Goal: Information Seeking & Learning: Learn about a topic

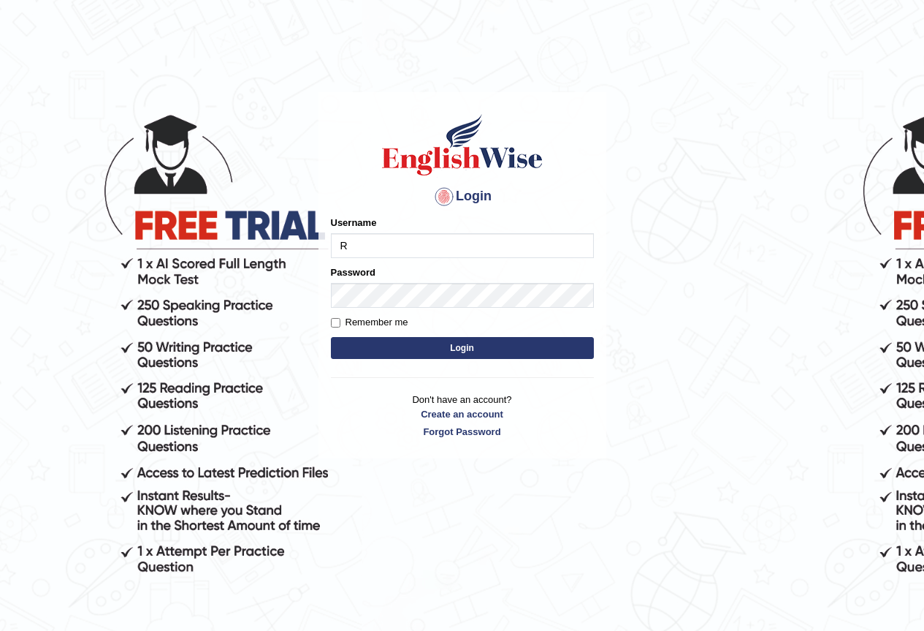
type input "Ralph2025"
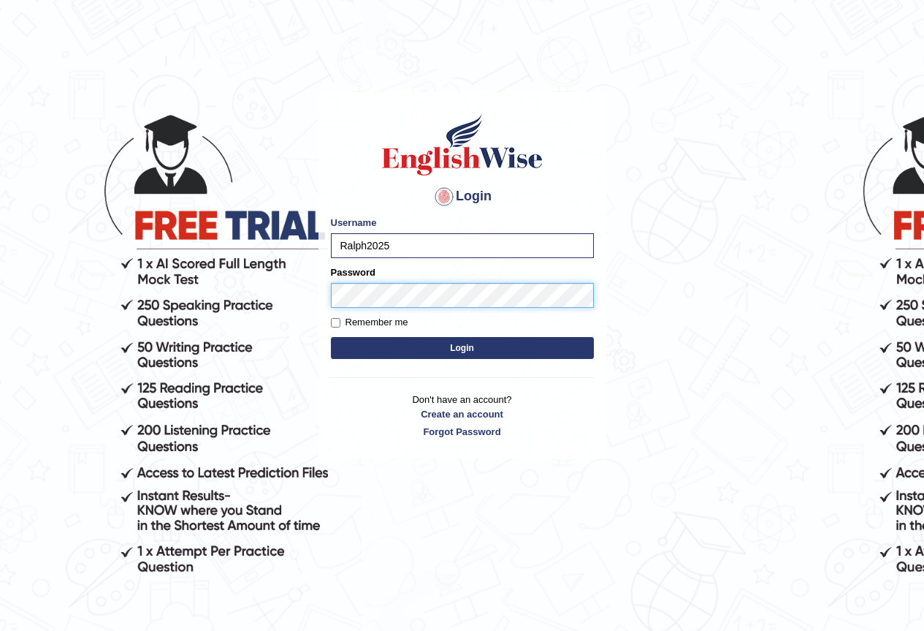
click at [331, 337] on button "Login" at bounding box center [462, 348] width 263 height 22
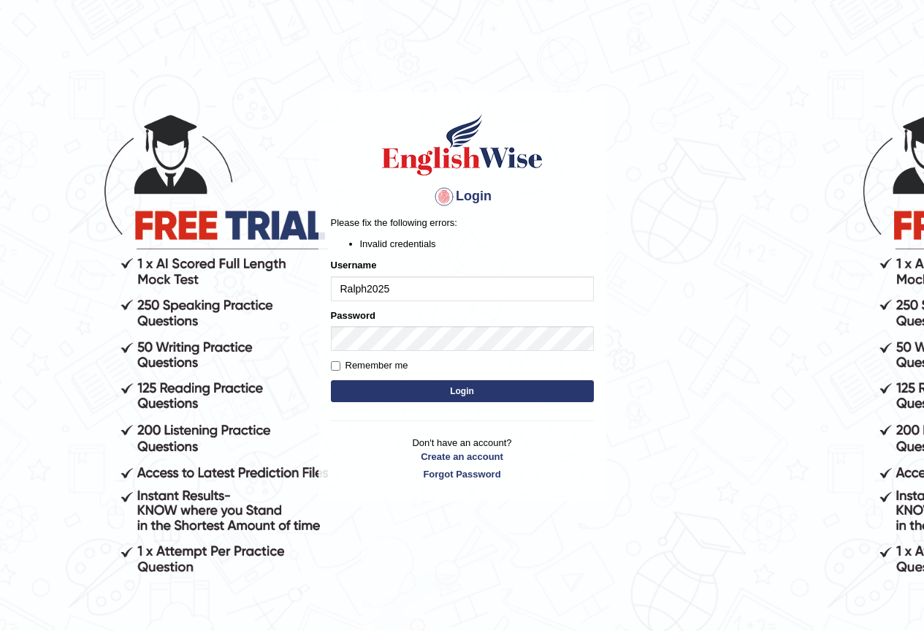
click at [431, 294] on input "Ralph2025" at bounding box center [462, 288] width 263 height 25
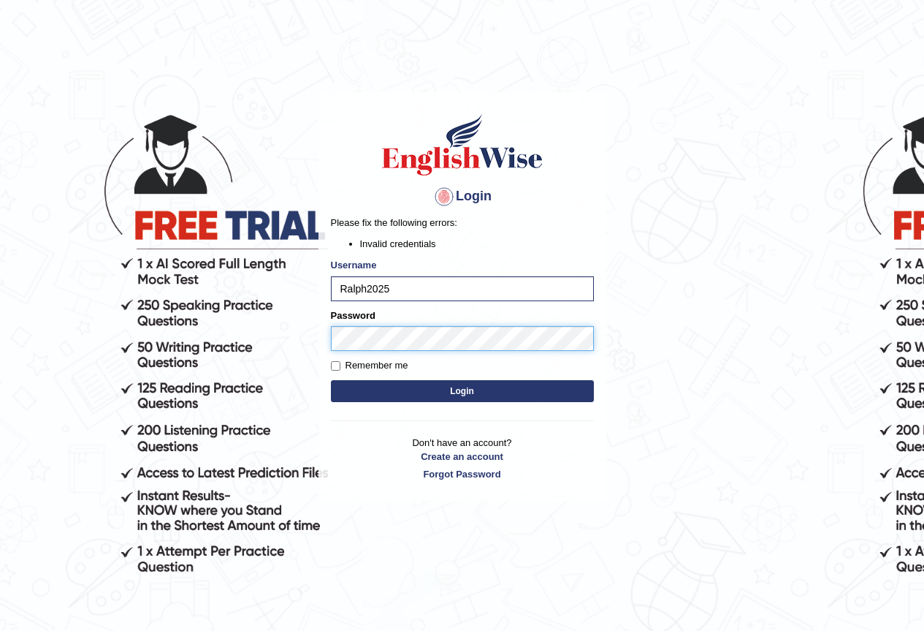
click at [331, 380] on button "Login" at bounding box center [462, 391] width 263 height 22
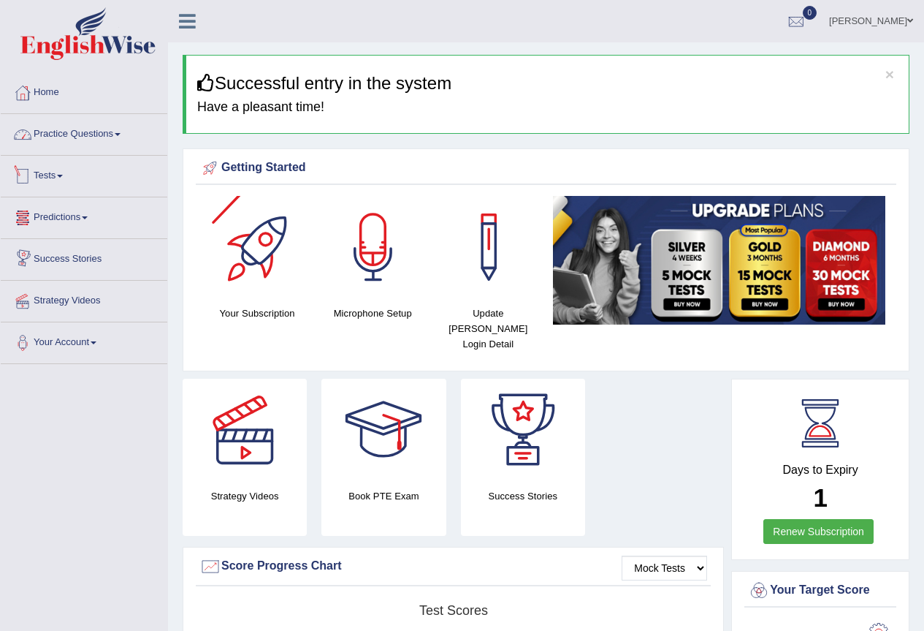
click at [118, 137] on link "Practice Questions" at bounding box center [84, 132] width 167 height 37
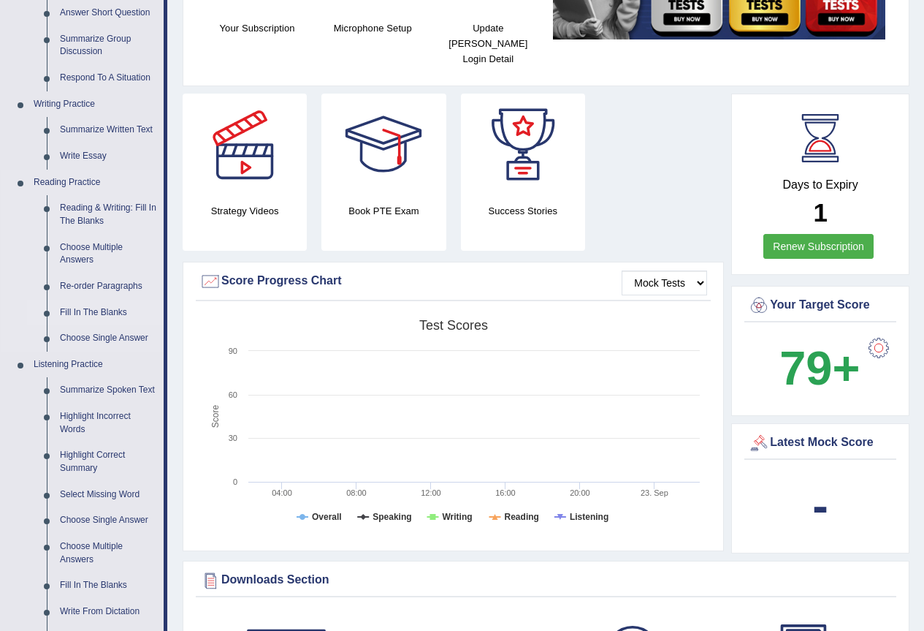
scroll to position [292, 0]
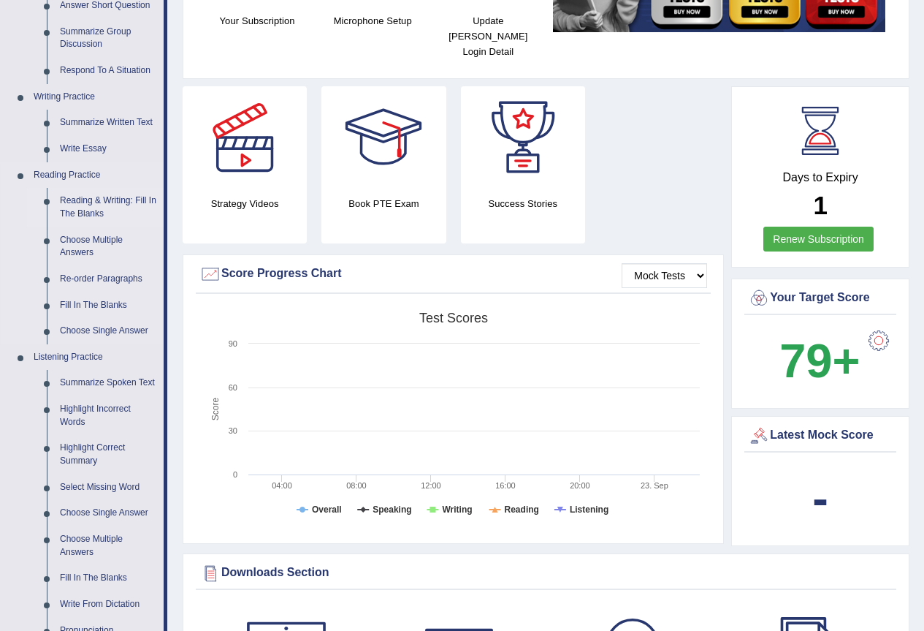
click at [99, 200] on link "Reading & Writing: Fill In The Blanks" at bounding box center [108, 207] width 110 height 39
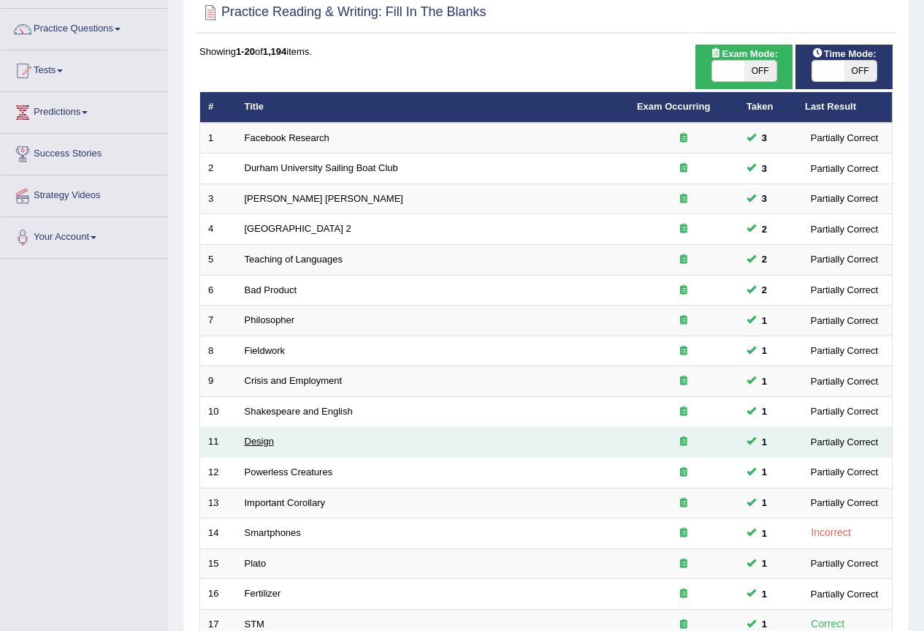
scroll to position [219, 0]
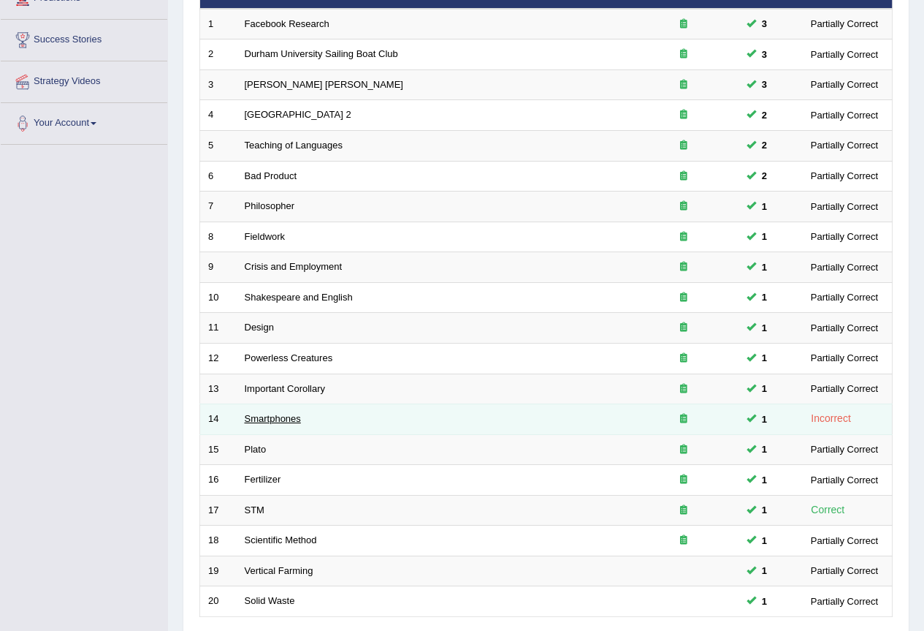
click at [273, 415] on link "Smartphones" at bounding box center [273, 418] width 56 height 11
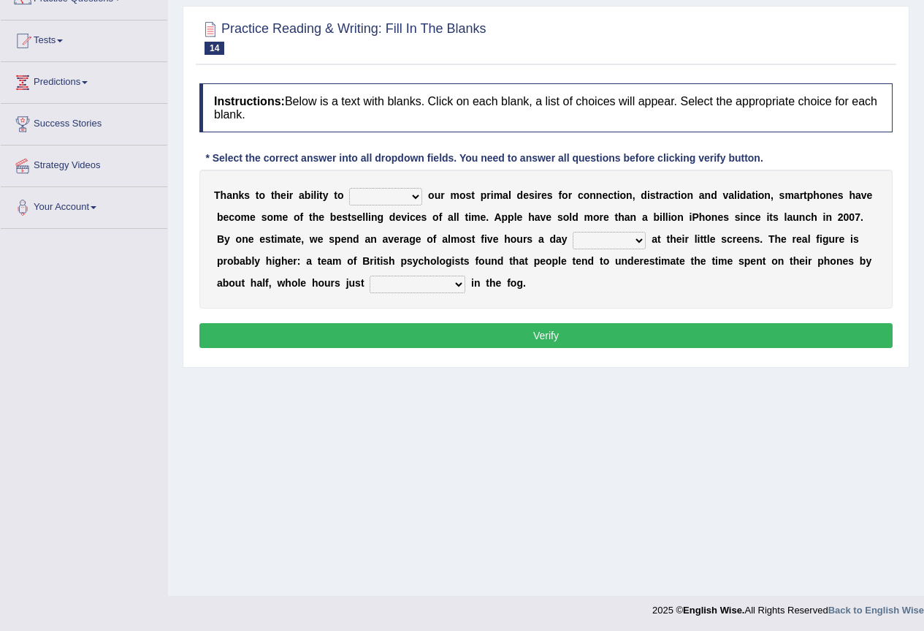
scroll to position [137, 0]
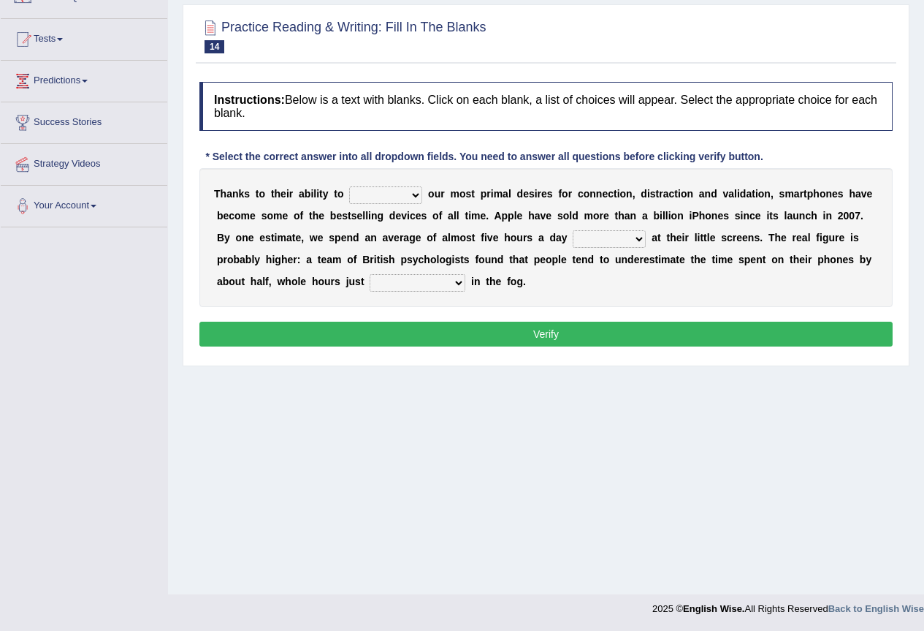
click at [420, 195] on select "hijack describe sharpen conserve" at bounding box center [385, 195] width 73 height 18
click at [349, 186] on select "hijack describe sharpen conserve" at bounding box center [385, 195] width 73 height 18
click at [416, 196] on select "hijack describe sharpen conserve" at bounding box center [385, 195] width 73 height 18
select select "sharpen"
click at [349, 186] on select "hijack describe sharpen conserve" at bounding box center [385, 195] width 73 height 18
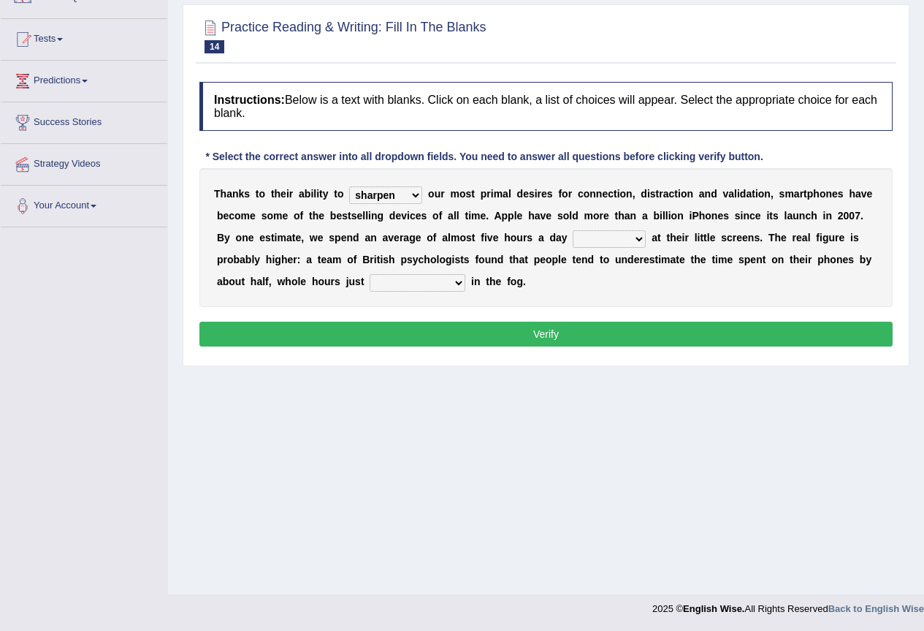
click at [639, 235] on select "watching waggling snoring staring" at bounding box center [609, 239] width 73 height 18
select select "watching"
click at [573, 230] on select "watching waggling snoring staring" at bounding box center [609, 239] width 73 height 18
click at [457, 282] on select "has evaporated evaporating evaporate evaporates" at bounding box center [418, 283] width 96 height 18
select select "evaporates"
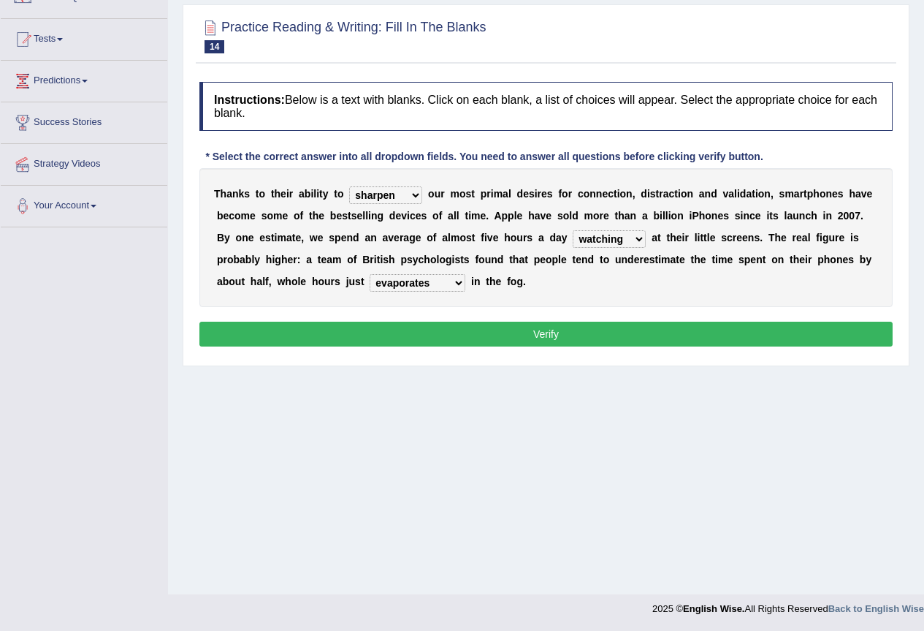
click at [370, 274] on select "has evaporated evaporating evaporate evaporates" at bounding box center [418, 283] width 96 height 18
click at [433, 333] on button "Verify" at bounding box center [545, 334] width 693 height 25
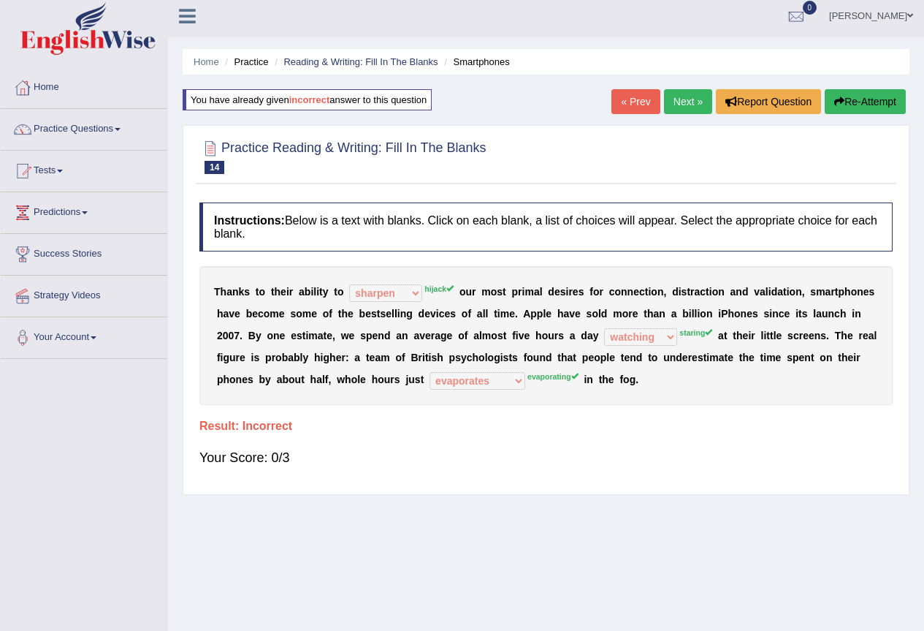
scroll to position [0, 0]
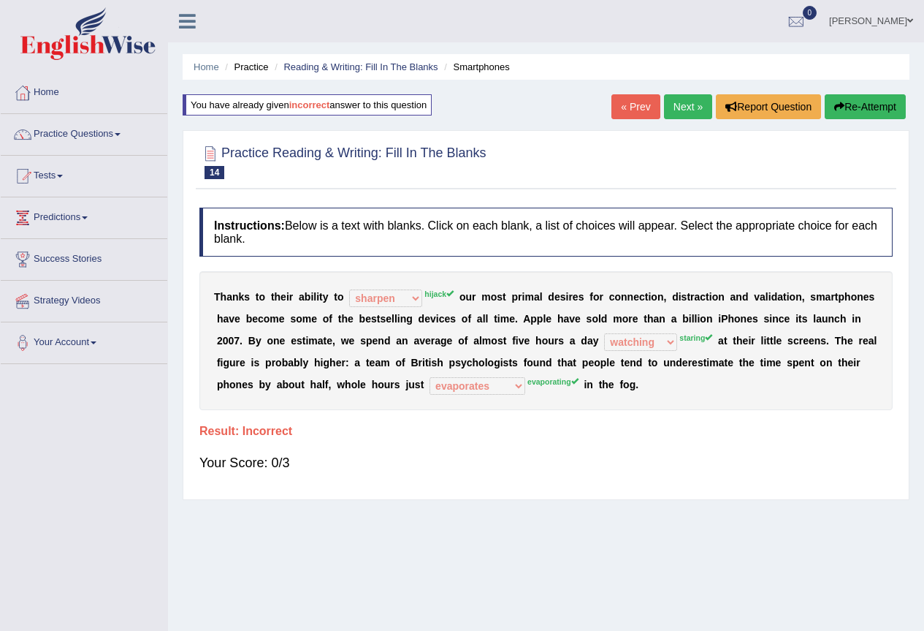
click at [860, 95] on button "Re-Attempt" at bounding box center [865, 106] width 81 height 25
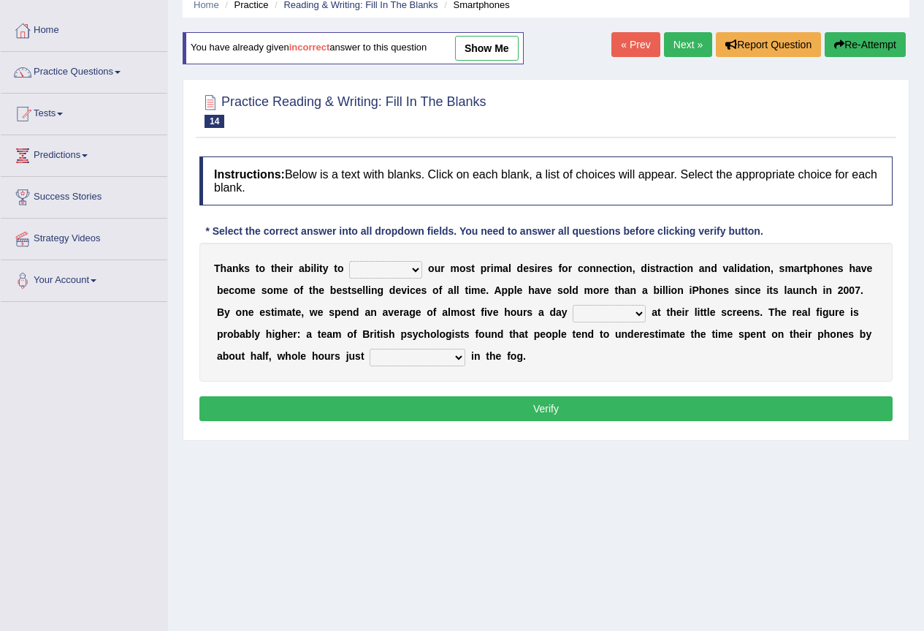
scroll to position [137, 0]
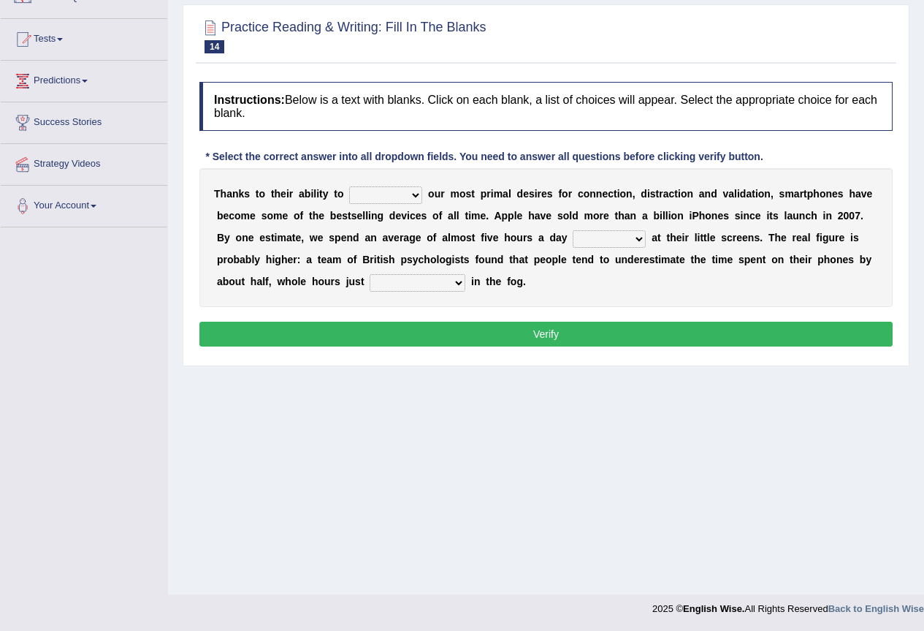
click at [409, 193] on select "hijack describe sharpen conserve" at bounding box center [385, 195] width 73 height 18
select select "hijack"
click at [349, 186] on select "hijack describe sharpen conserve" at bounding box center [385, 195] width 73 height 18
click at [639, 240] on select "watching waggling snoring staring" at bounding box center [609, 239] width 73 height 18
select select "staring"
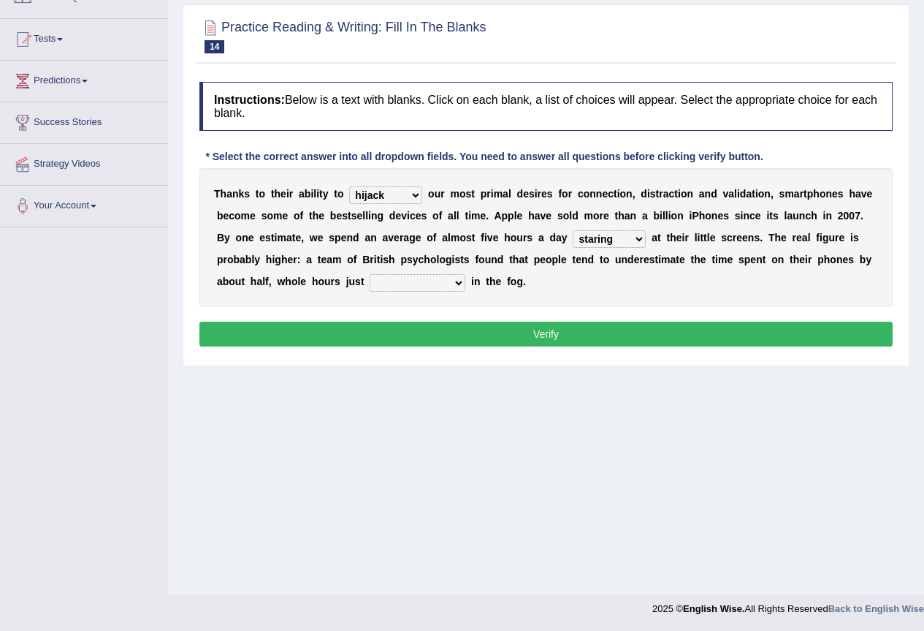
click at [573, 230] on select "watching waggling snoring staring" at bounding box center [609, 239] width 73 height 18
click at [457, 281] on select "has evaporated evaporating evaporate evaporates" at bounding box center [418, 283] width 96 height 18
select select "evaporating"
click at [370, 274] on select "has evaporated evaporating evaporate evaporates" at bounding box center [418, 283] width 96 height 18
click at [504, 335] on button "Verify" at bounding box center [545, 334] width 693 height 25
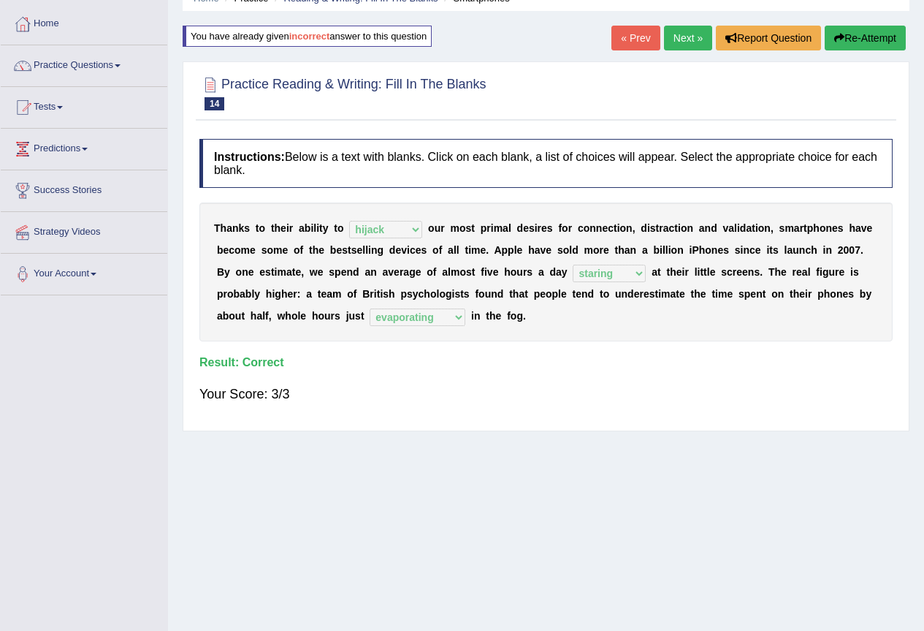
scroll to position [0, 0]
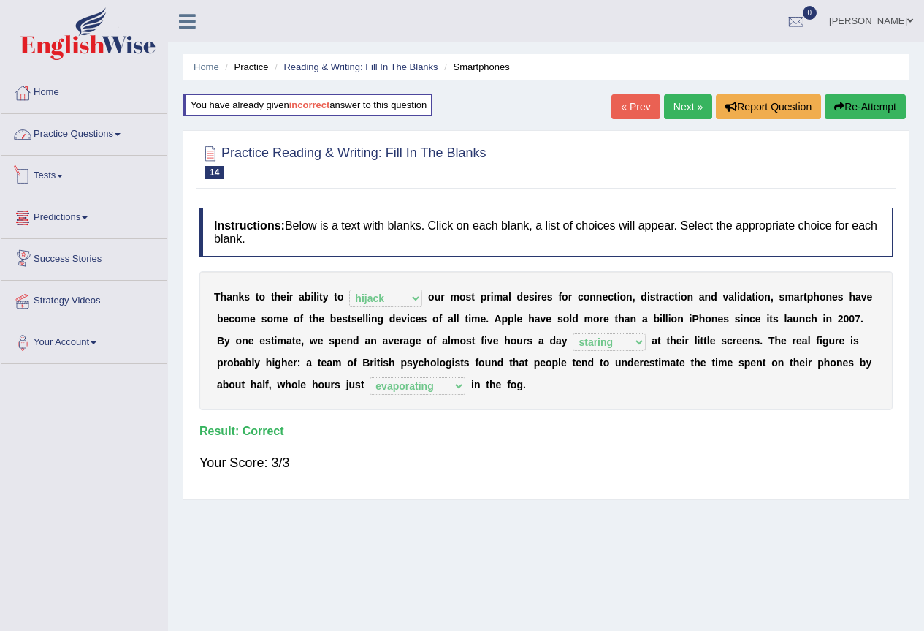
click at [119, 140] on link "Practice Questions" at bounding box center [84, 132] width 167 height 37
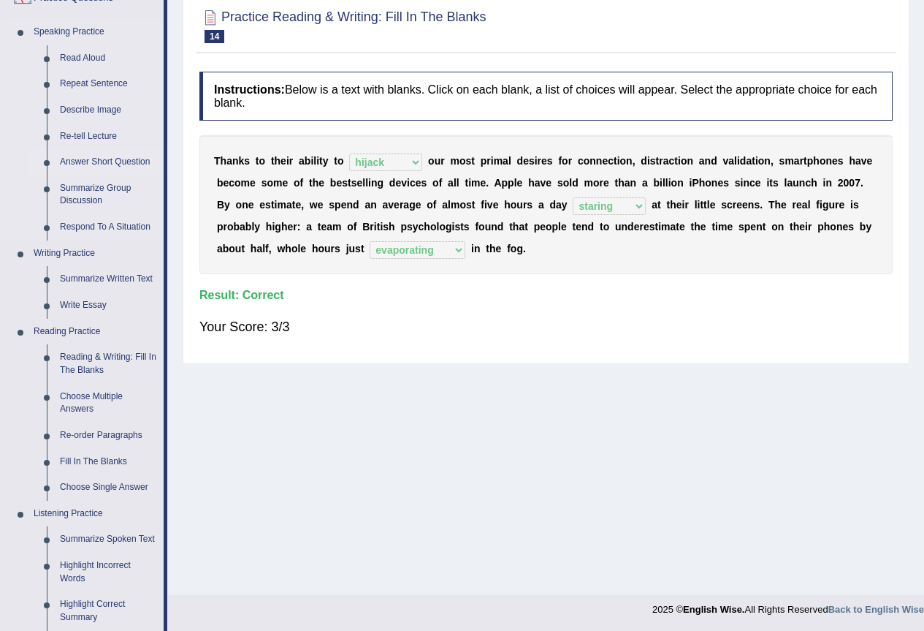
scroll to position [146, 0]
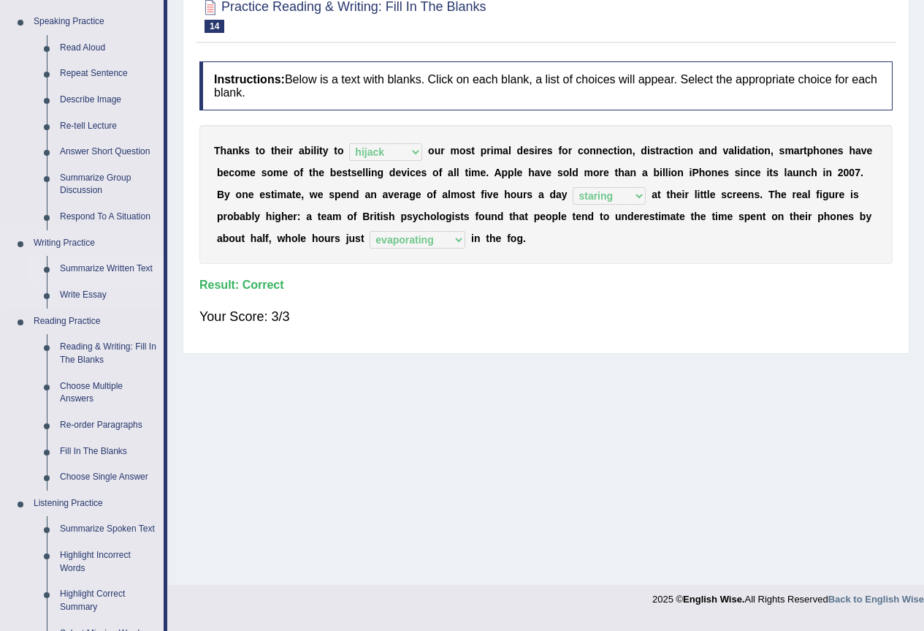
click at [93, 273] on link "Summarize Written Text" at bounding box center [108, 269] width 110 height 26
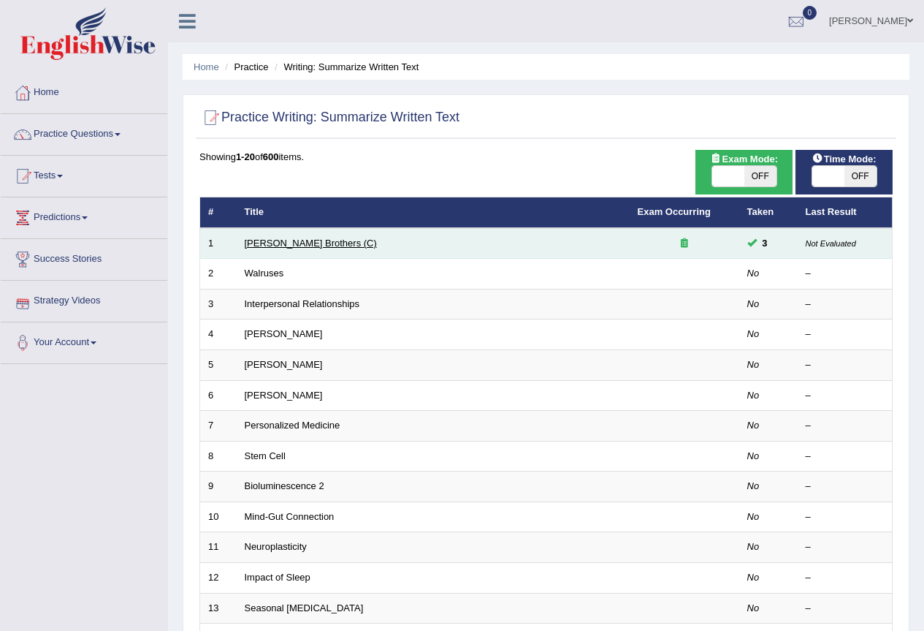
click at [270, 241] on link "[PERSON_NAME] Brothers (C)" at bounding box center [311, 242] width 132 height 11
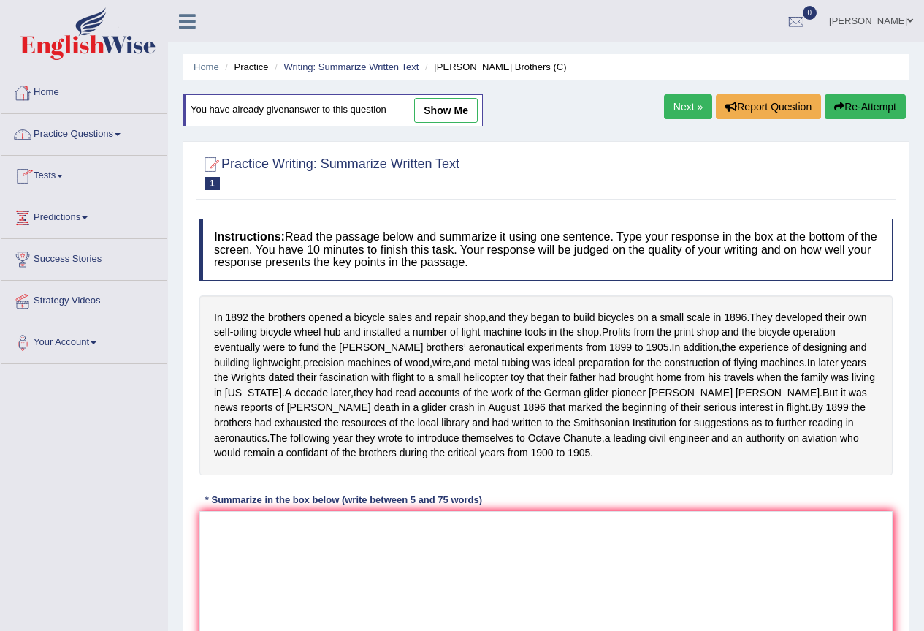
click at [124, 140] on link "Practice Questions" at bounding box center [84, 132] width 167 height 37
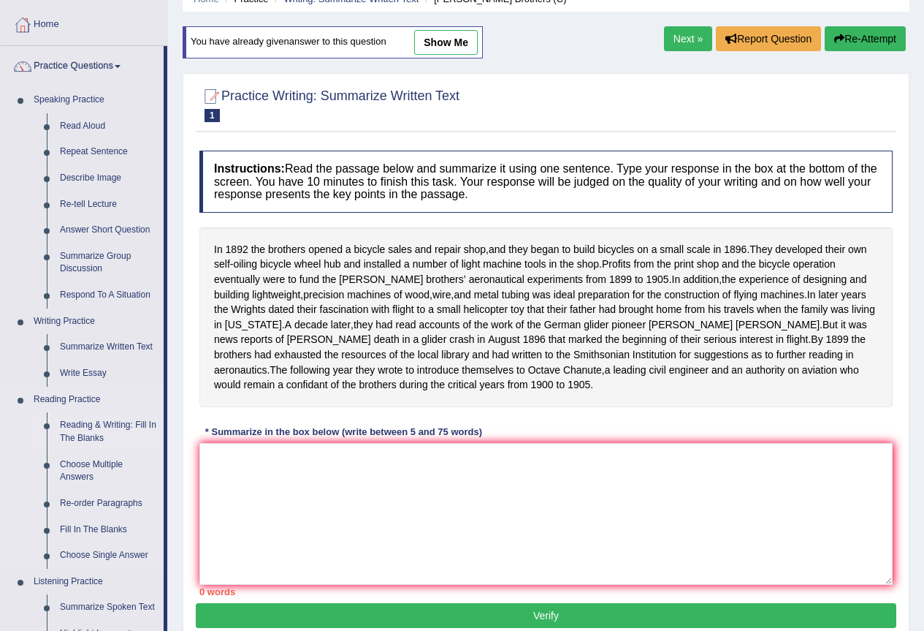
scroll to position [146, 0]
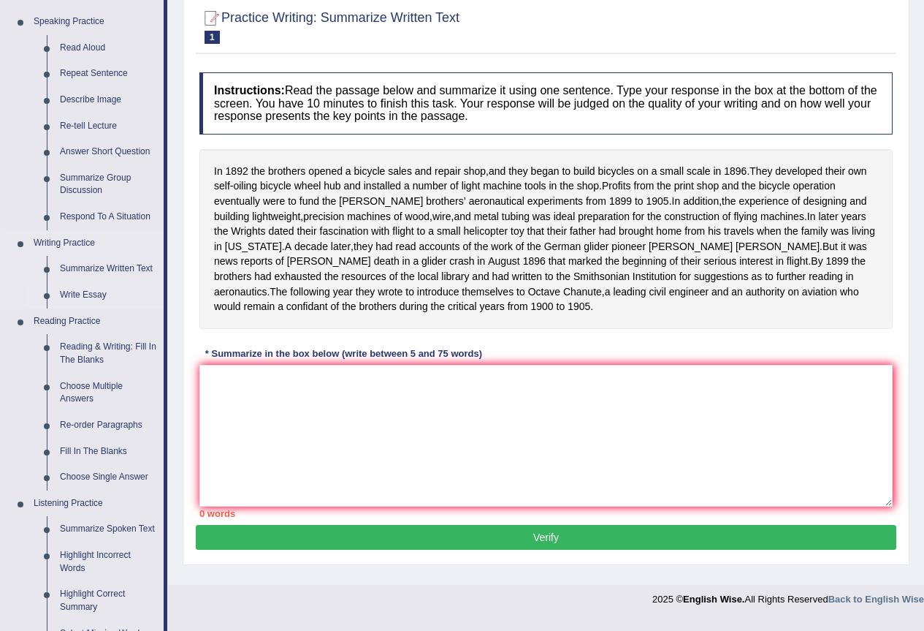
click at [87, 290] on link "Write Essay" at bounding box center [108, 295] width 110 height 26
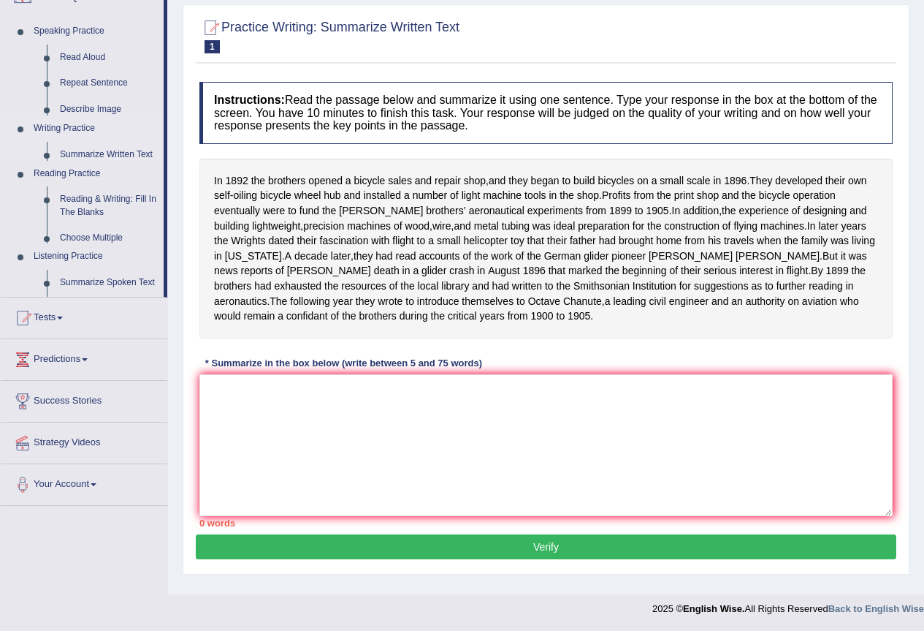
scroll to position [143, 0]
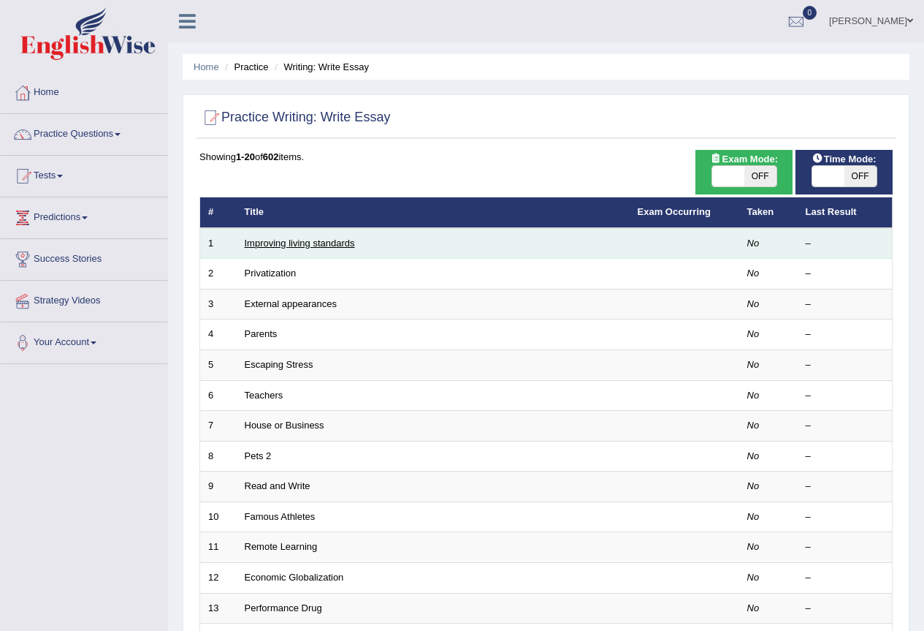
click at [299, 242] on link "Improving living standards" at bounding box center [300, 242] width 110 height 11
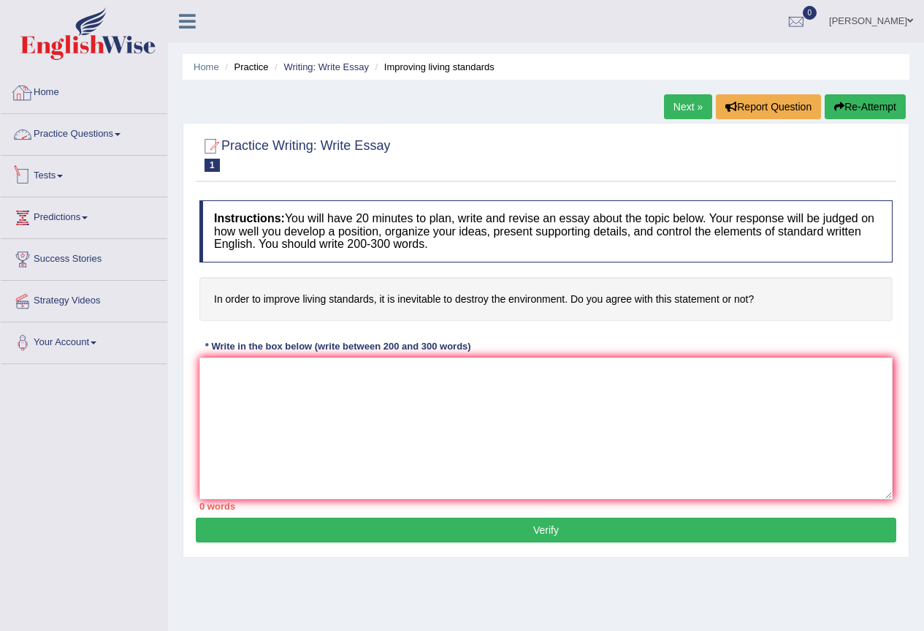
click at [109, 141] on link "Practice Questions" at bounding box center [84, 132] width 167 height 37
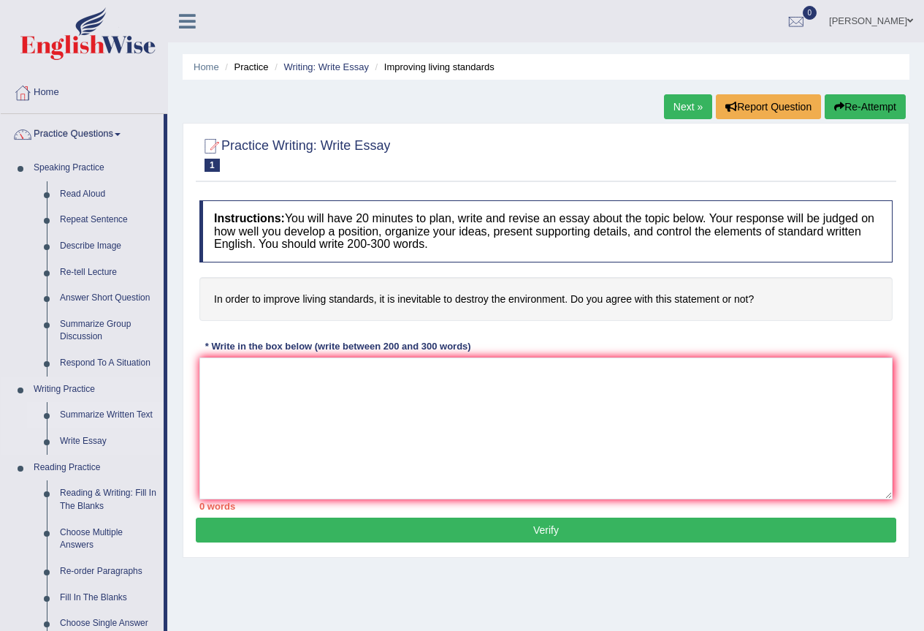
click at [100, 412] on link "Summarize Written Text" at bounding box center [108, 415] width 110 height 26
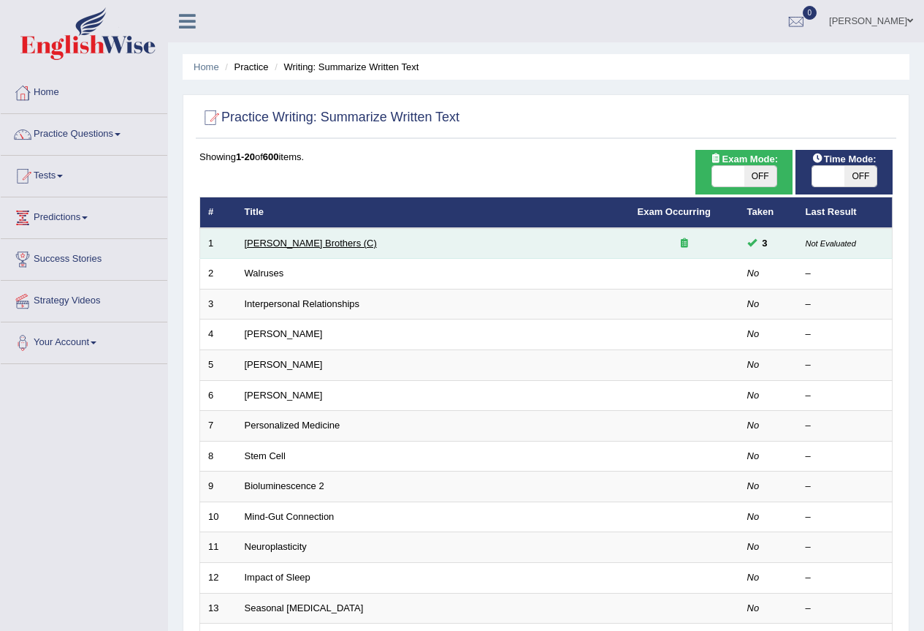
click at [280, 245] on link "[PERSON_NAME] Brothers (C)" at bounding box center [311, 242] width 132 height 11
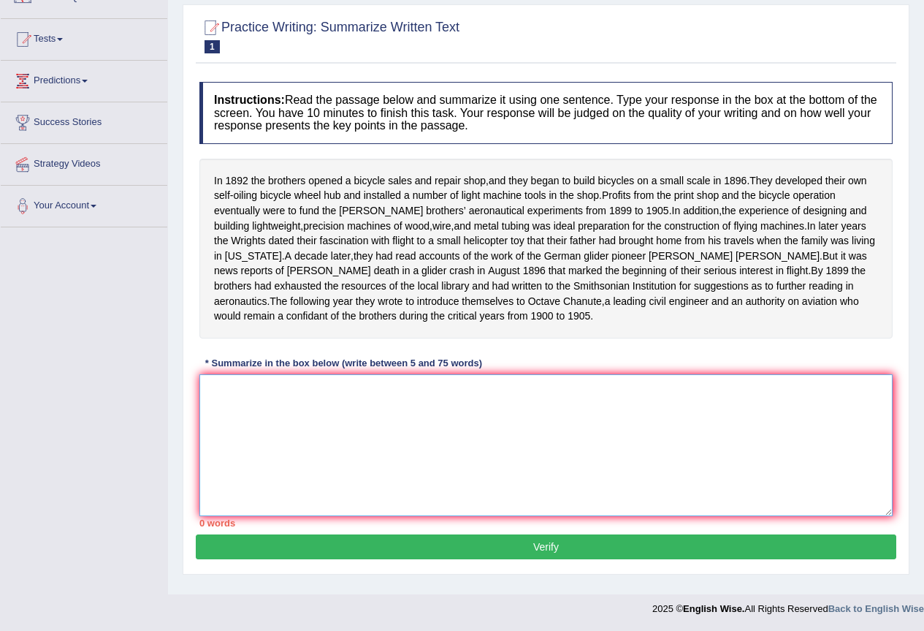
click at [325, 408] on textarea at bounding box center [545, 445] width 693 height 142
type textarea "U"
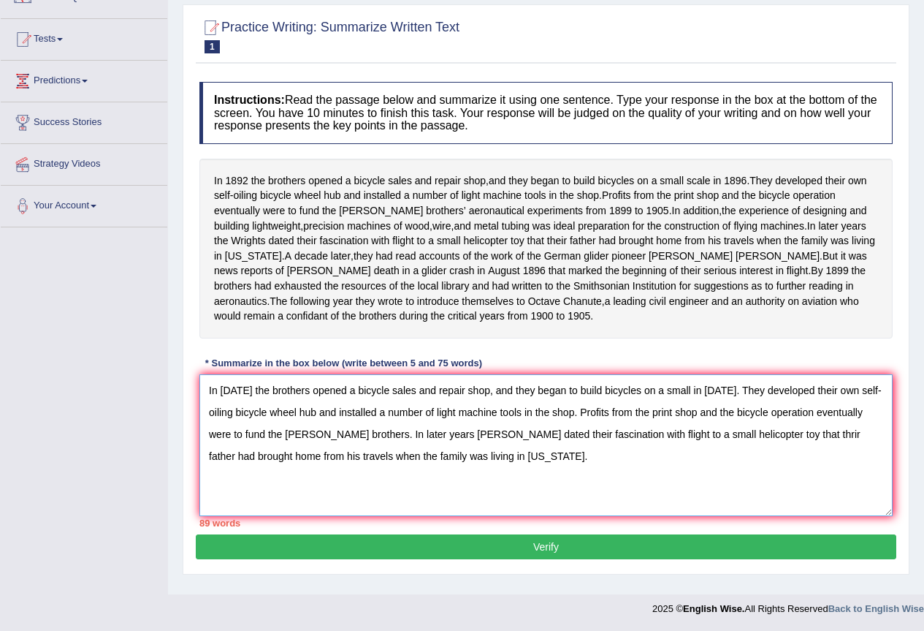
type textarea "In 1892 the brothers opened a bicycle sales and repair shop, and they began to …"
click at [602, 559] on button "Verify" at bounding box center [546, 546] width 701 height 25
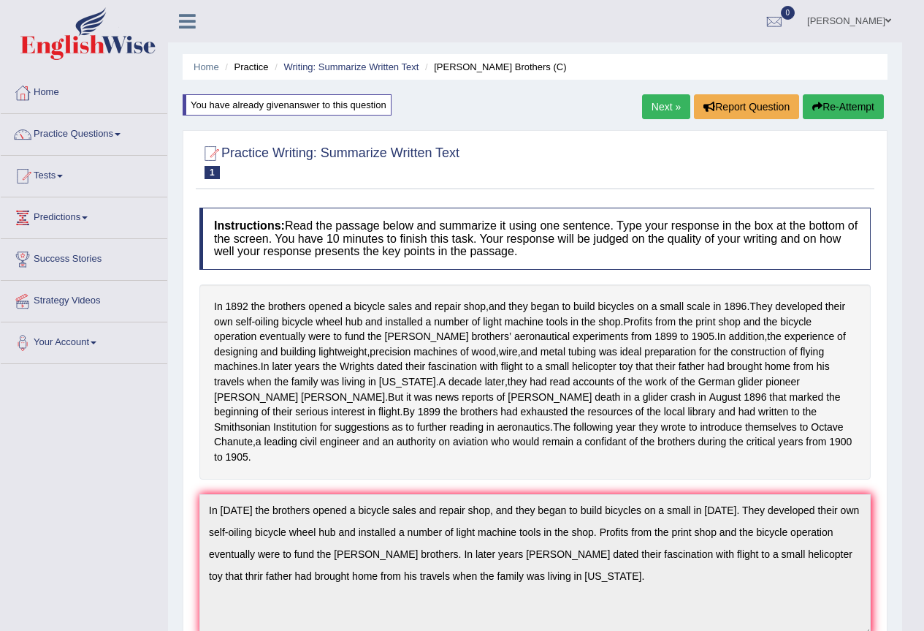
click at [844, 110] on button "Re-Attempt" at bounding box center [843, 106] width 81 height 25
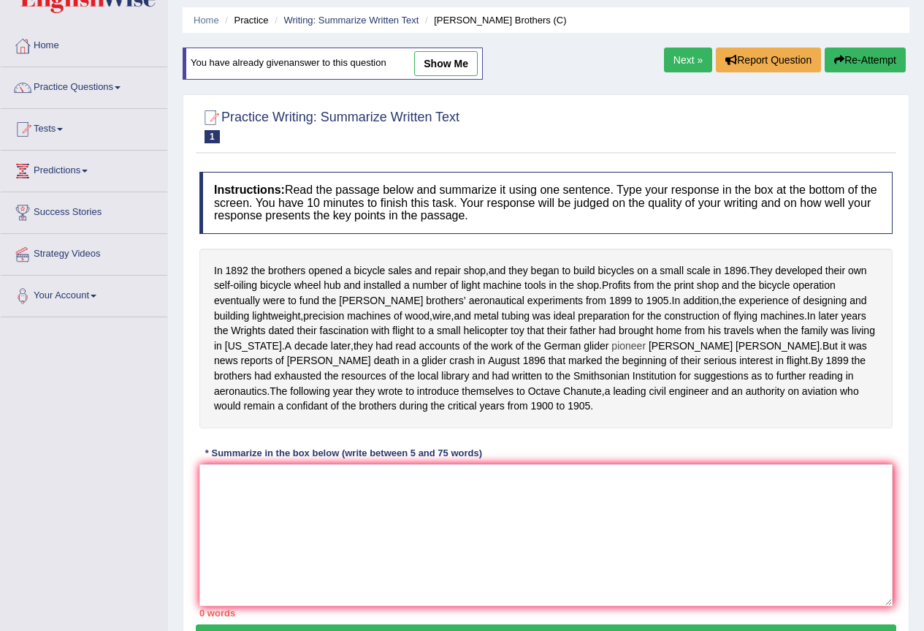
scroll to position [73, 0]
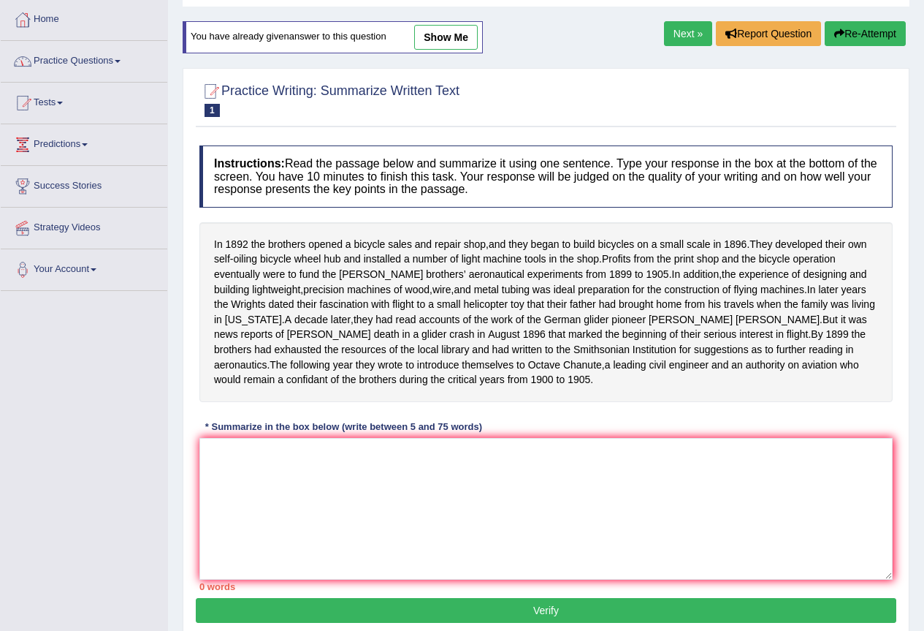
click at [116, 62] on link "Practice Questions" at bounding box center [84, 59] width 167 height 37
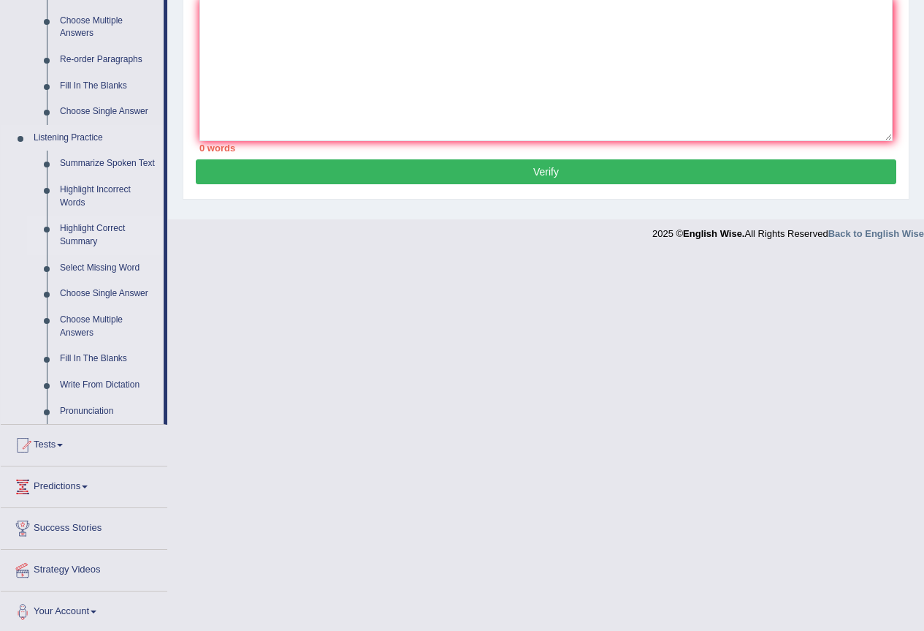
scroll to position [292, 0]
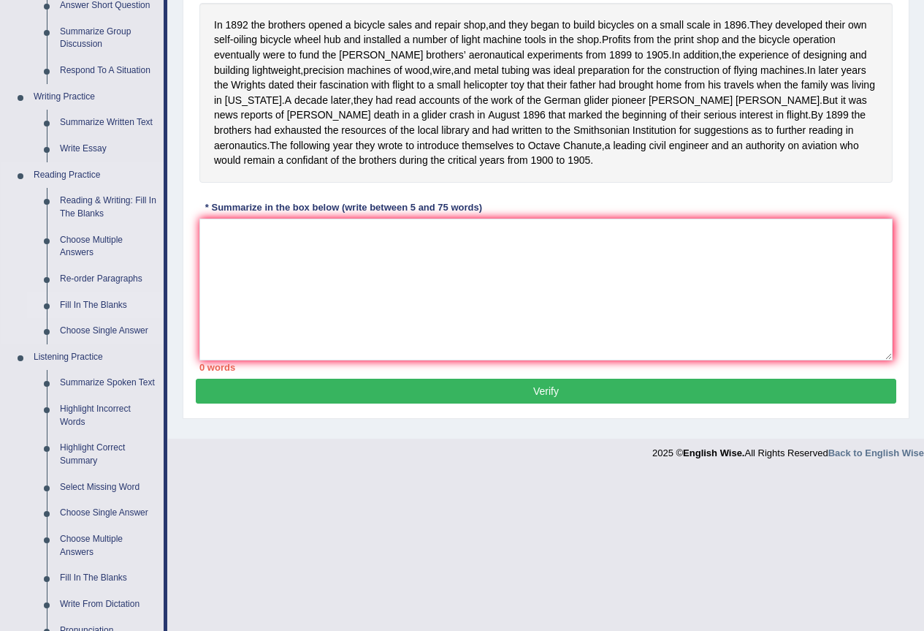
click at [107, 304] on link "Fill In The Blanks" at bounding box center [108, 305] width 110 height 26
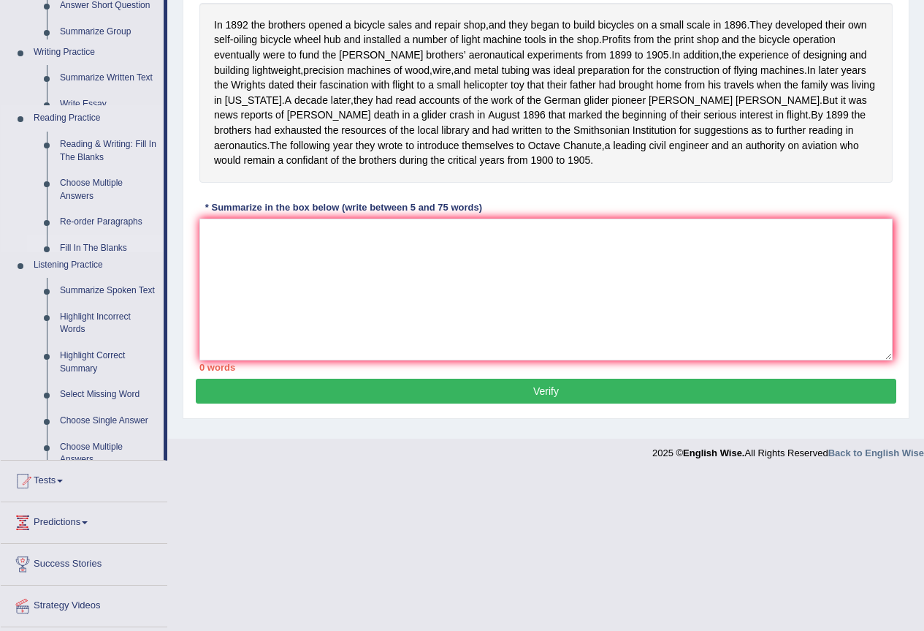
scroll to position [143, 0]
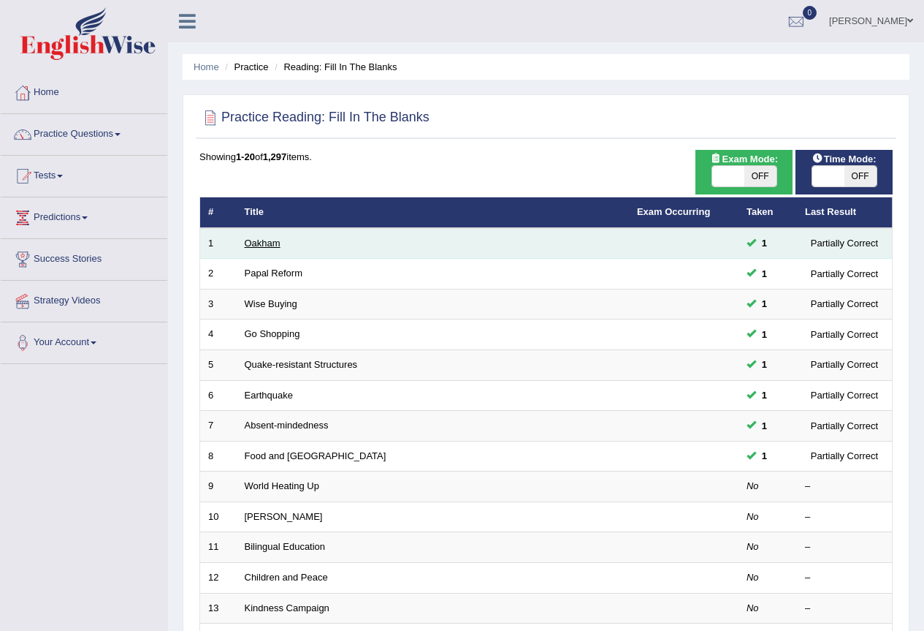
click at [262, 241] on link "Oakham" at bounding box center [263, 242] width 36 height 11
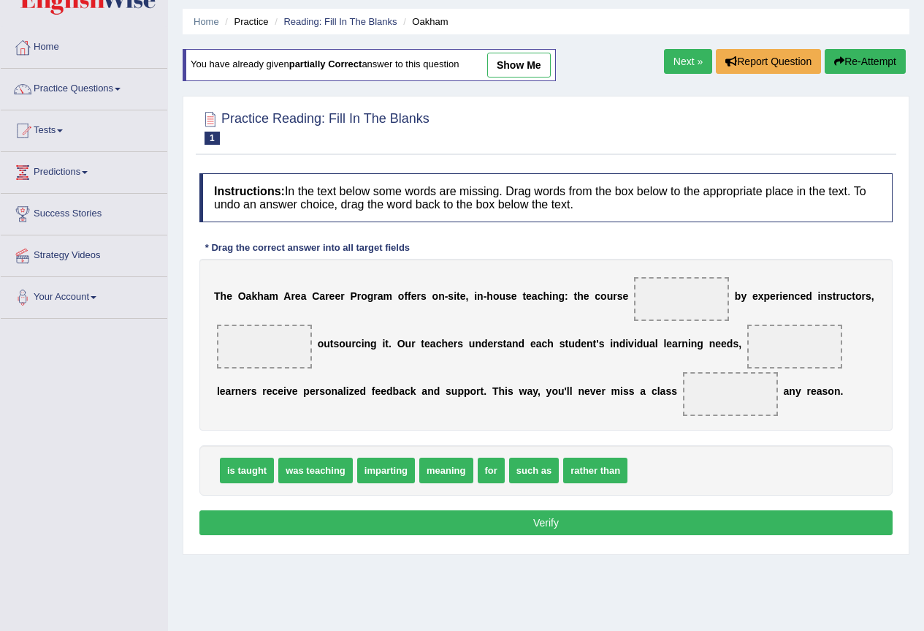
scroll to position [137, 0]
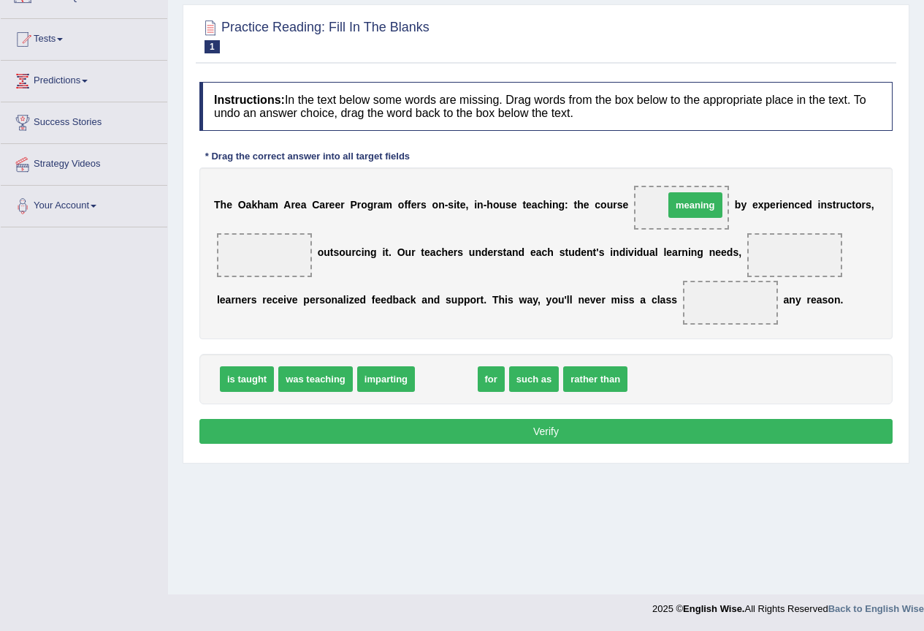
drag, startPoint x: 426, startPoint y: 382, endPoint x: 675, endPoint y: 208, distance: 303.8
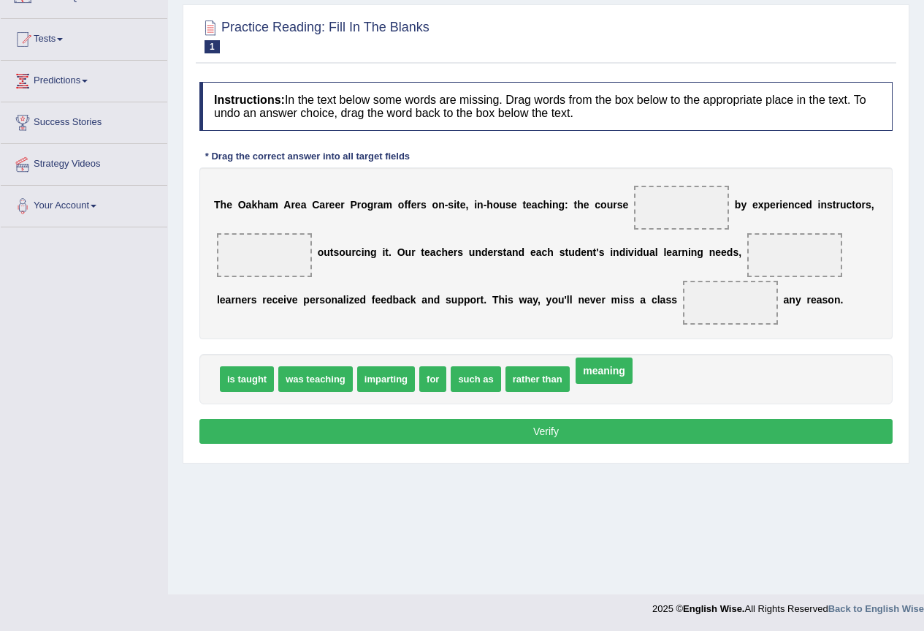
drag, startPoint x: 666, startPoint y: 205, endPoint x: 589, endPoint y: 368, distance: 180.4
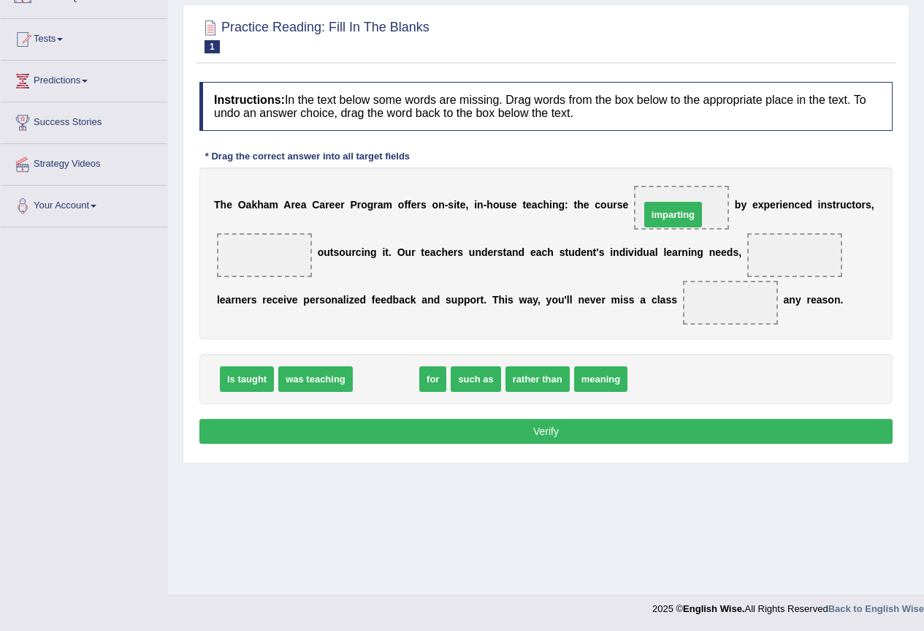
drag, startPoint x: 384, startPoint y: 378, endPoint x: 671, endPoint y: 214, distance: 330.9
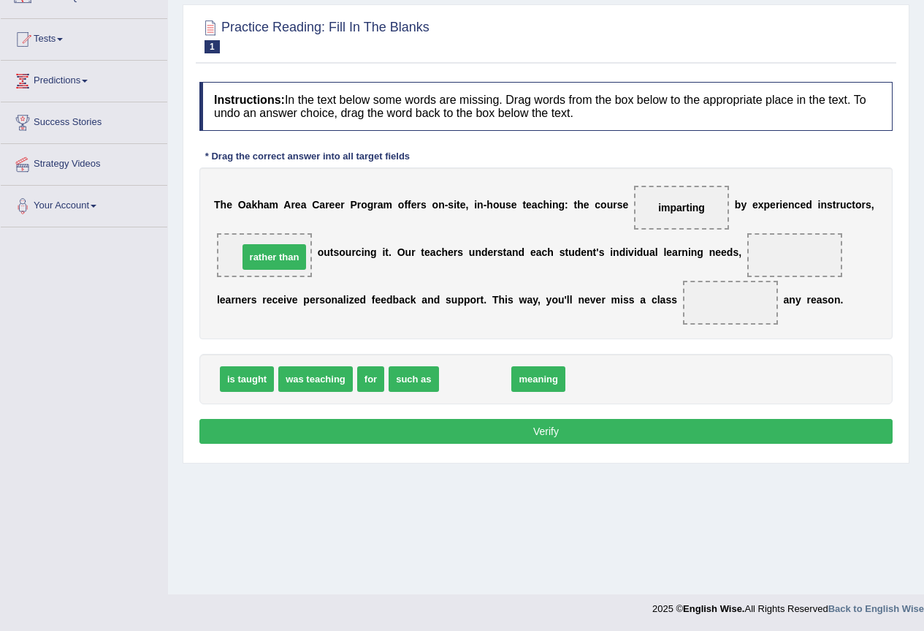
drag, startPoint x: 476, startPoint y: 384, endPoint x: 275, endPoint y: 262, distance: 235.1
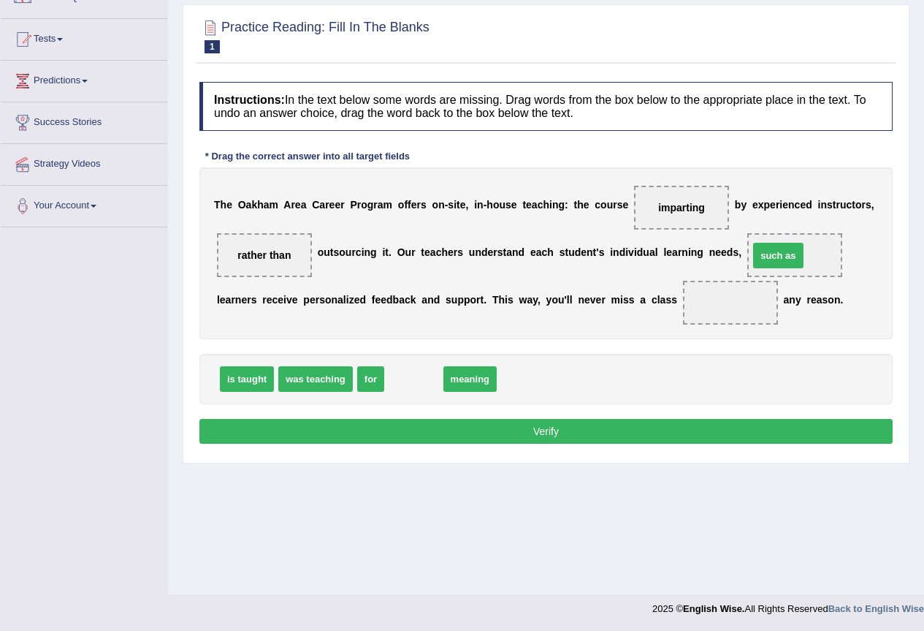
drag, startPoint x: 410, startPoint y: 388, endPoint x: 780, endPoint y: 262, distance: 391.4
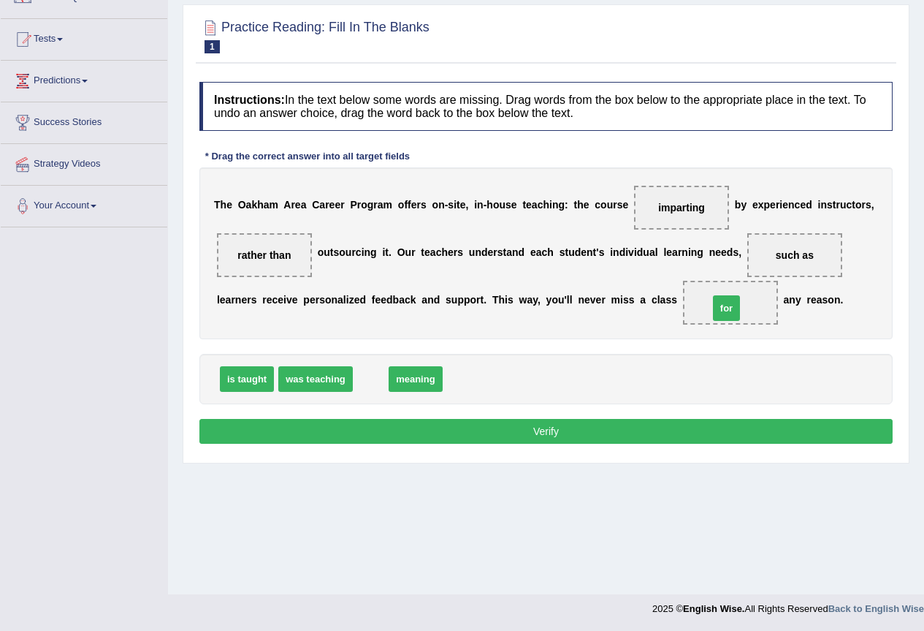
drag, startPoint x: 362, startPoint y: 384, endPoint x: 718, endPoint y: 313, distance: 362.8
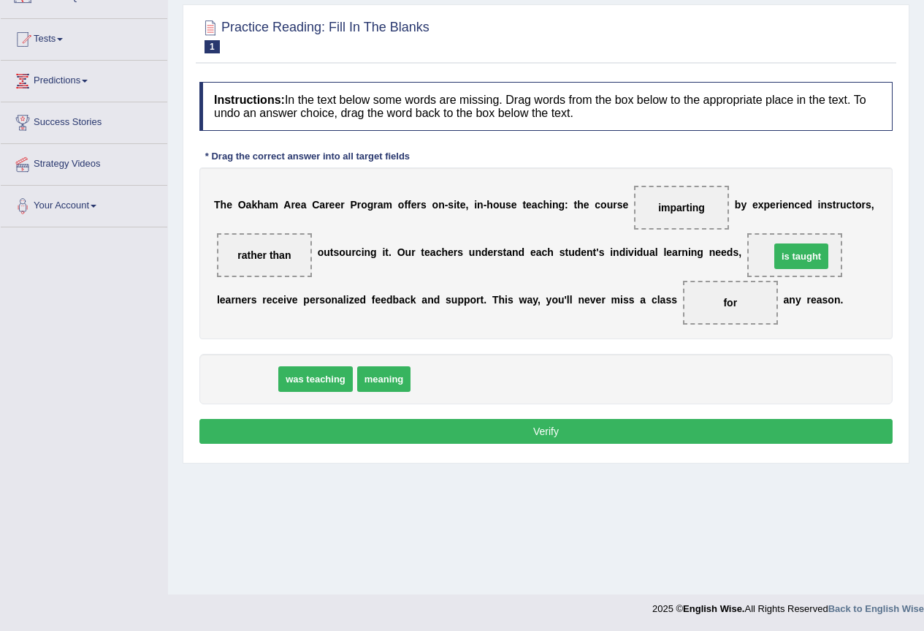
drag, startPoint x: 243, startPoint y: 389, endPoint x: 798, endPoint y: 266, distance: 568.0
click at [526, 431] on button "Verify" at bounding box center [545, 431] width 693 height 25
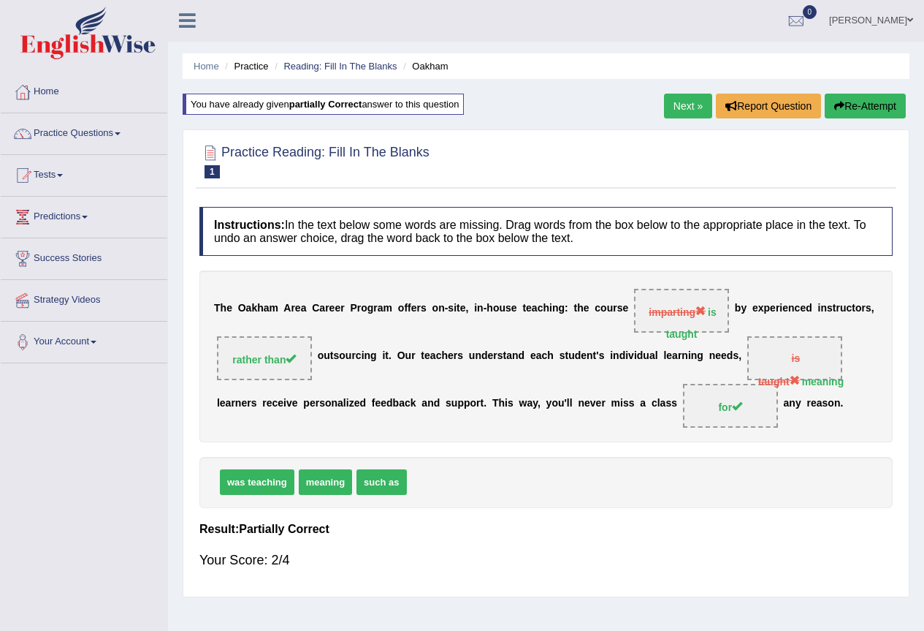
scroll to position [0, 0]
click at [674, 106] on link "Next »" at bounding box center [688, 106] width 48 height 25
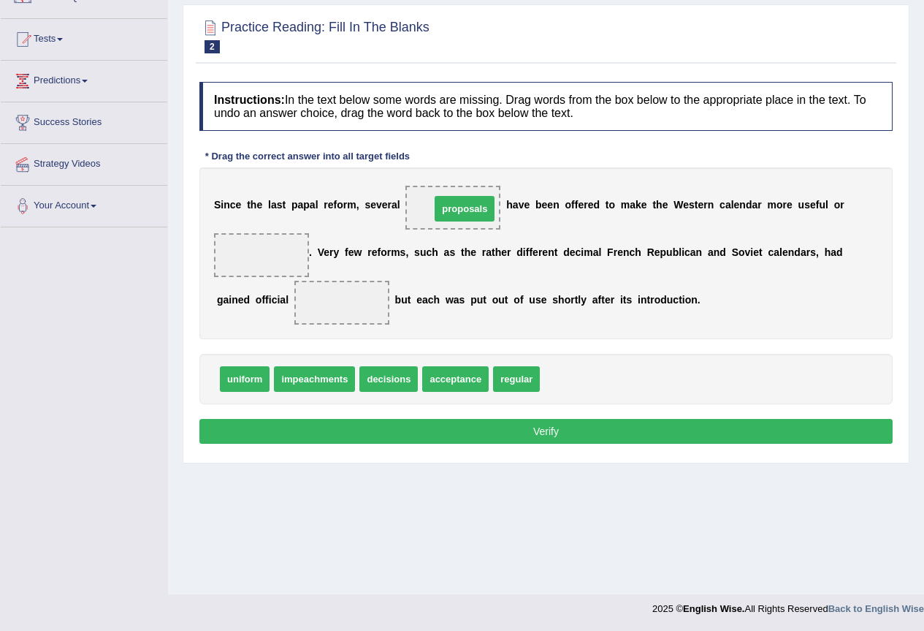
drag, startPoint x: 574, startPoint y: 384, endPoint x: 465, endPoint y: 213, distance: 202.5
drag, startPoint x: 241, startPoint y: 382, endPoint x: 263, endPoint y: 260, distance: 124.0
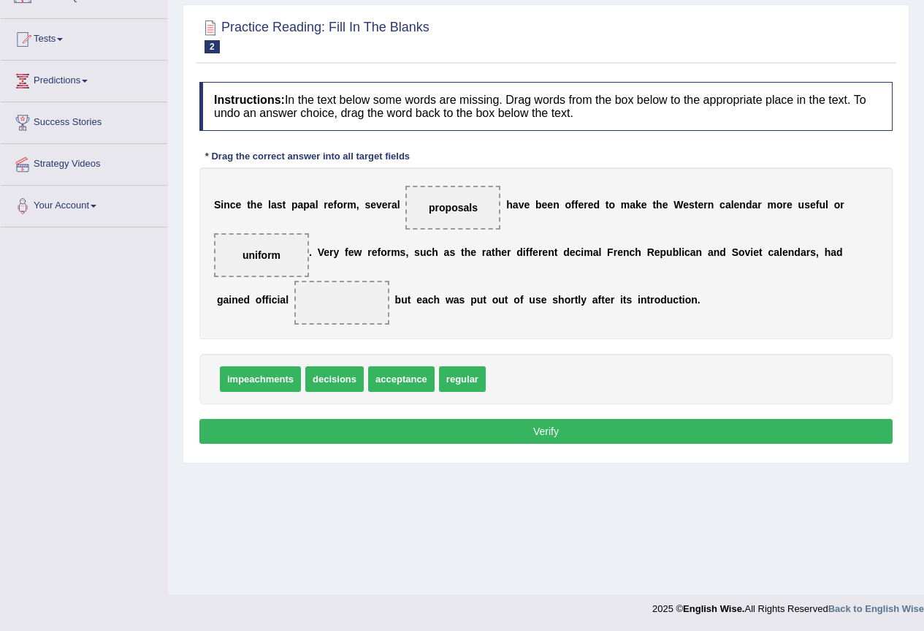
drag, startPoint x: 452, startPoint y: 199, endPoint x: 340, endPoint y: 291, distance: 143.8
click at [335, 293] on div "S i n c e t h e l a s t p a p a l r e f o r m , s e v e r a l proposals h a v e…" at bounding box center [545, 253] width 693 height 172
drag, startPoint x: 451, startPoint y: 208, endPoint x: 324, endPoint y: 319, distance: 168.3
drag, startPoint x: 346, startPoint y: 369, endPoint x: 456, endPoint y: 221, distance: 184.9
click at [521, 436] on button "Verify" at bounding box center [545, 431] width 693 height 25
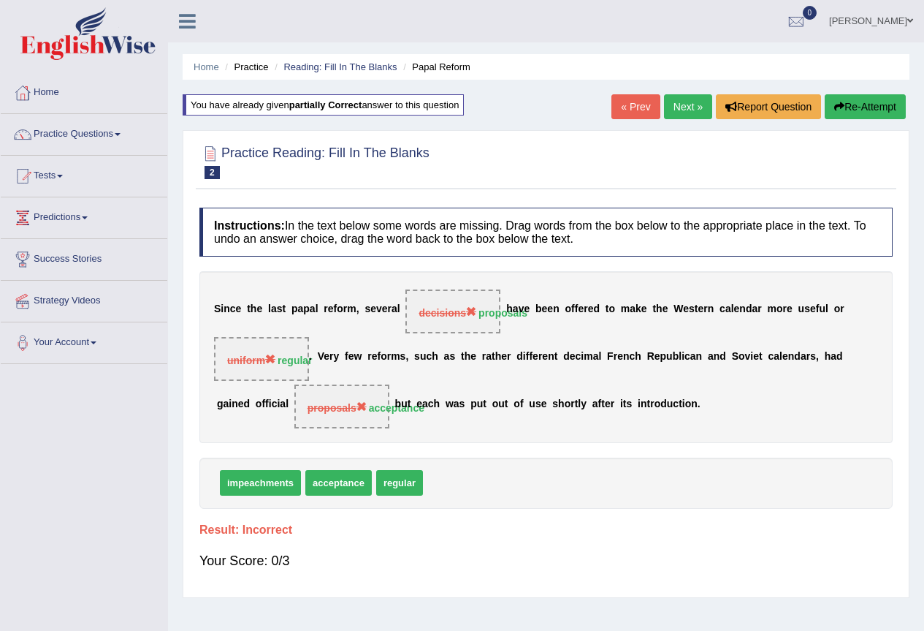
click at [864, 106] on button "Re-Attempt" at bounding box center [865, 106] width 81 height 25
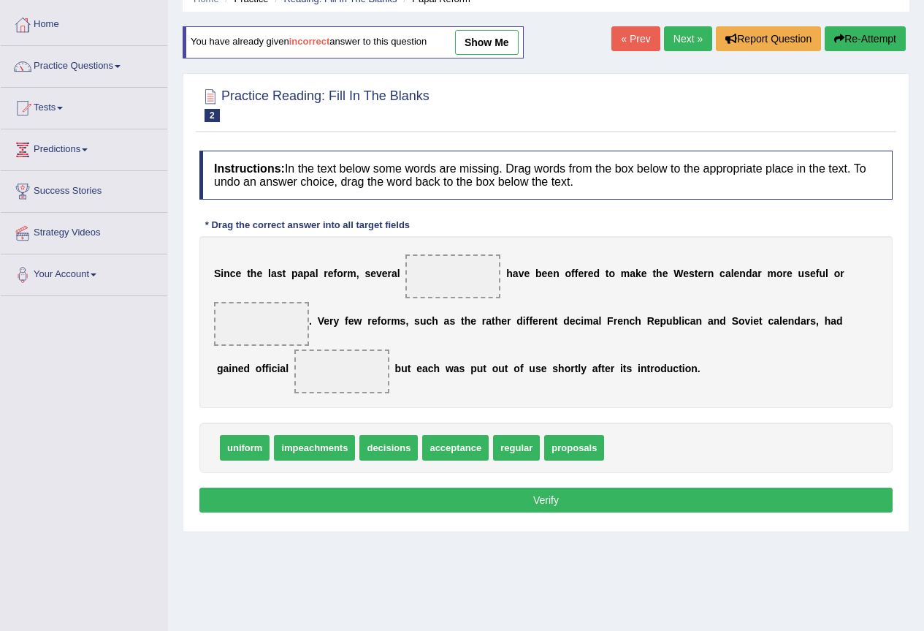
scroll to position [137, 0]
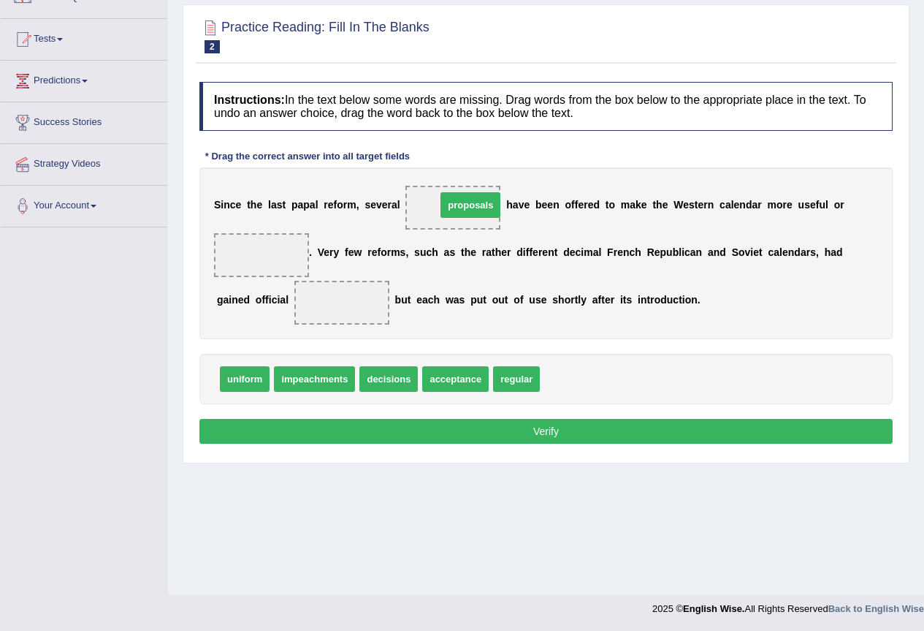
drag, startPoint x: 587, startPoint y: 377, endPoint x: 483, endPoint y: 203, distance: 202.5
drag, startPoint x: 510, startPoint y: 384, endPoint x: 238, endPoint y: 263, distance: 297.4
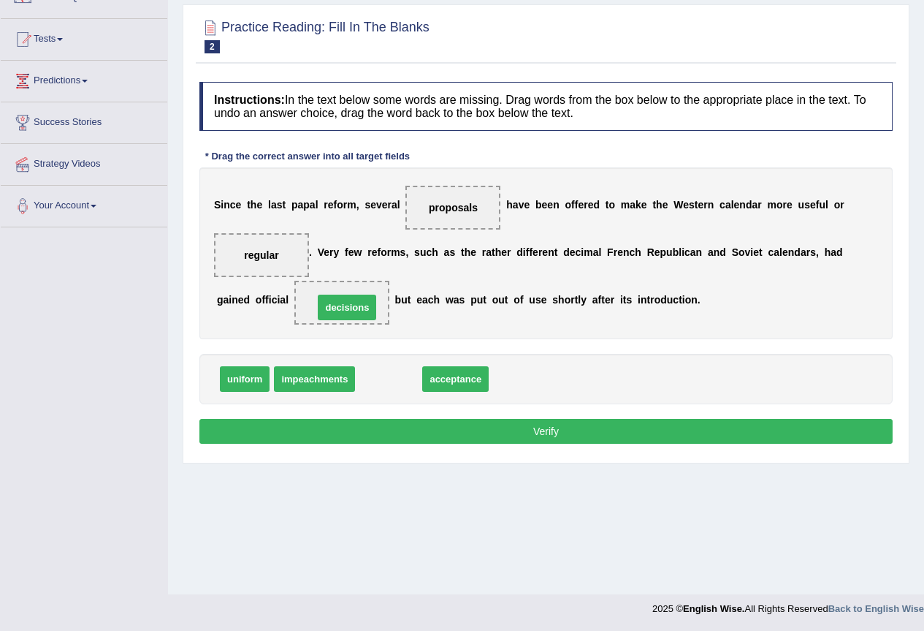
drag, startPoint x: 392, startPoint y: 377, endPoint x: 351, endPoint y: 305, distance: 82.8
click at [514, 433] on button "Verify" at bounding box center [545, 431] width 693 height 25
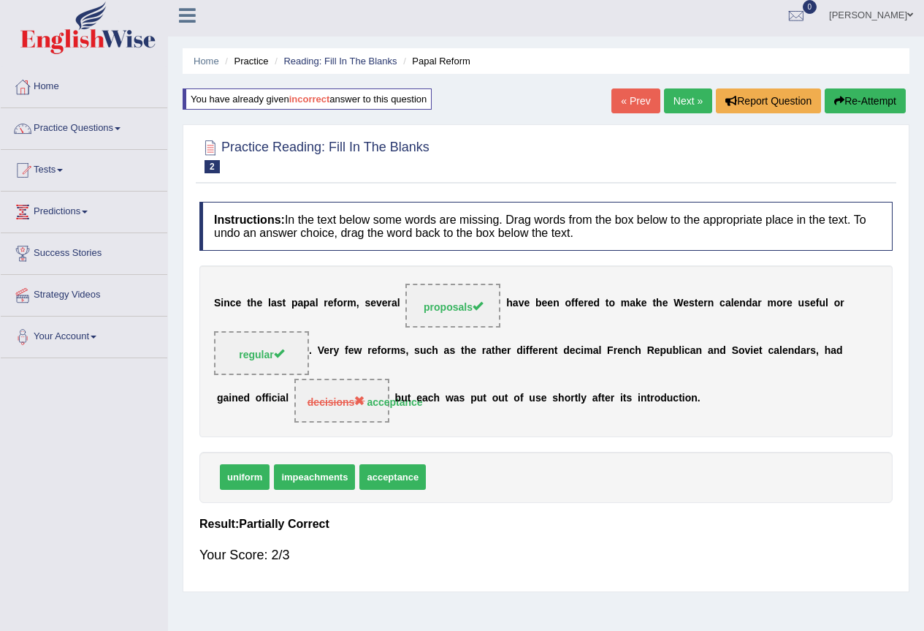
scroll to position [0, 0]
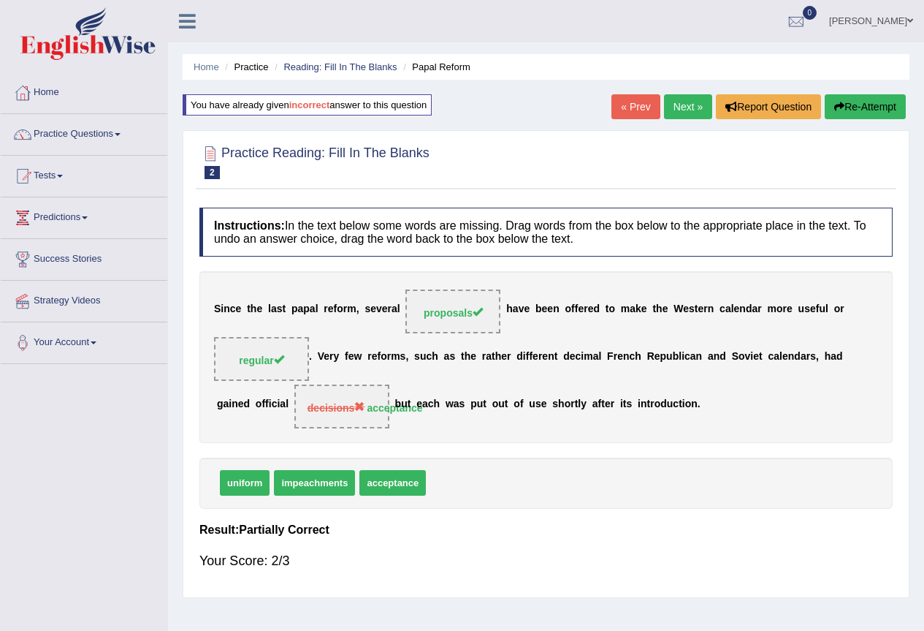
click at [667, 105] on link "Next »" at bounding box center [688, 106] width 48 height 25
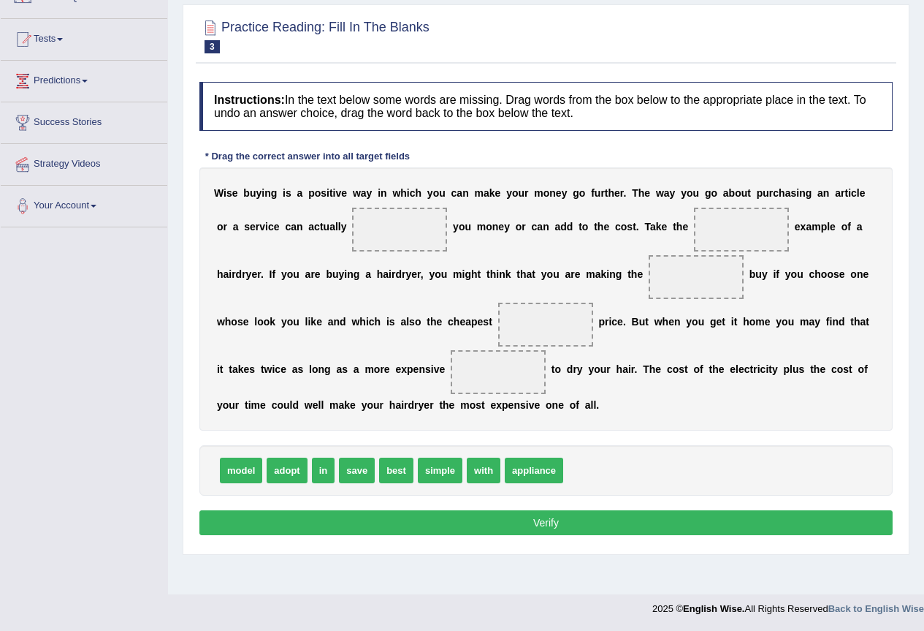
scroll to position [137, 0]
drag, startPoint x: 354, startPoint y: 474, endPoint x: 398, endPoint y: 238, distance: 240.0
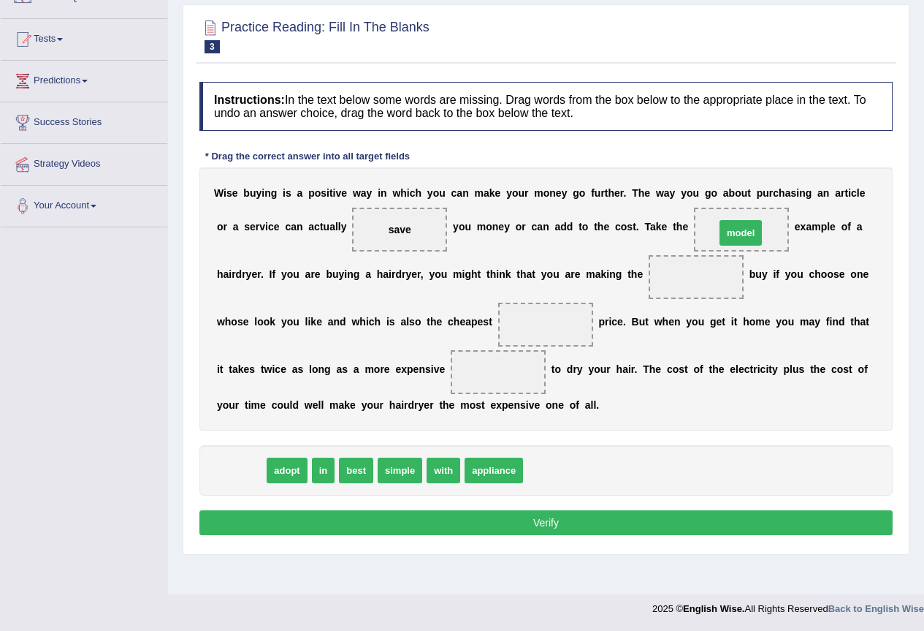
drag, startPoint x: 229, startPoint y: 472, endPoint x: 730, endPoint y: 231, distance: 556.2
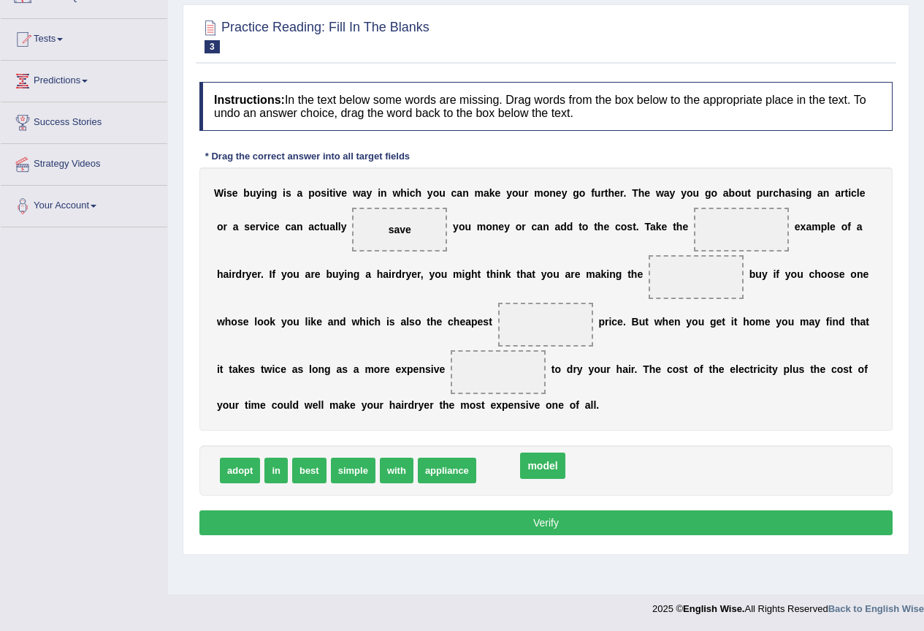
drag, startPoint x: 731, startPoint y: 227, endPoint x: 508, endPoint y: 484, distance: 341.4
drag, startPoint x: 315, startPoint y: 469, endPoint x: 731, endPoint y: 227, distance: 481.6
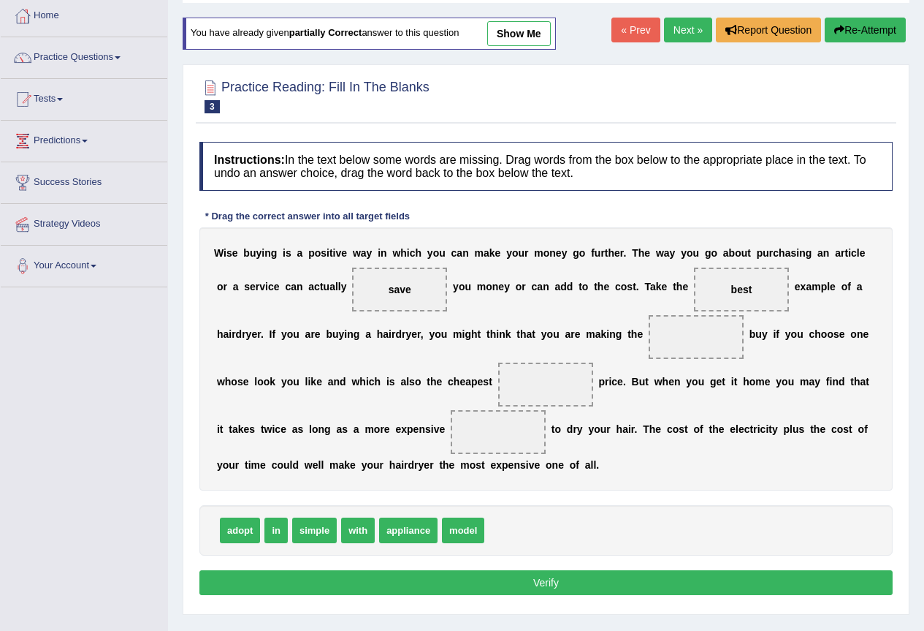
scroll to position [0, 0]
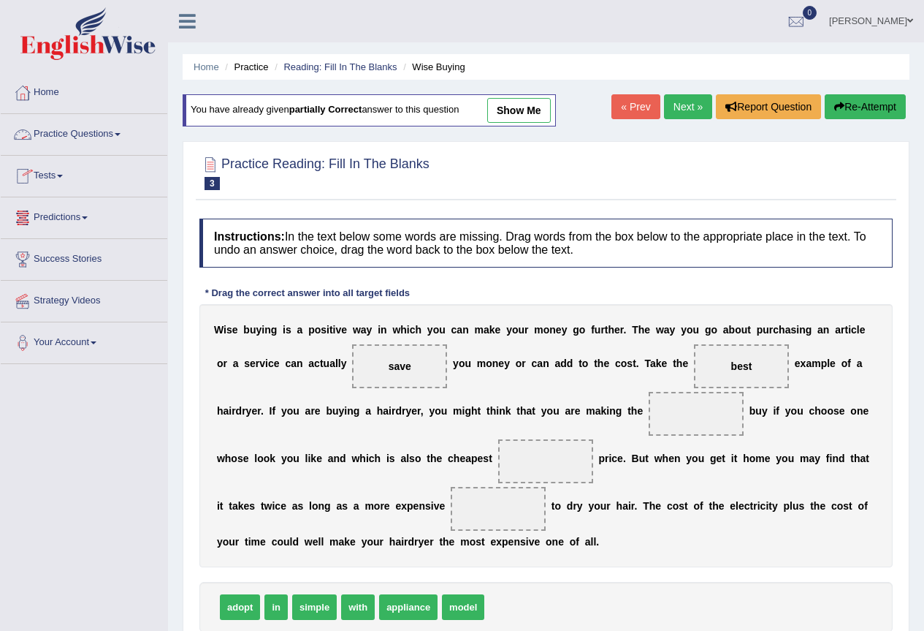
click at [113, 140] on link "Practice Questions" at bounding box center [84, 132] width 167 height 37
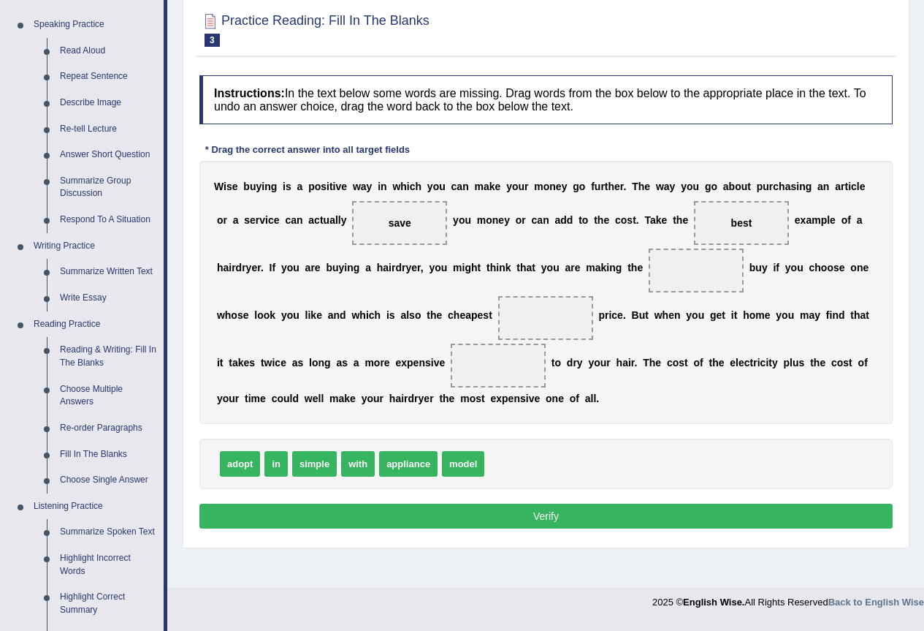
scroll to position [146, 0]
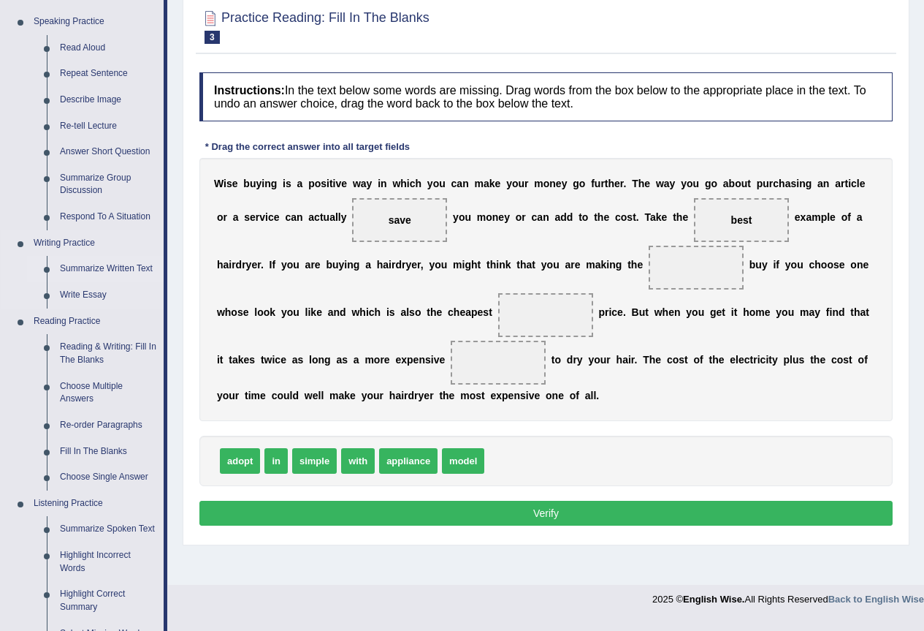
click at [99, 267] on link "Summarize Written Text" at bounding box center [108, 269] width 110 height 26
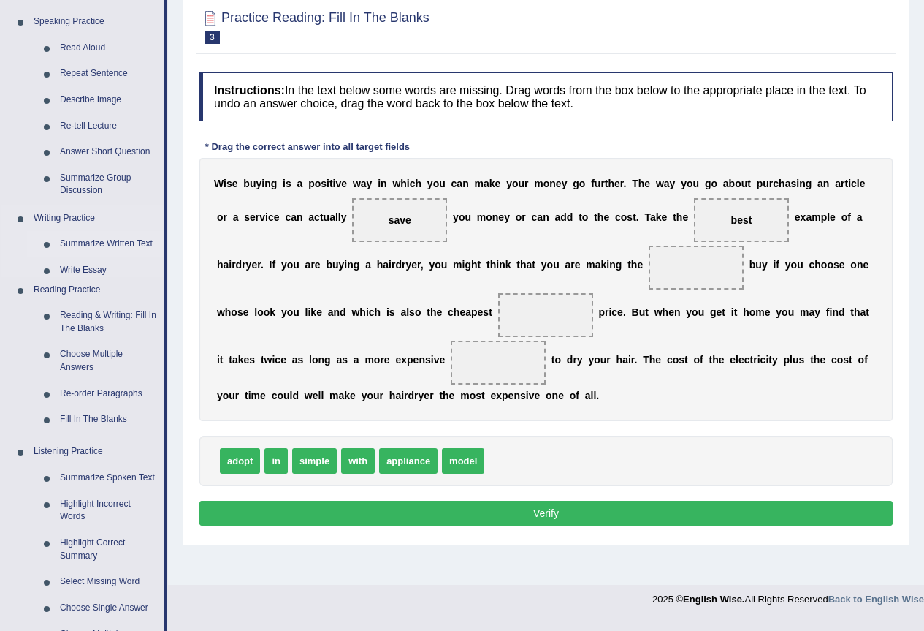
scroll to position [137, 0]
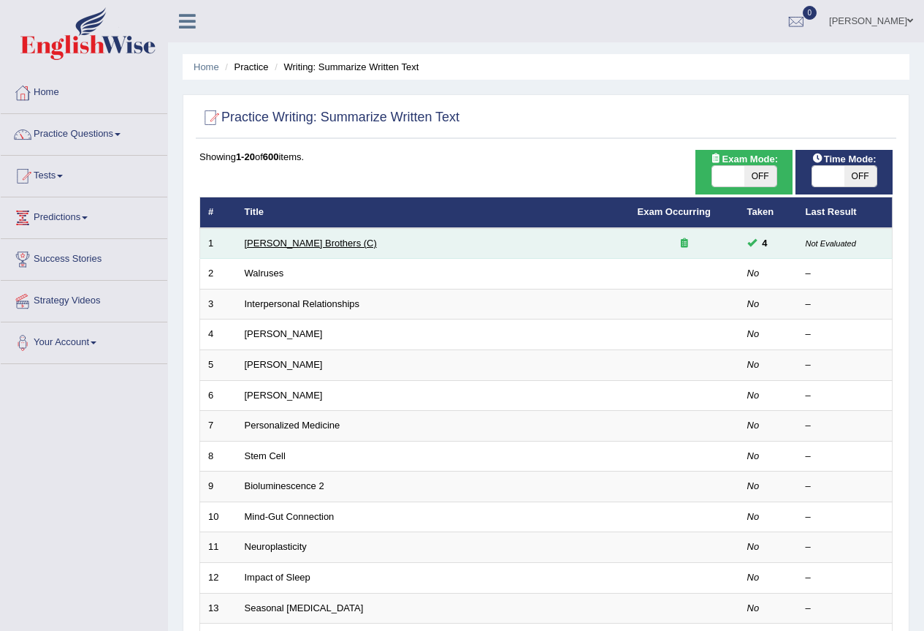
click at [288, 243] on link "Wright Brothers (C)" at bounding box center [311, 242] width 132 height 11
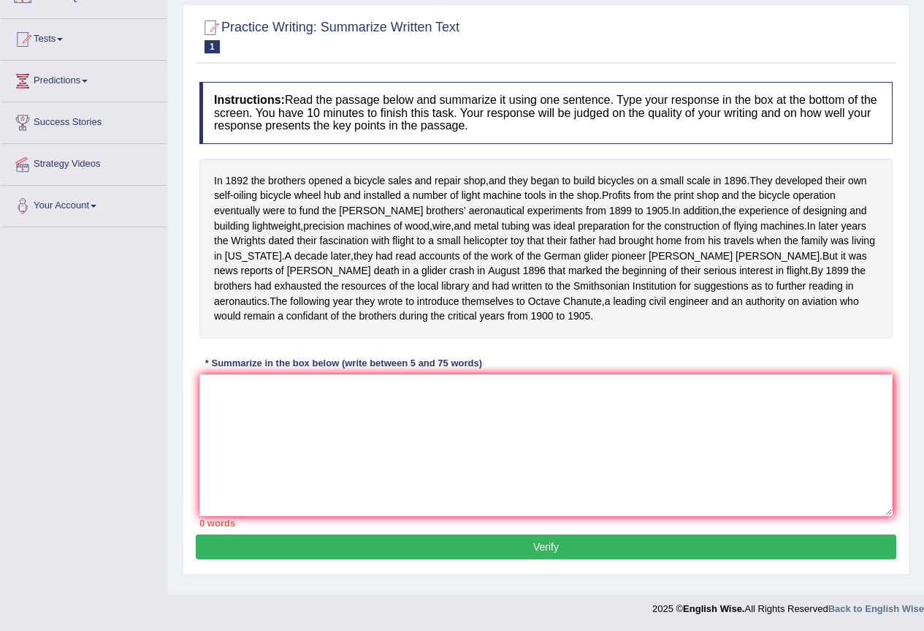
scroll to position [143, 0]
click at [343, 397] on textarea at bounding box center [545, 445] width 693 height 142
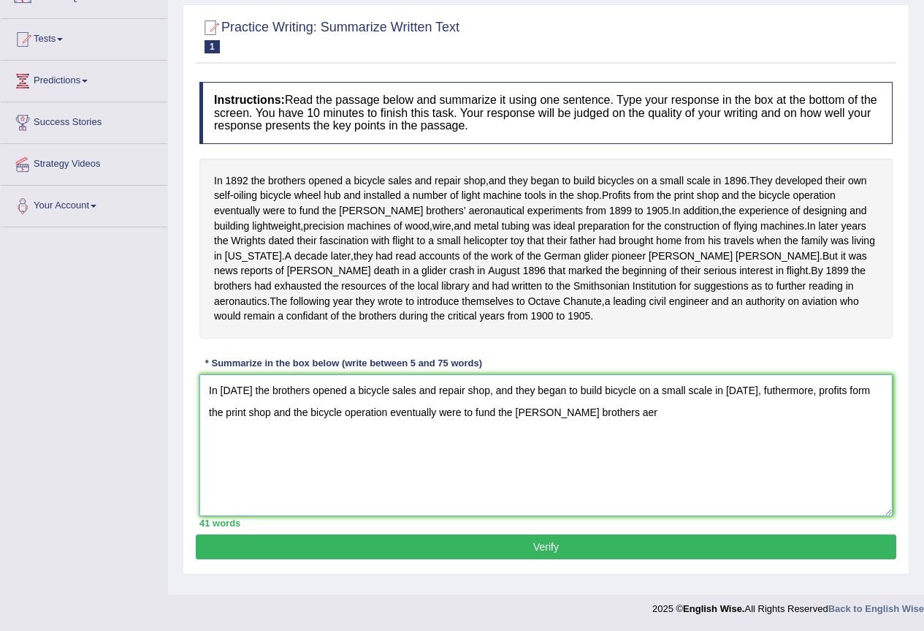
click at [568, 421] on textarea "In [DATE] the brothers opened a bicycle sales and repair shop, and they began t…" at bounding box center [545, 445] width 693 height 142
click at [574, 424] on textarea "In [DATE] the brothers opened a bicycle sales and repair shop, and they began t…" at bounding box center [545, 445] width 693 height 142
click at [602, 427] on textarea "In [DATE] the brothers opened a bicycle sales and repair shop, and they began t…" at bounding box center [545, 445] width 693 height 142
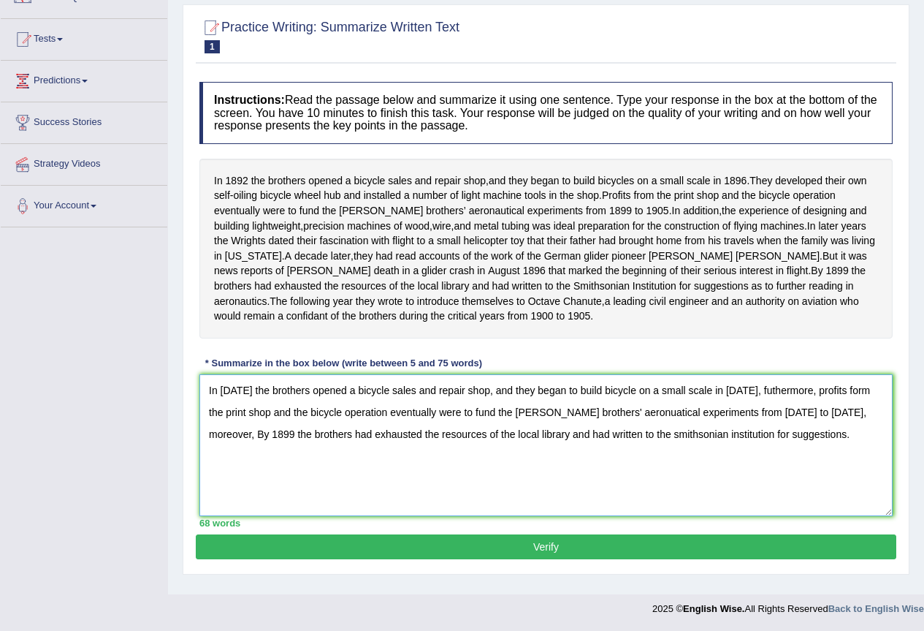
drag, startPoint x: 305, startPoint y: 400, endPoint x: 336, endPoint y: 400, distance: 30.7
click at [336, 400] on textarea "In [DATE] the brothers opened a bicycle sales and repair shop, and they began t…" at bounding box center [545, 445] width 693 height 142
click at [306, 399] on textarea "In 1892 the brothers lunched a bicycle sales and repair shop, and they began to…" at bounding box center [545, 445] width 693 height 142
drag, startPoint x: 580, startPoint y: 400, endPoint x: 600, endPoint y: 401, distance: 19.8
click at [600, 401] on textarea "In 1892 the brothers launched a bicycle sales and repair shop, and they began t…" at bounding box center [545, 445] width 693 height 142
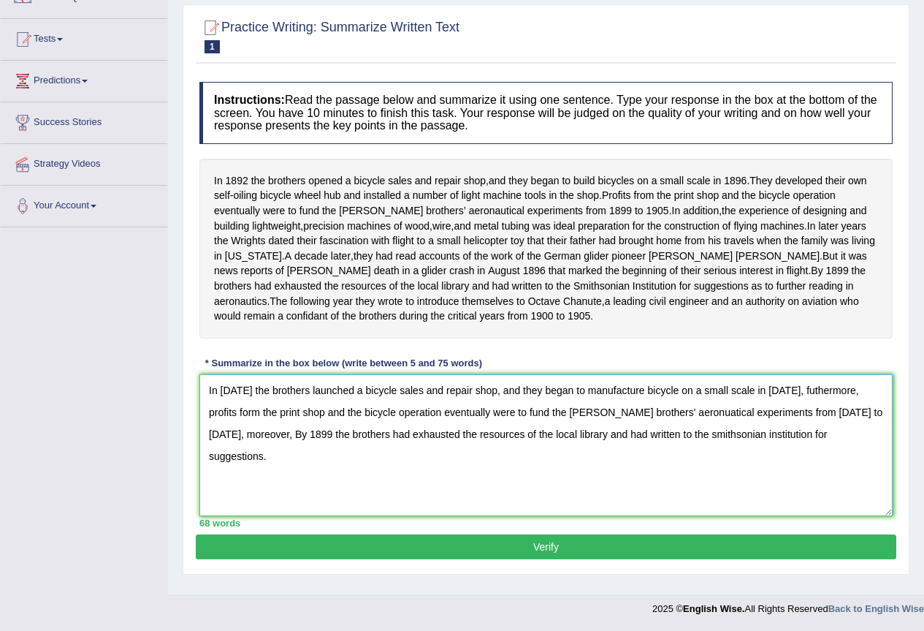
click at [668, 404] on textarea "In 1892 the brothers launched a bicycle sales and repair shop, and they began t…" at bounding box center [545, 445] width 693 height 142
drag, startPoint x: 851, startPoint y: 402, endPoint x: 875, endPoint y: 401, distance: 24.1
click at [875, 401] on textarea "In 1892 the brothers launched a bicycle sales and repair shop, and they began t…" at bounding box center [545, 445] width 693 height 142
drag, startPoint x: 376, startPoint y: 423, endPoint x: 451, endPoint y: 425, distance: 75.3
click at [451, 425] on textarea "In 1892 the brothers launched a bicycle sales and repair shop, and they began t…" at bounding box center [545, 445] width 693 height 142
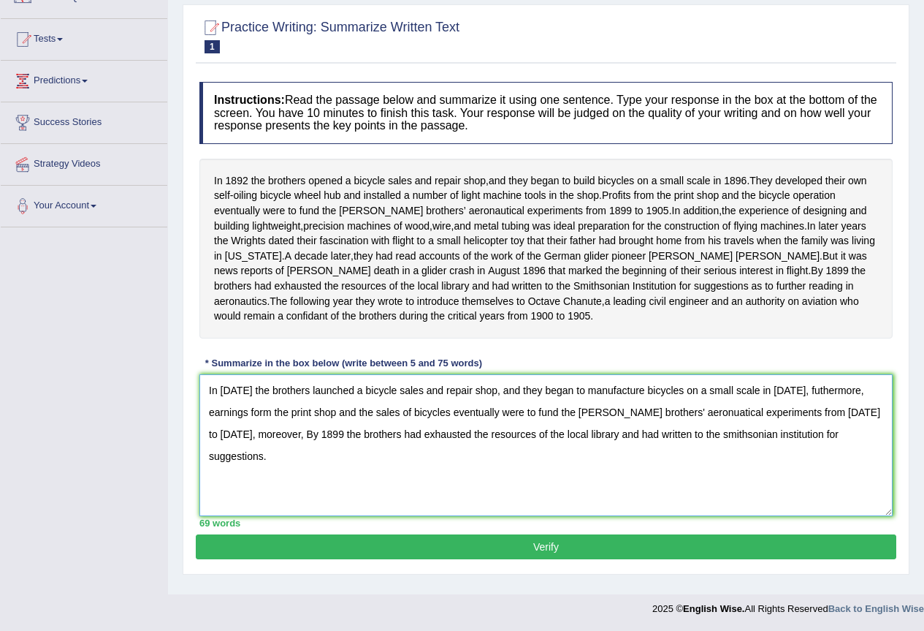
click at [256, 421] on textarea "In 1892 the brothers launched a bicycle sales and repair shop, and they began t…" at bounding box center [545, 445] width 693 height 142
click at [256, 425] on textarea "In 1892 the brothers launched a bicycle sales and repair shop, and they began t…" at bounding box center [545, 445] width 693 height 142
drag, startPoint x: 794, startPoint y: 444, endPoint x: 844, endPoint y: 446, distance: 49.8
click at [844, 446] on textarea "In 1892 the brothers launched a bicycle sales and repair shop, and they began t…" at bounding box center [545, 445] width 693 height 142
drag, startPoint x: 847, startPoint y: 446, endPoint x: 794, endPoint y: 438, distance: 53.2
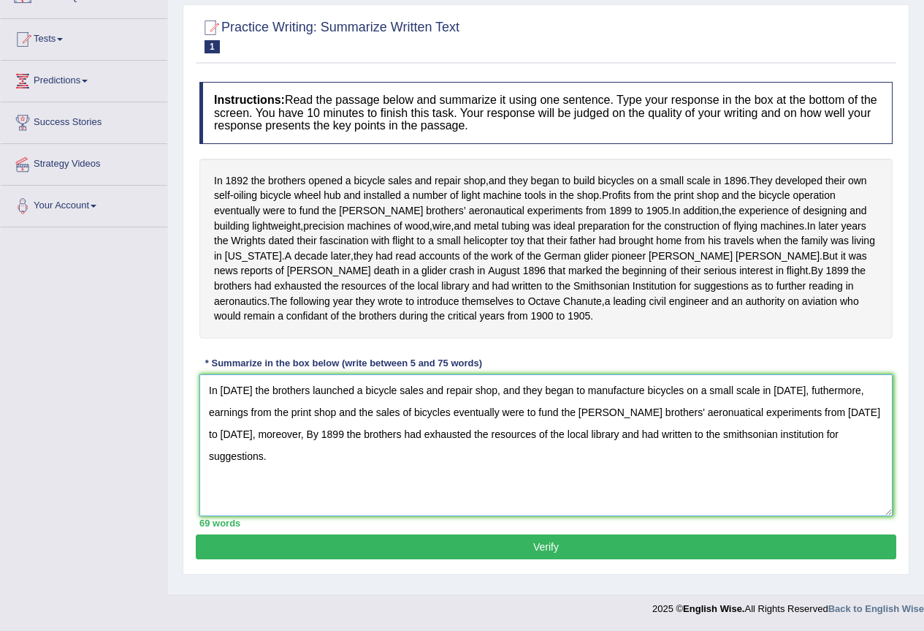
click at [794, 438] on textarea "In 1892 the brothers launched a bicycle sales and repair shop, and they began t…" at bounding box center [545, 445] width 693 height 142
type textarea "In 1892 the brothers launched a bicycle sales and repair shop, and they began t…"
click at [530, 556] on button "Verify" at bounding box center [546, 546] width 701 height 25
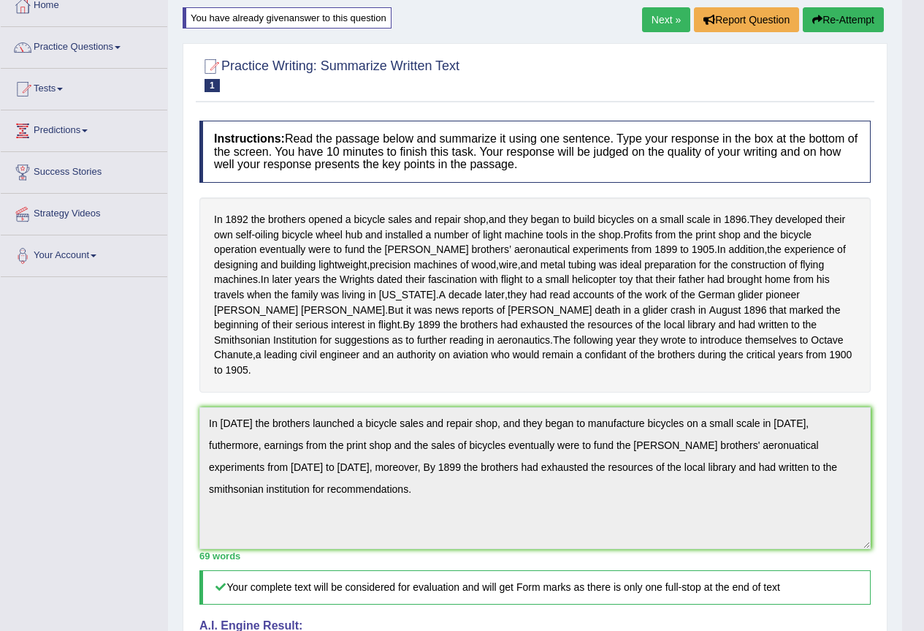
scroll to position [0, 0]
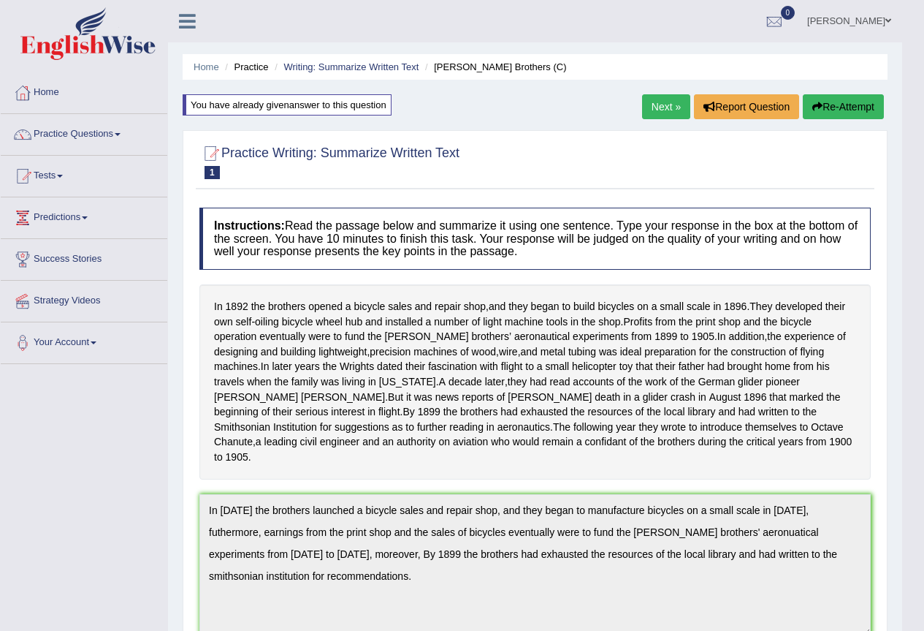
click at [846, 102] on button "Re-Attempt" at bounding box center [843, 106] width 81 height 25
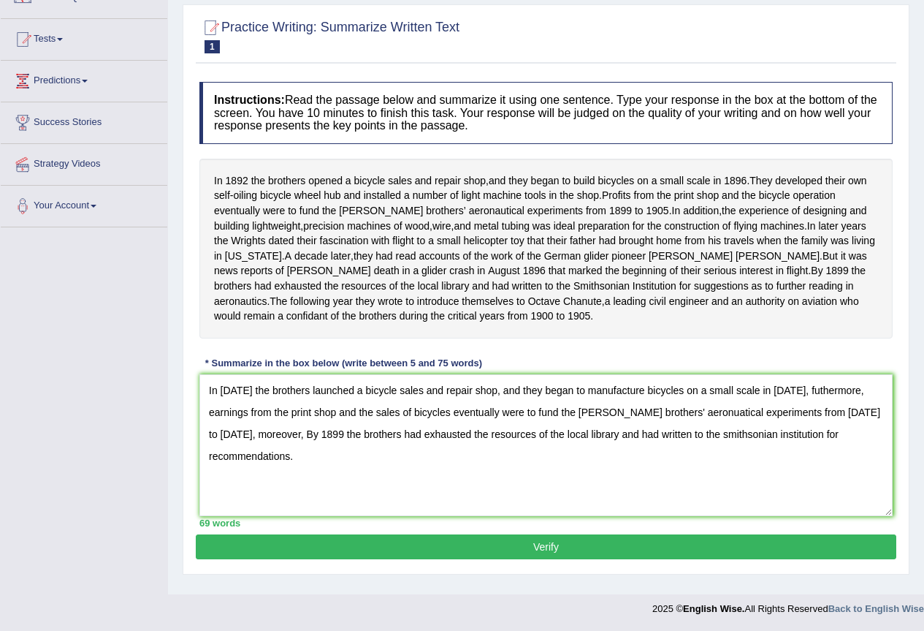
click at [689, 424] on textarea "In [DATE] the brothers launched a bicycle sales and repair shop, and they began…" at bounding box center [545, 445] width 693 height 142
click at [803, 402] on textarea "In [DATE] the brothers launched a bicycle sales and repair shop, and they began…" at bounding box center [545, 445] width 693 height 142
click at [799, 403] on textarea "In 1892 the brothers launched a bicycle sales and repair shop, and they began t…" at bounding box center [545, 445] width 693 height 142
click at [679, 446] on textarea "In 1892 the brothers launched a bicycle sales and repair shop, and they began t…" at bounding box center [545, 445] width 693 height 142
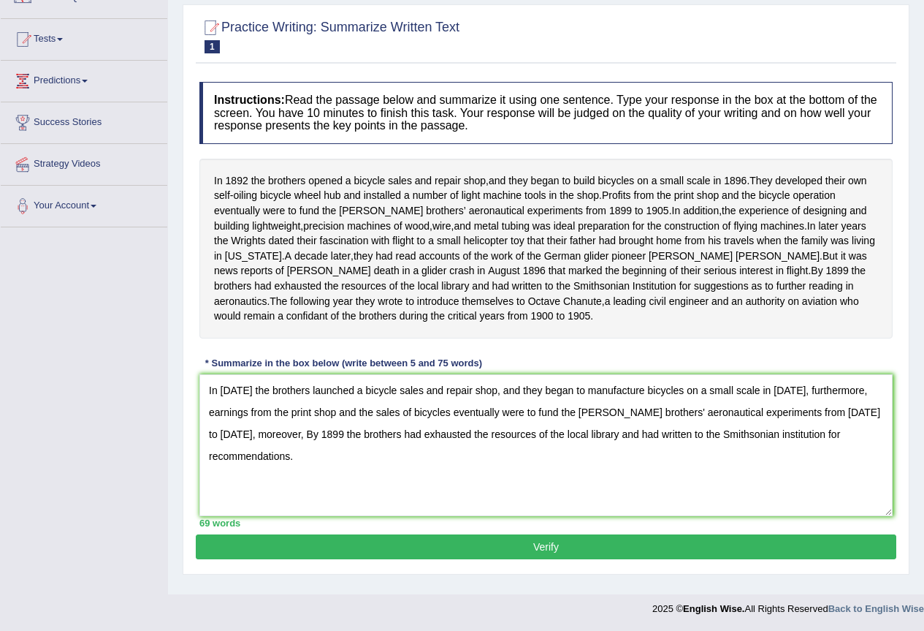
type textarea "In 1892 the brothers launched a bicycle sales and repair shop, and they began t…"
click at [525, 550] on button "Verify" at bounding box center [546, 546] width 701 height 25
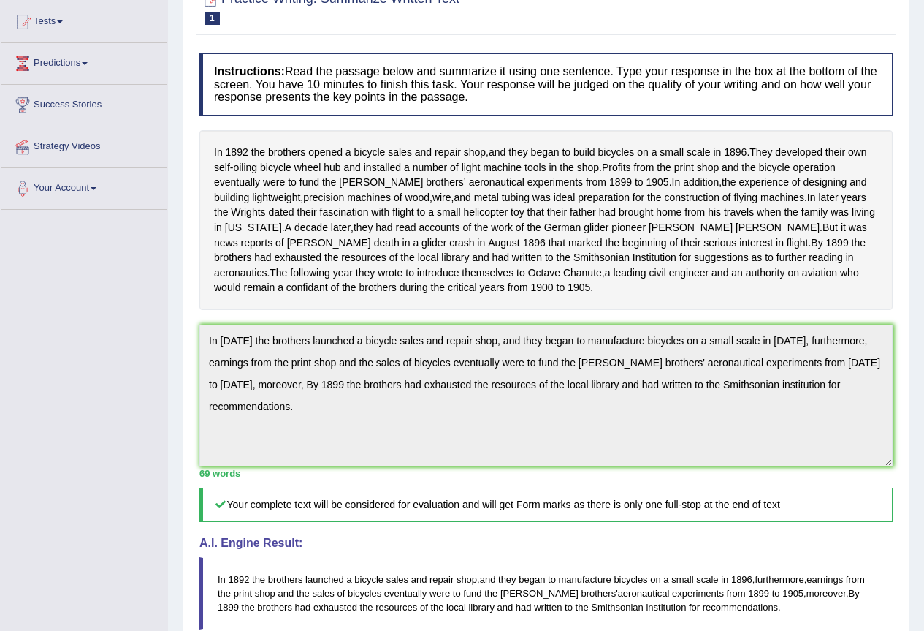
scroll to position [153, 0]
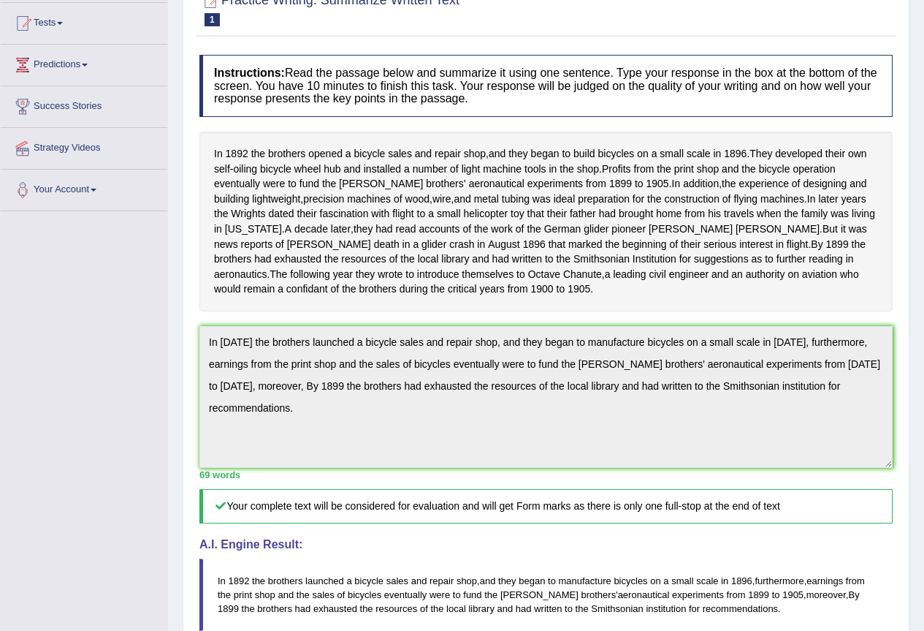
click at [430, 514] on h5 "Your complete text will be considered for evaluation and will get Form marks as…" at bounding box center [545, 506] width 693 height 34
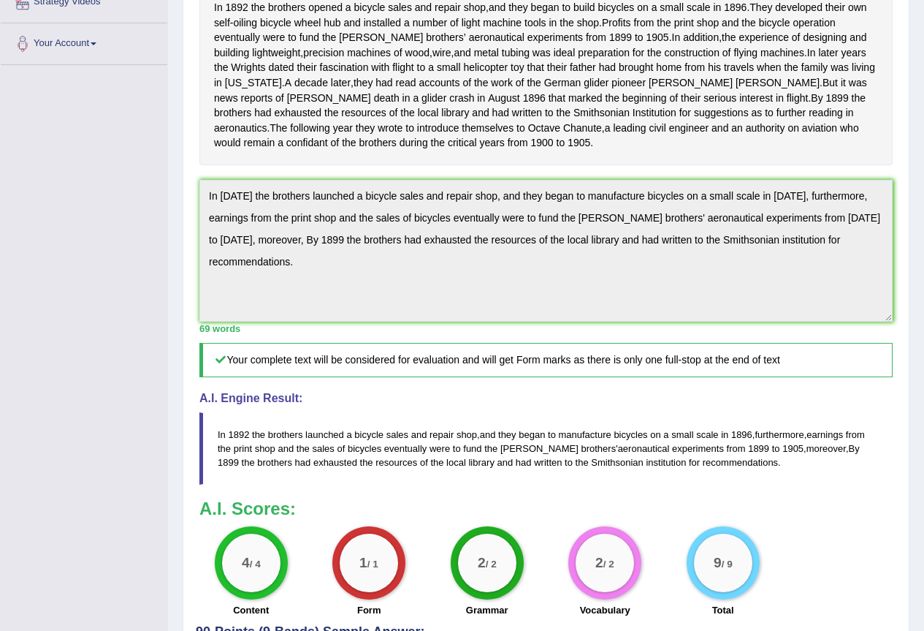
scroll to position [80, 0]
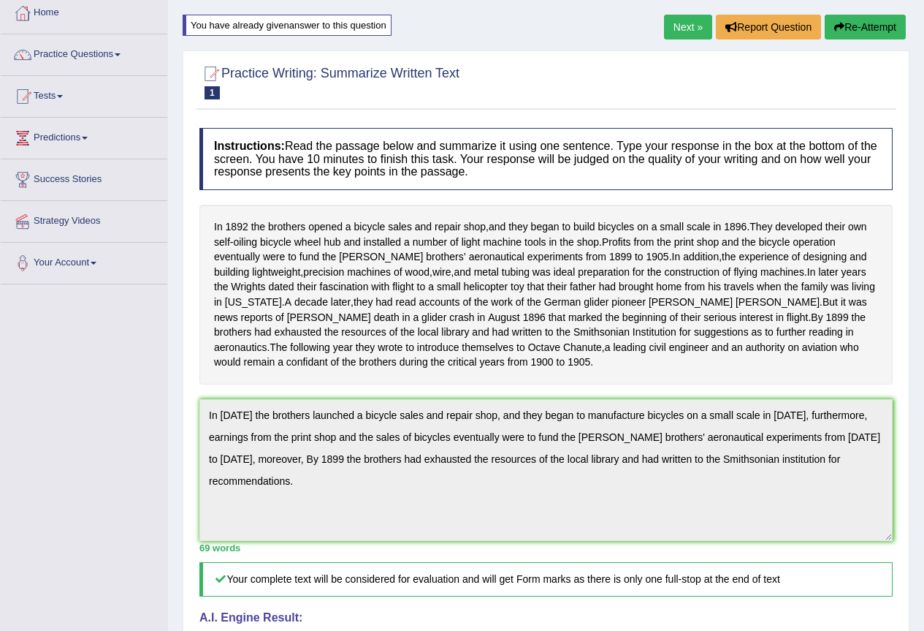
click at [680, 36] on link "Next »" at bounding box center [688, 27] width 48 height 25
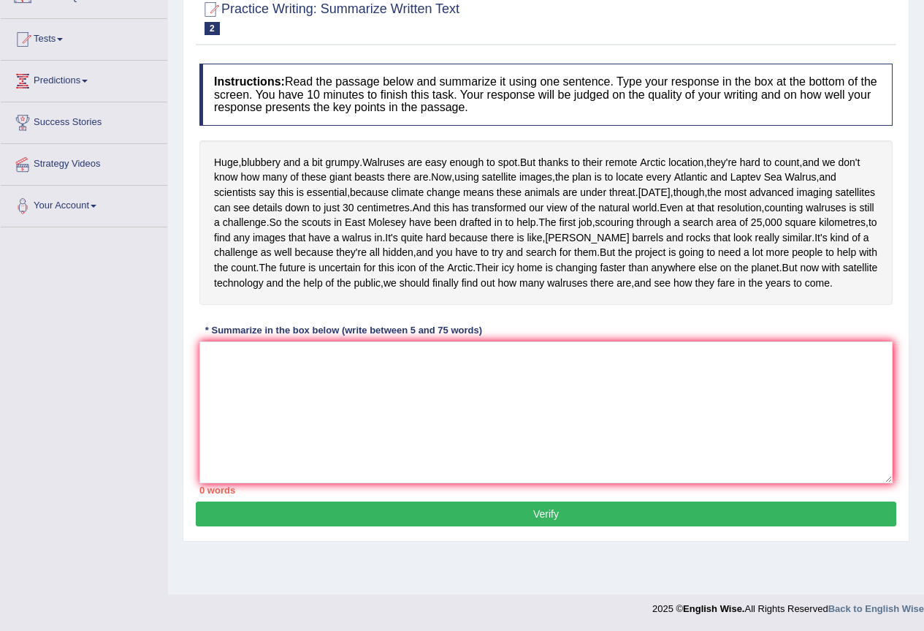
click at [343, 382] on div "Instructions: Read the passage below and summarize it using one sentence. Type …" at bounding box center [546, 278] width 701 height 445
click at [345, 400] on textarea at bounding box center [545, 412] width 693 height 142
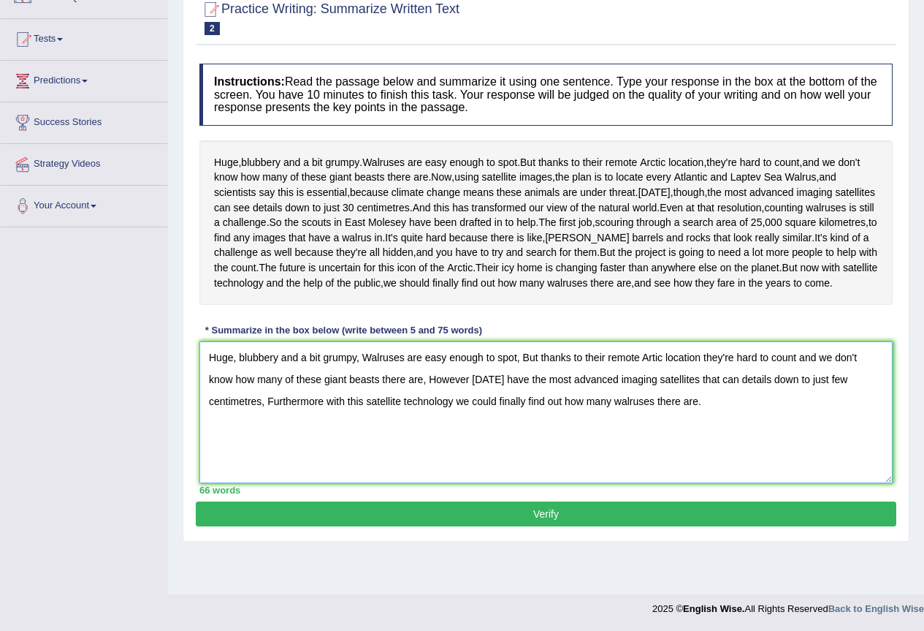
drag, startPoint x: 448, startPoint y: 400, endPoint x: 424, endPoint y: 406, distance: 24.8
click at [424, 406] on textarea "Huge, blubbery and a bit grumpy, Walruses are easy enough to spot, But thanks t…" at bounding box center [545, 412] width 693 height 142
drag, startPoint x: 568, startPoint y: 398, endPoint x: 541, endPoint y: 406, distance: 28.9
click at [541, 406] on textarea "Huge, blubbery and a bit grumpy, Walruses are hard enough to spot, But thanks t…" at bounding box center [545, 412] width 693 height 142
type textarea "Huge, blubbery and a bit grumpy, Walruses are hard enough to spot, But i apprec…"
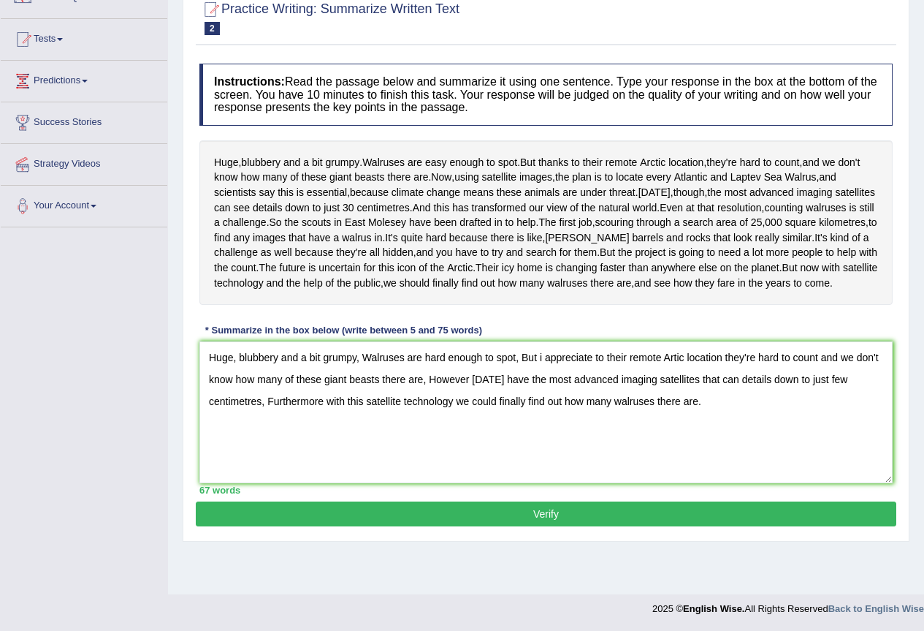
click at [597, 526] on button "Verify" at bounding box center [546, 513] width 701 height 25
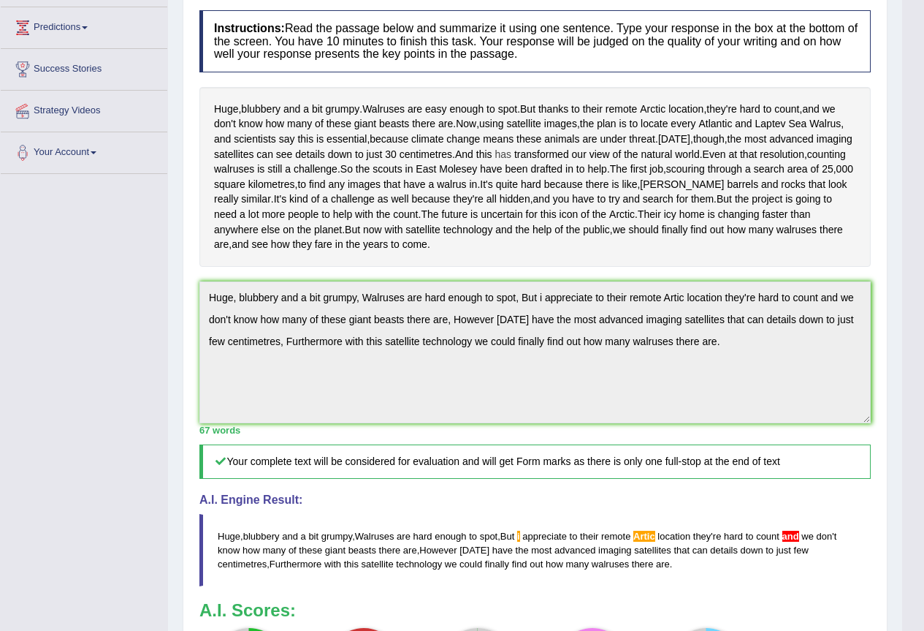
scroll to position [44, 0]
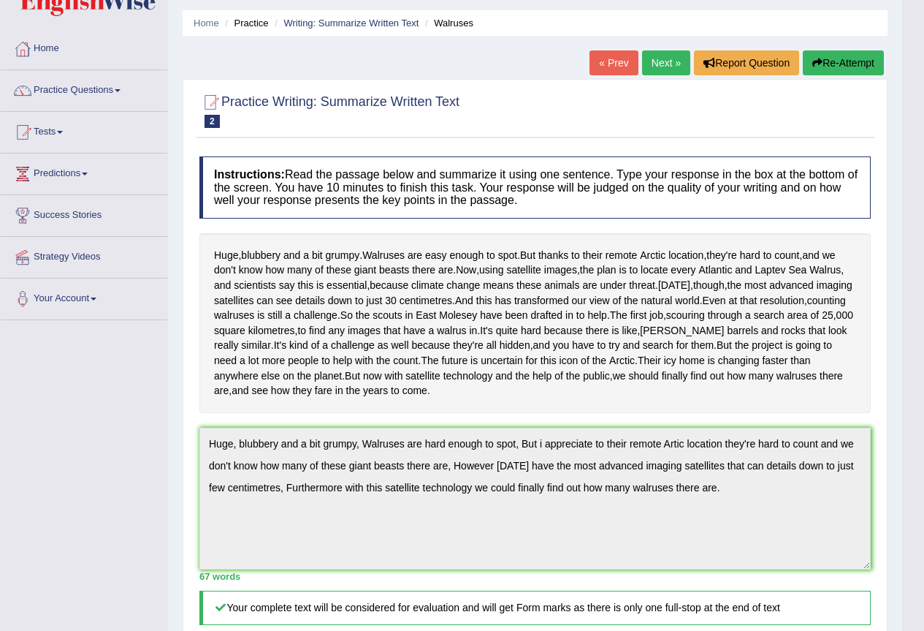
click at [826, 65] on button "Re-Attempt" at bounding box center [843, 62] width 81 height 25
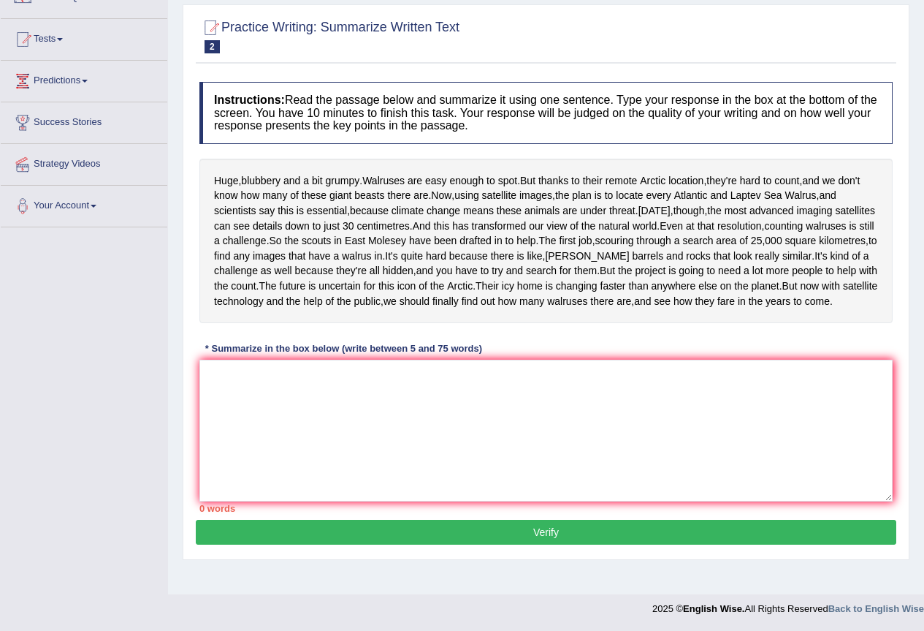
scroll to position [189, 0]
paste textarea "Huge, blubbery and a bit grumpy, Walruses are hard enough to spot, But i apprec…"
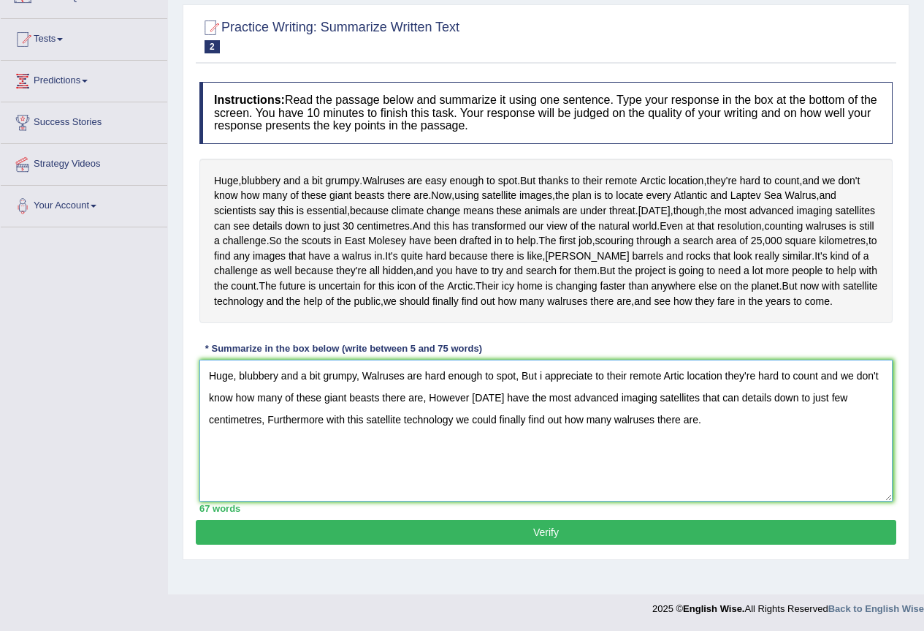
click at [541, 400] on textarea "Huge, blubbery and a bit grumpy, Walruses are hard enough to spot, But i apprec…" at bounding box center [545, 430] width 693 height 142
click at [537, 400] on textarea "Huge, blubbery and a bit grumpy, Walruses are hard enough to spot, But I apprec…" at bounding box center [545, 430] width 693 height 142
click at [652, 397] on textarea "Huge, blubbery and a bit grumpy, Walruses are hard enough to spot, I appreciate…" at bounding box center [545, 430] width 693 height 142
type textarea "Huge, blubbery and a bit grumpy, Walruses are hard enough to spot, I appreciate…"
click at [618, 544] on button "Verify" at bounding box center [546, 532] width 701 height 25
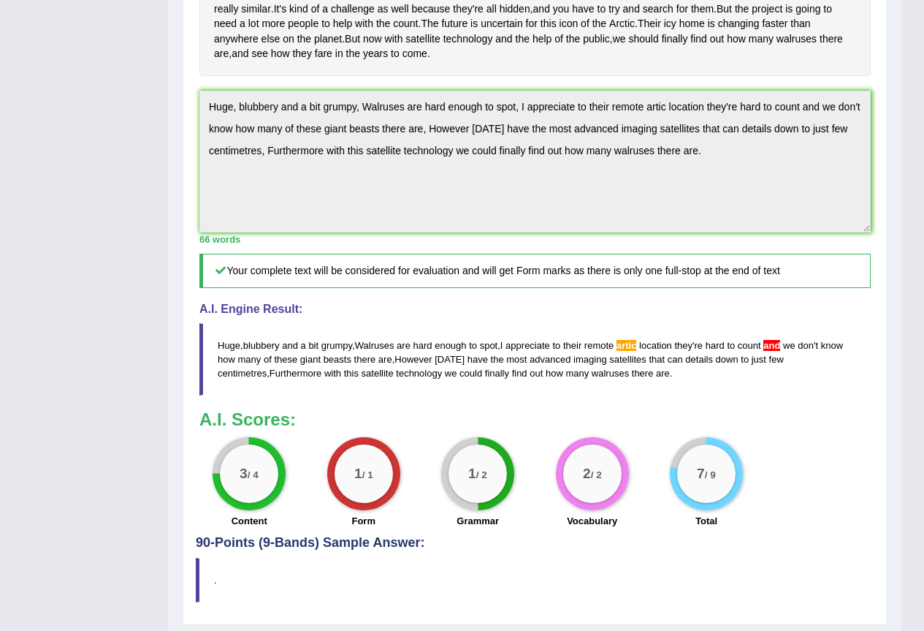
scroll to position [389, 0]
drag, startPoint x: 217, startPoint y: 403, endPoint x: 360, endPoint y: 392, distance: 143.7
click at [360, 392] on blockquote "Huge , blubbery and a bit grumpy , Walruses are hard enough to spot , I appreci…" at bounding box center [534, 358] width 671 height 72
drag, startPoint x: 225, startPoint y: 401, endPoint x: 257, endPoint y: 400, distance: 32.2
click at [257, 395] on blockquote "Huge , blubbery and a bit grumpy , Walruses are hard enough to spot , I appreci…" at bounding box center [534, 358] width 671 height 72
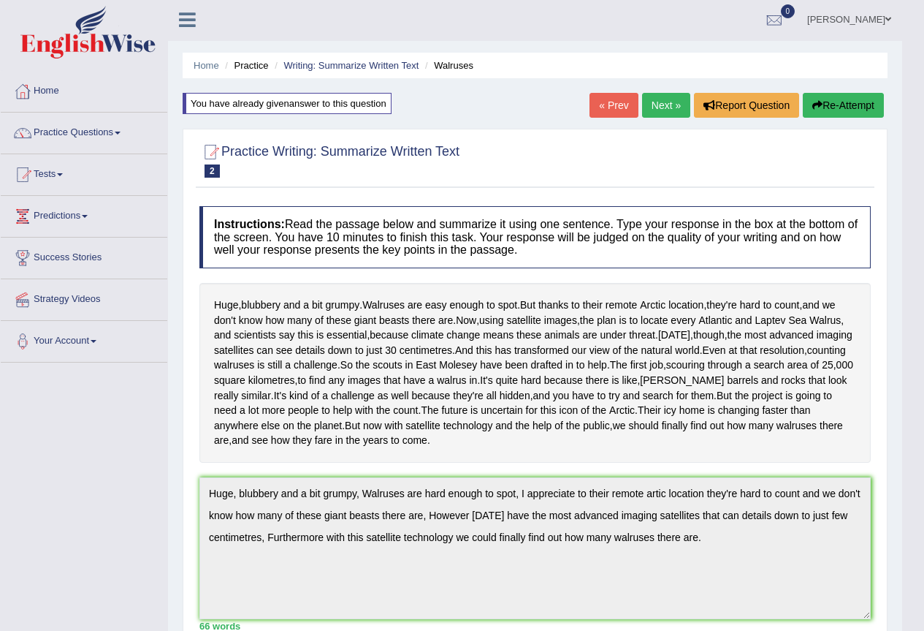
scroll to position [0, 0]
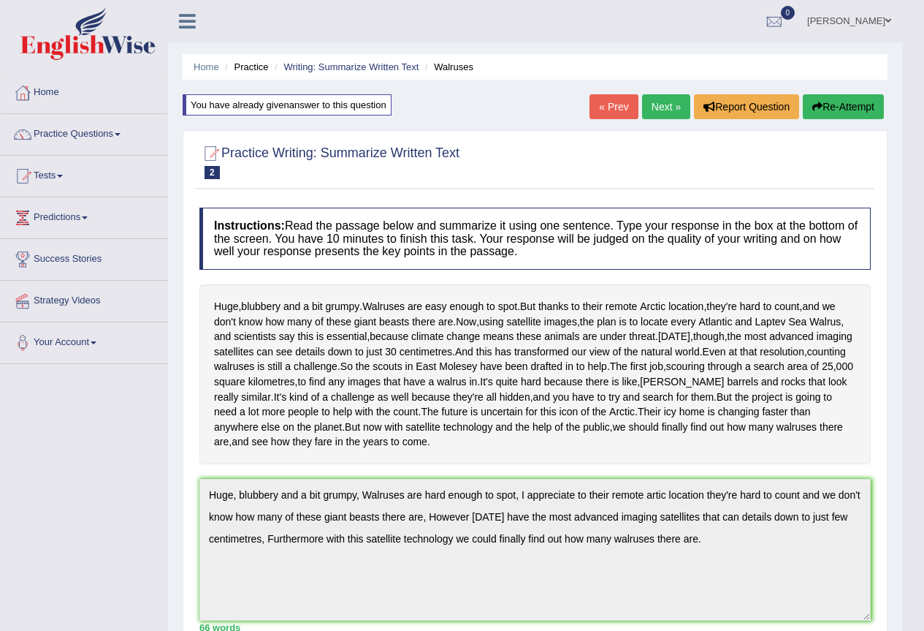
click at [825, 112] on button "Re-Attempt" at bounding box center [843, 106] width 81 height 25
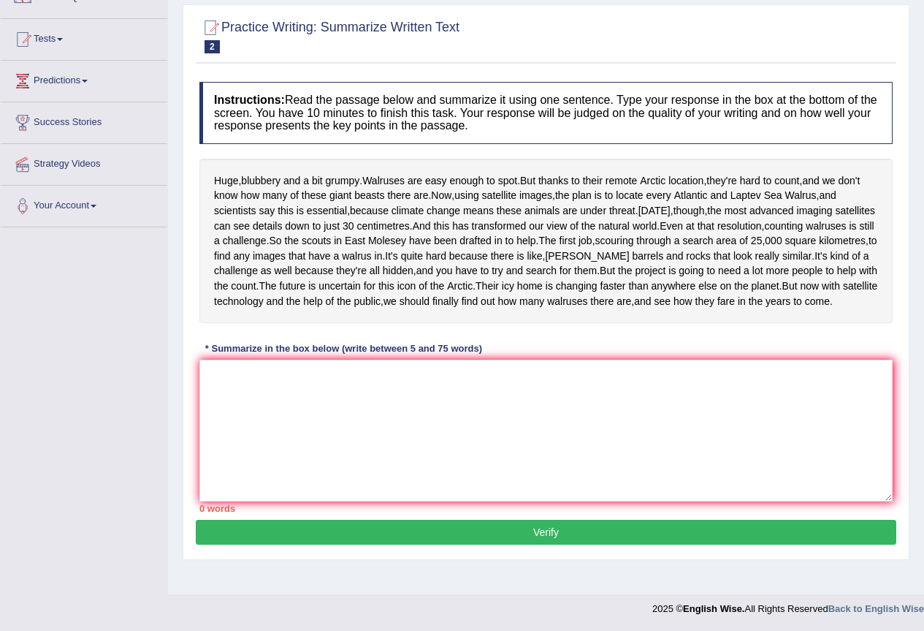
scroll to position [189, 0]
paste textarea "Huge, blubbery and a bit grumpy, Walruses are hard enough to spot, I appreciate…"
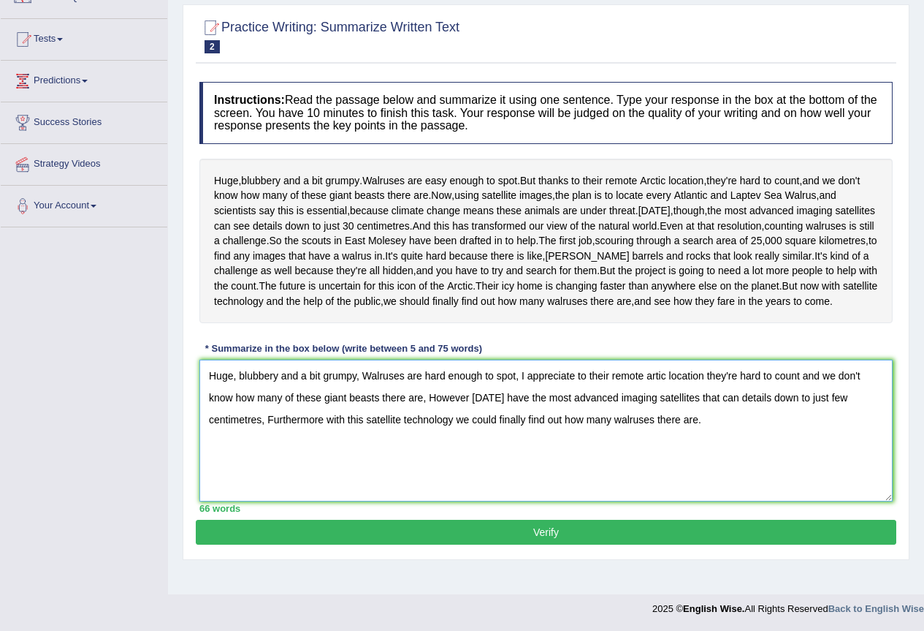
click at [654, 400] on textarea "Huge, blubbery and a bit grumpy, Walruses are hard enough to spot, I appreciate…" at bounding box center [545, 430] width 693 height 142
click at [655, 402] on textarea "Huge, blubbery and a bit grumpy, Walruses are hard enough to spot, I appreciate…" at bounding box center [545, 430] width 693 height 142
click at [807, 405] on textarea "Huge, blubbery and a bit grumpy, Walruses are hard enough to spot, I appreciate…" at bounding box center [545, 430] width 693 height 142
click at [816, 402] on textarea "Huge, blubbery and a bit grumpy, Walruses are hard enough to spot, I appreciate…" at bounding box center [545, 430] width 693 height 142
click at [750, 454] on textarea "Huge, blubbery and a bit grumpy, Walruses are hard enough to spot, I appreciate…" at bounding box center [545, 430] width 693 height 142
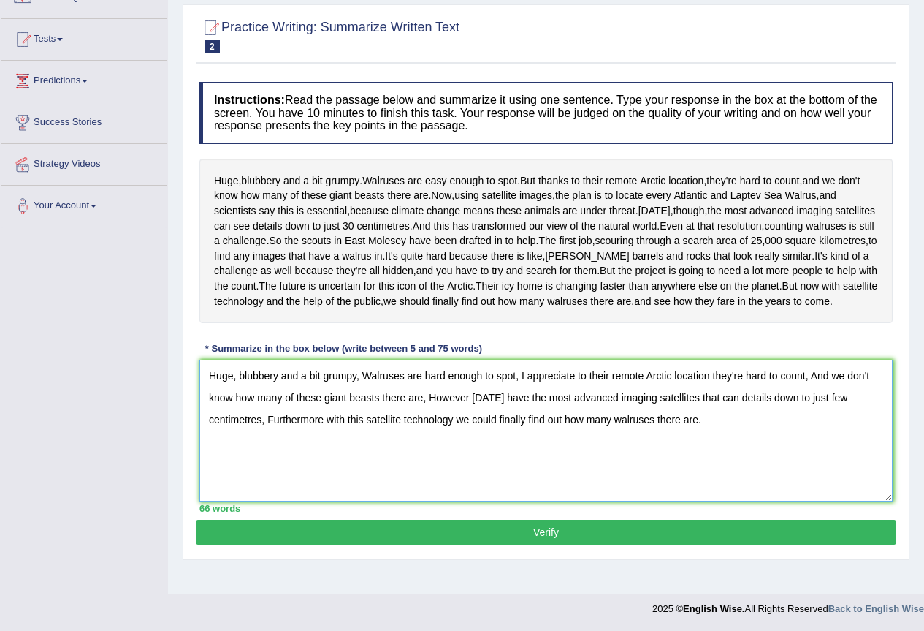
type textarea "Huge, blubbery and a bit grumpy, Walruses are hard enough to spot, I appreciate…"
click at [563, 544] on button "Verify" at bounding box center [546, 532] width 701 height 25
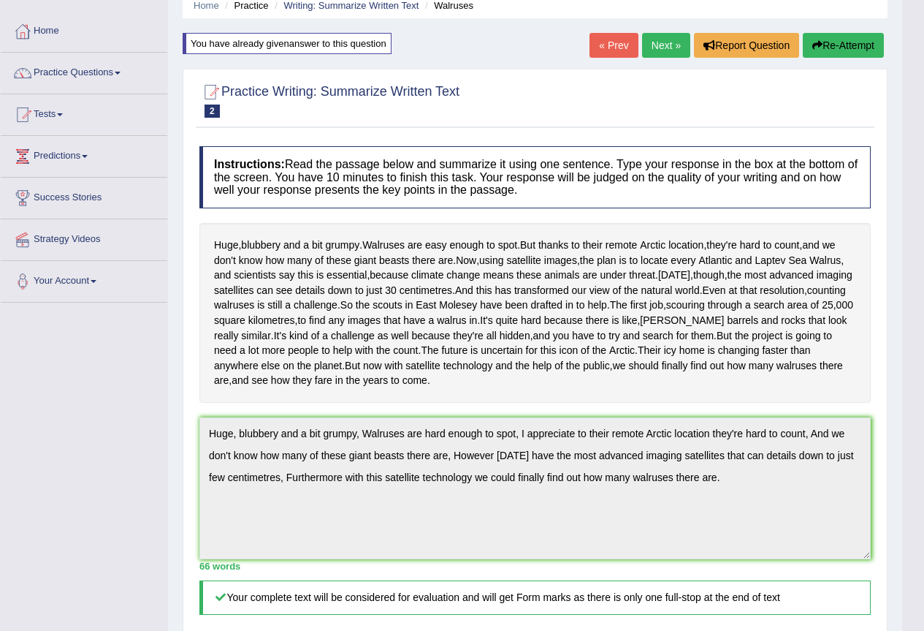
scroll to position [0, 0]
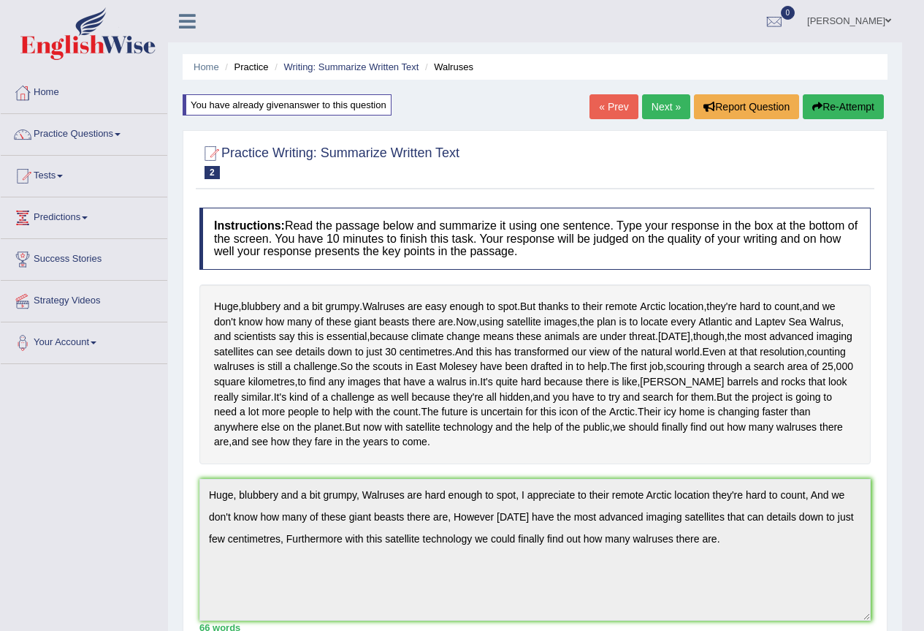
click at [826, 96] on button "Re-Attempt" at bounding box center [843, 106] width 81 height 25
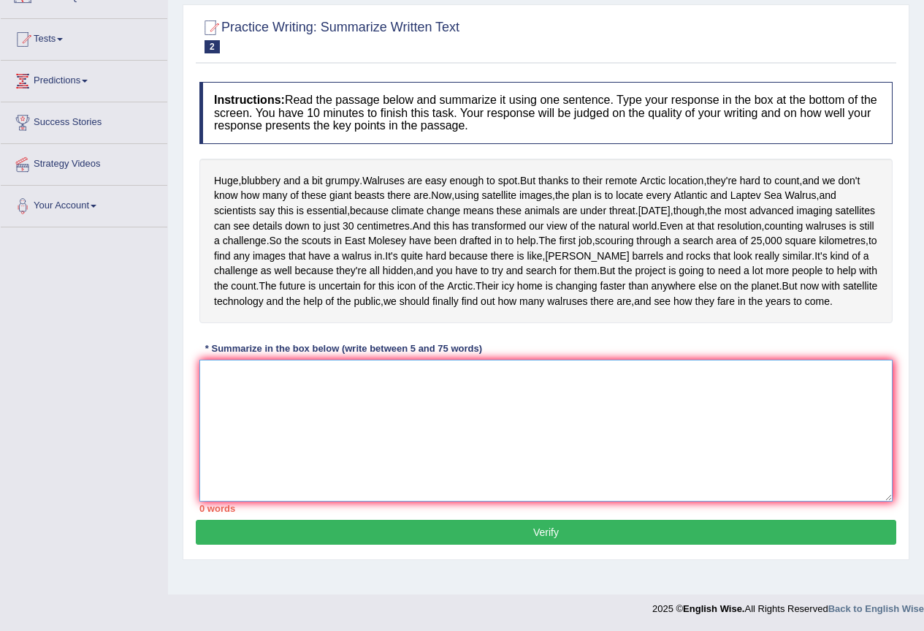
paste textarea "Huge, blubbery and a bit grumpy, Walruses are hard enough to spot, I appreciate…"
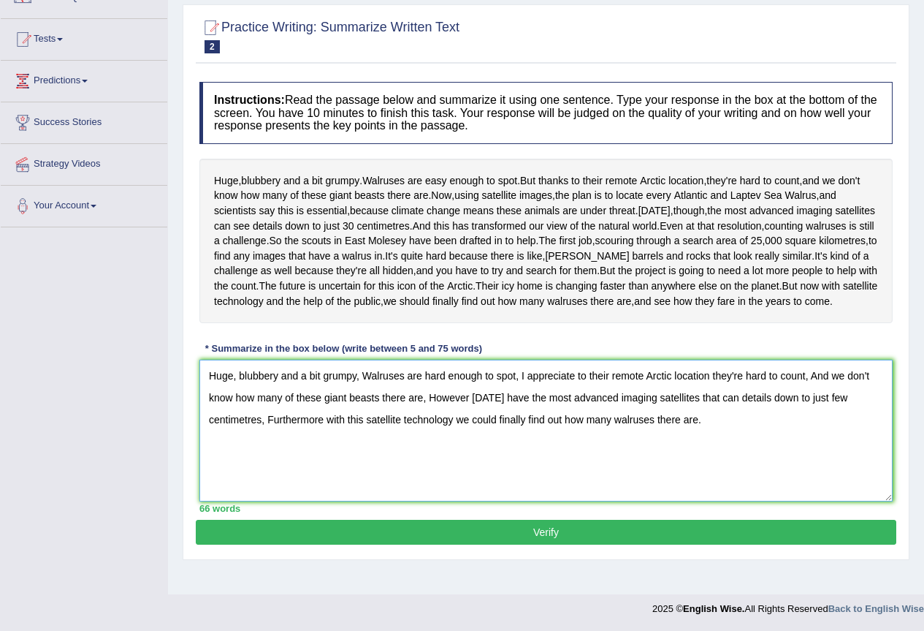
click at [322, 446] on textarea "Huge, blubbery and a bit grumpy, Walruses are hard enough to spot, I appreciate…" at bounding box center [545, 430] width 693 height 142
click at [467, 423] on textarea "Huge, blubbery and a bit grumpy, Walruses are hard enough to spot, I appreciate…" at bounding box center [545, 430] width 693 height 142
click at [468, 423] on textarea "Huge, blubbery and a bit grumpy, Walruses are hard enough to spot, I appreciate…" at bounding box center [545, 430] width 693 height 142
click at [471, 422] on textarea "Huge, blubbery and a bit grumpy, Walruses are hard enough to spot, I appreciate…" at bounding box center [545, 430] width 693 height 142
click at [815, 403] on textarea "Huge, blubbery and a bit grumpy, Walruses are hard enough to spot, I appreciate…" at bounding box center [545, 430] width 693 height 142
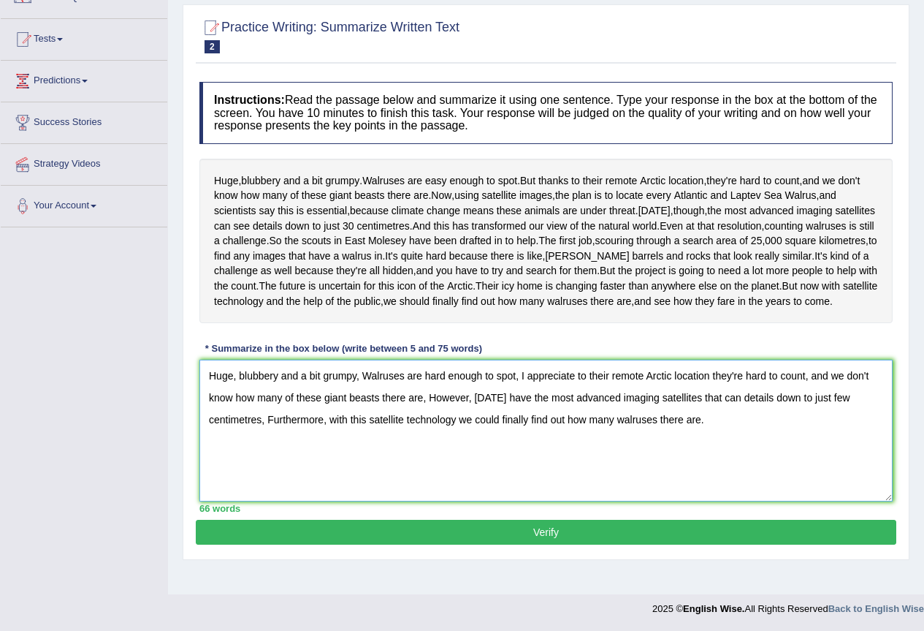
click at [435, 423] on textarea "Huge, blubbery and a bit grumpy, Walruses are hard enough to spot, I appreciate…" at bounding box center [545, 430] width 693 height 142
click at [271, 443] on textarea "Huge, blubbery and a bit grumpy, Walruses are hard enough to spot, I appreciate…" at bounding box center [545, 430] width 693 height 142
click at [720, 452] on textarea "Huge, blubbery and a bit grumpy, Walruses are hard enough to spot, I appreciate…" at bounding box center [545, 430] width 693 height 142
type textarea "Huge, blubbery and a bit grumpy, Walruses are hard enough to spot, I appreciate…"
click at [608, 544] on button "Verify" at bounding box center [546, 532] width 701 height 25
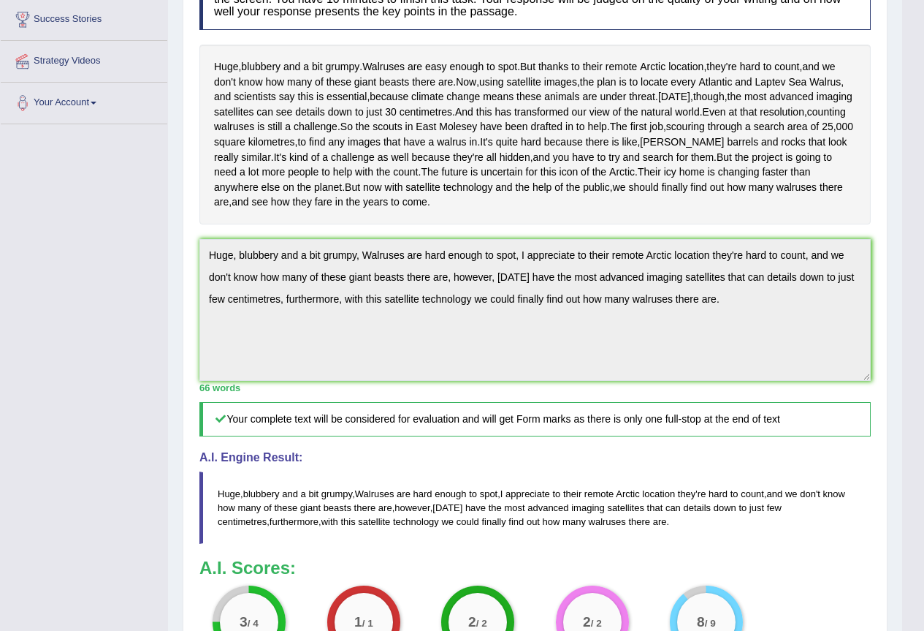
scroll to position [23, 0]
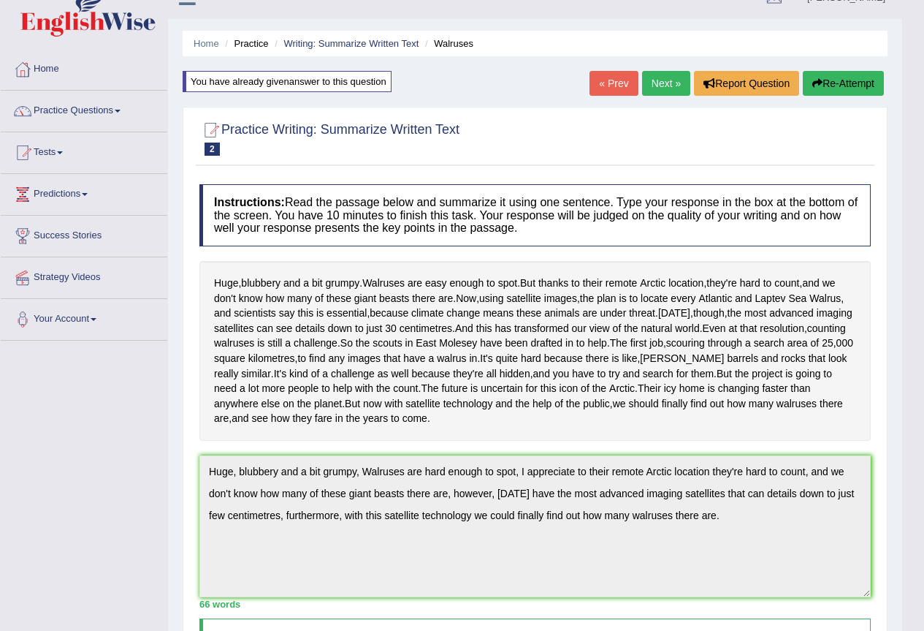
click at [809, 85] on button "Re-Attempt" at bounding box center [843, 83] width 81 height 25
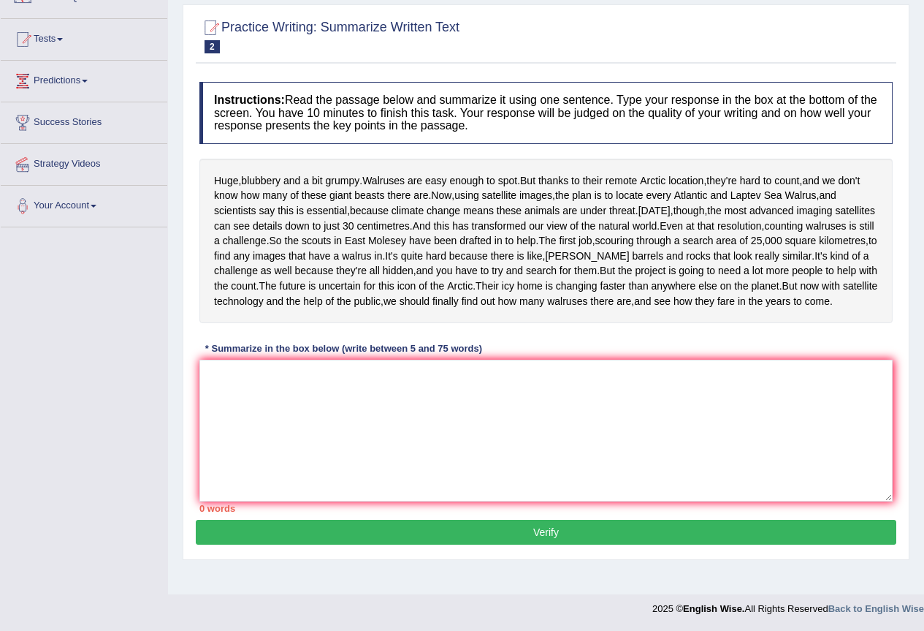
scroll to position [189, 0]
paste textarea "Huge, blubbery and a bit grumpy, Walruses are hard enough to spot, I appreciate…"
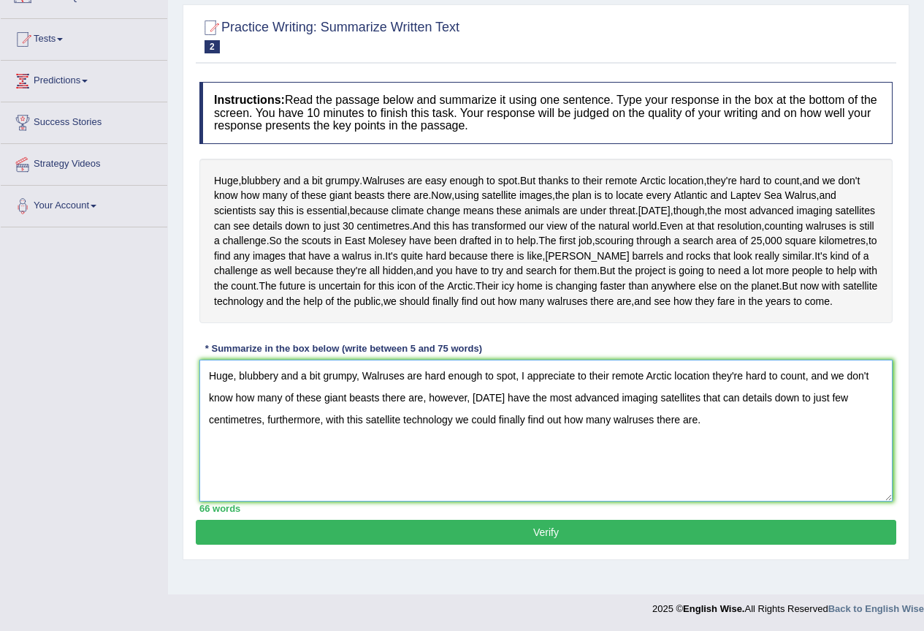
drag, startPoint x: 521, startPoint y: 399, endPoint x: 805, endPoint y: 403, distance: 284.3
click at [805, 403] on textarea "Huge, blubbery and a bit grumpy, Walruses are hard enough to spot, I appreciate…" at bounding box center [545, 430] width 693 height 142
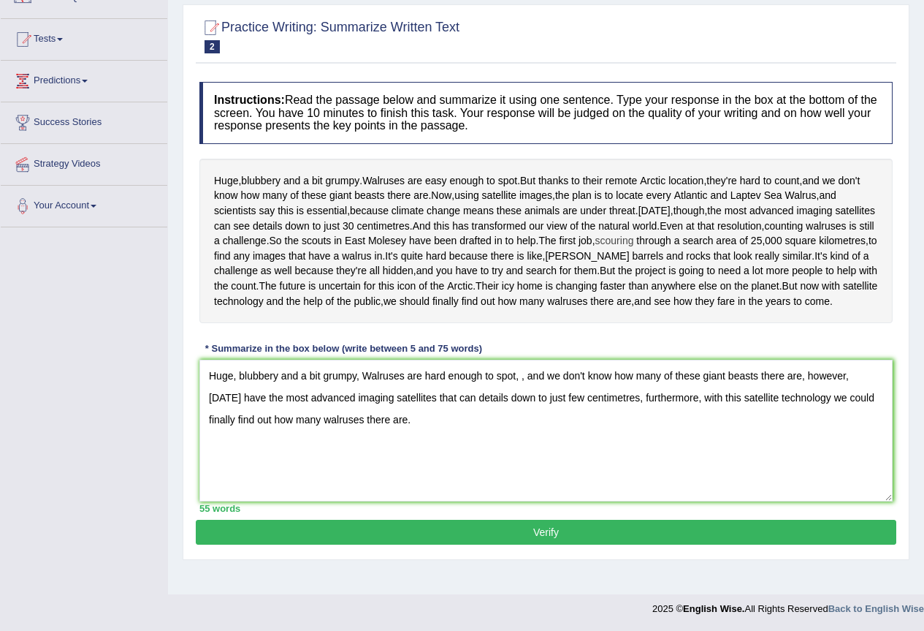
drag, startPoint x: 766, startPoint y: 237, endPoint x: 838, endPoint y: 236, distance: 72.3
click at [838, 236] on div "Huge , blubbery and a bit grumpy . Walruses are easy enough to spot . But thank…" at bounding box center [545, 241] width 693 height 164
click at [523, 398] on textarea "Huge, blubbery and a bit grumpy, Walruses are hard enough to spot, , and we don…" at bounding box center [545, 430] width 693 height 142
click at [517, 400] on textarea "Huge, blubbery and a bit grumpy, Walruses are hard enough to spot, , and we don…" at bounding box center [545, 430] width 693 height 142
click at [519, 396] on textarea "Huge, blubbery and a bit grumpy, Walruses are hard enough to spot, , and we don…" at bounding box center [545, 430] width 693 height 142
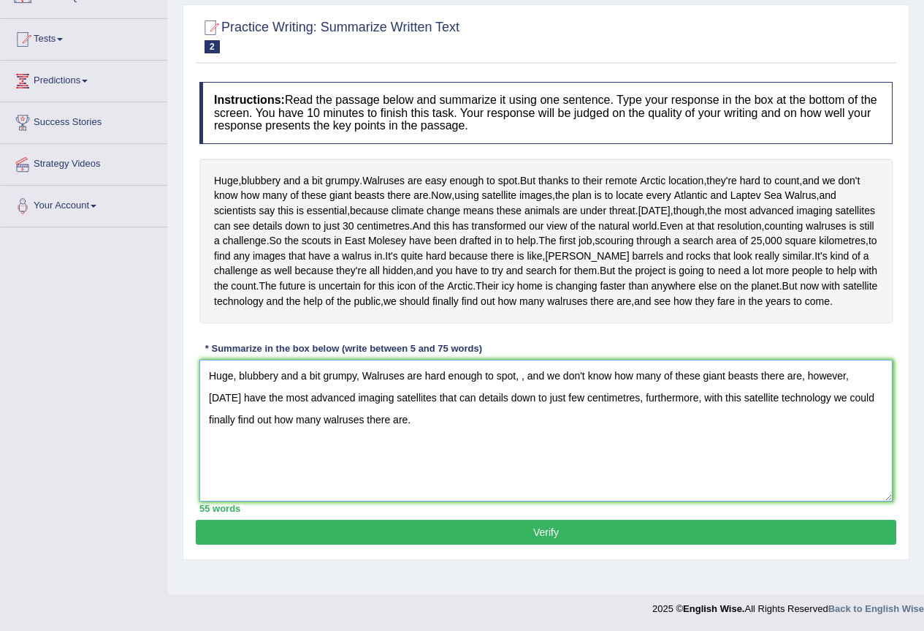
click at [520, 405] on textarea "Huge, blubbery and a bit grumpy, Walruses are hard enough to spot, , and we don…" at bounding box center [545, 430] width 693 height 142
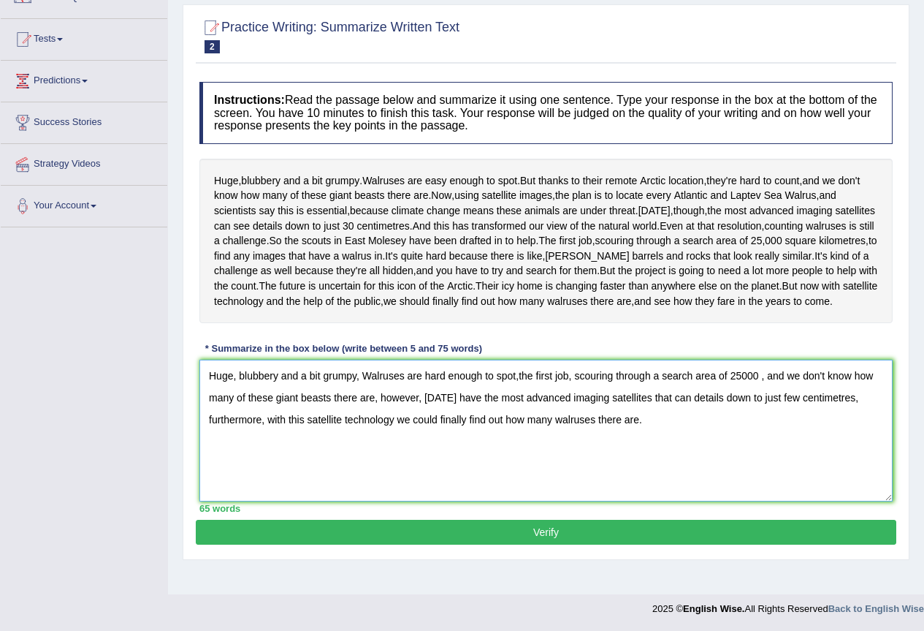
click at [740, 400] on textarea "Huge, blubbery and a bit grumpy, Walruses are hard enough to spot,the first job…" at bounding box center [545, 430] width 693 height 142
click at [761, 399] on textarea "Huge, blubbery and a bit grumpy, Walruses are hard enough to spot,the first job…" at bounding box center [545, 430] width 693 height 142
click at [868, 403] on textarea "Huge, blubbery and a bit grumpy, Walruses are hard enough to spot,the first job…" at bounding box center [545, 430] width 693 height 142
drag, startPoint x: 875, startPoint y: 403, endPoint x: 861, endPoint y: 403, distance: 14.6
click at [861, 403] on textarea "Huge, blubbery and a bit grumpy, Walruses are hard enough to spot,the first job…" at bounding box center [545, 430] width 693 height 142
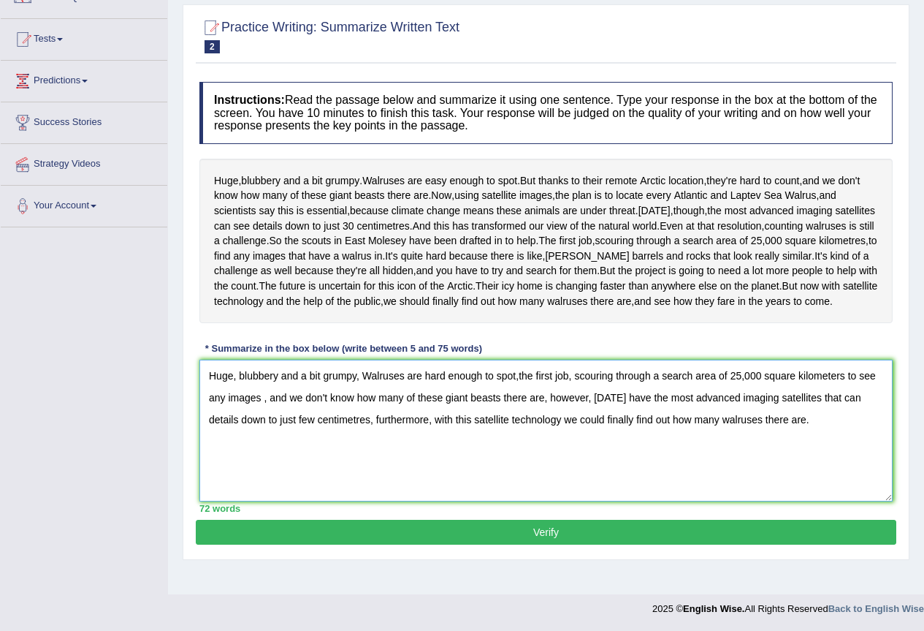
click at [265, 425] on textarea "Huge, blubbery and a bit grumpy, Walruses are hard enough to spot,the first job…" at bounding box center [545, 430] width 693 height 142
click at [441, 400] on textarea "Huge, blubbery and a bit grumpy, Walruses are hard enough to spot,the first job…" at bounding box center [545, 430] width 693 height 142
drag, startPoint x: 427, startPoint y: 396, endPoint x: 480, endPoint y: 402, distance: 53.7
click at [480, 402] on textarea "Huge, blubbery and a bit grumpy, Walruses are hard enough to spot,the first job…" at bounding box center [545, 430] width 693 height 142
type textarea "Huge, blubbery and a bit grumpy, Walruses are comfortable to spot,the first job…"
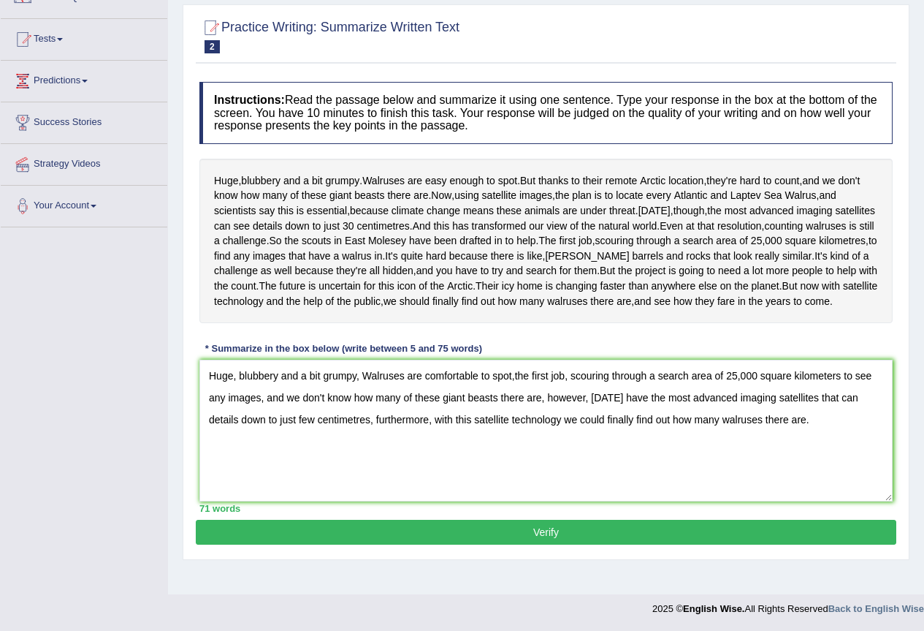
click at [395, 544] on button "Verify" at bounding box center [546, 532] width 701 height 25
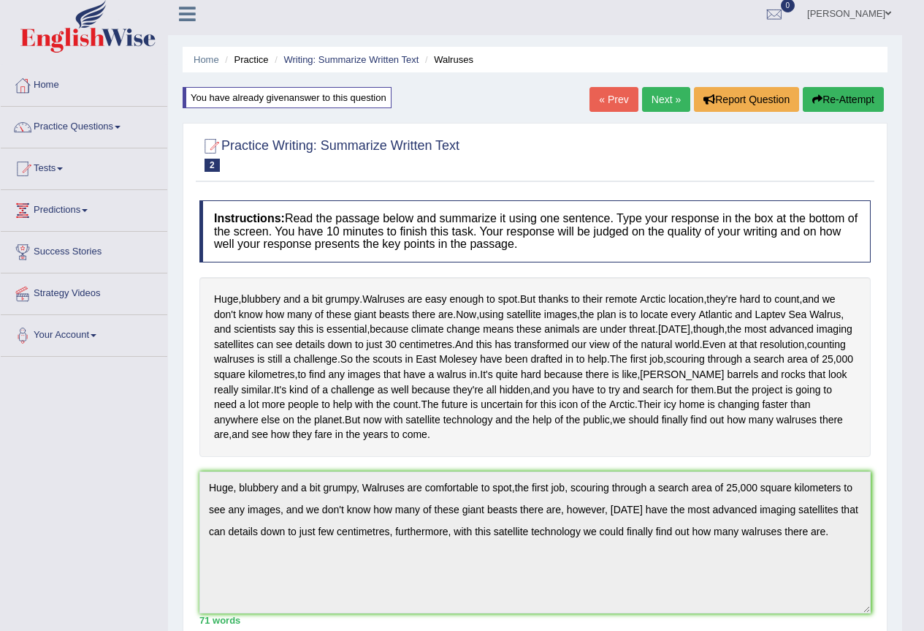
scroll to position [0, 0]
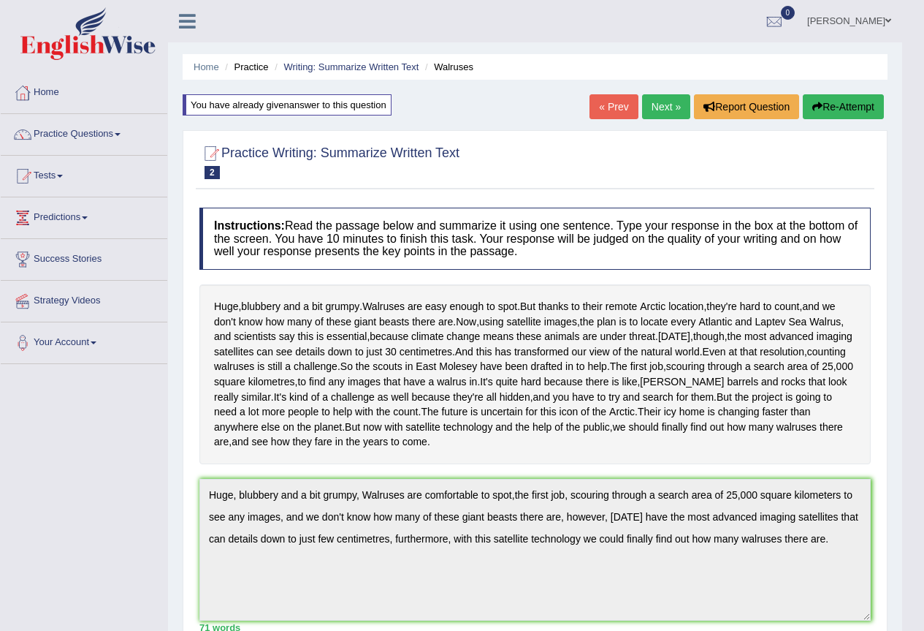
click at [829, 107] on button "Re-Attempt" at bounding box center [843, 106] width 81 height 25
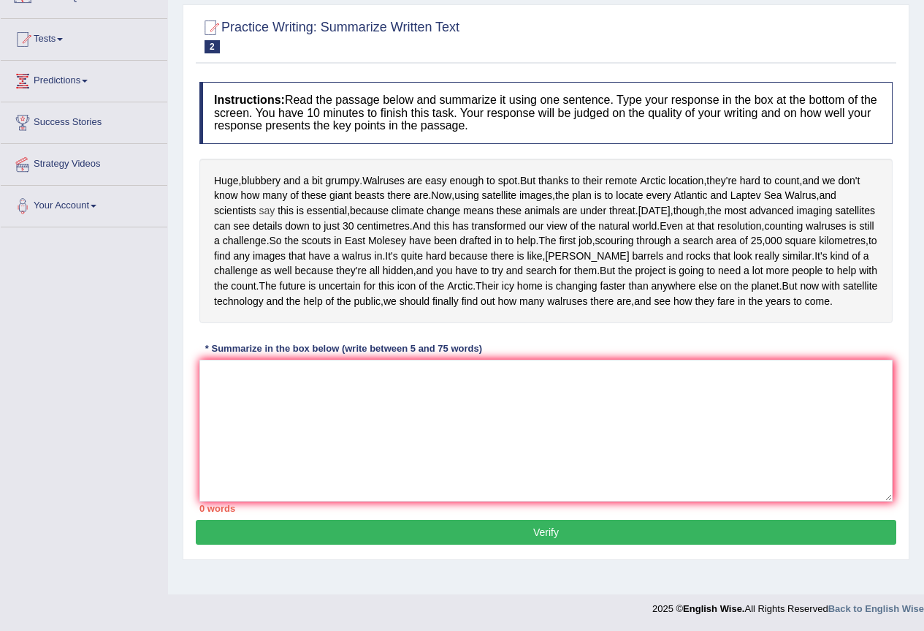
scroll to position [189, 0]
drag, startPoint x: 531, startPoint y: 128, endPoint x: 570, endPoint y: 129, distance: 38.7
click at [570, 159] on div "Huge , blubbery and a bit grumpy . Walruses are easy enough to spot . But thank…" at bounding box center [545, 241] width 693 height 164
click at [331, 408] on textarea at bounding box center [545, 430] width 693 height 142
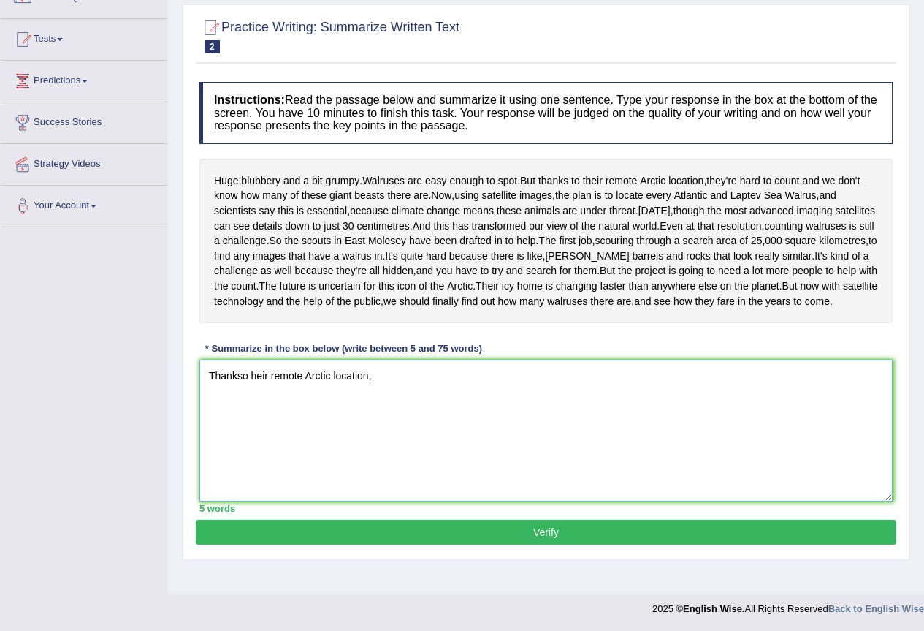
click at [253, 403] on textarea "Thankso heir remote Arctic location," at bounding box center [545, 430] width 693 height 142
click at [432, 397] on textarea "Thankso their remote Arctic location," at bounding box center [545, 430] width 693 height 142
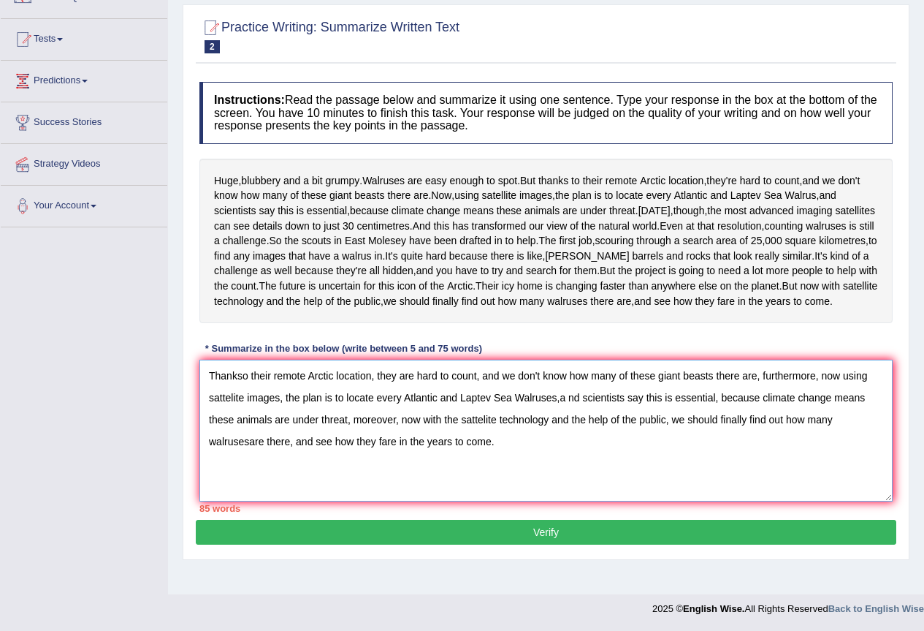
click at [242, 407] on textarea "Thankso their remote Arctic location, they are hard to count, and we don't know…" at bounding box center [545, 430] width 693 height 142
click at [246, 398] on textarea "Thankso their remote Arctic location, they are hard to count, and we don't know…" at bounding box center [545, 430] width 693 height 142
click at [569, 426] on textarea "Thank to their remote Arctic location, they are hard to count, and we don't kno…" at bounding box center [545, 430] width 693 height 142
click at [560, 423] on textarea "Thank to their remote Arctic location, they are hard to count, and we don't kno…" at bounding box center [545, 430] width 693 height 142
click at [492, 472] on textarea "Thank to their remote Arctic location, they are hard to count, and we don't kno…" at bounding box center [545, 430] width 693 height 142
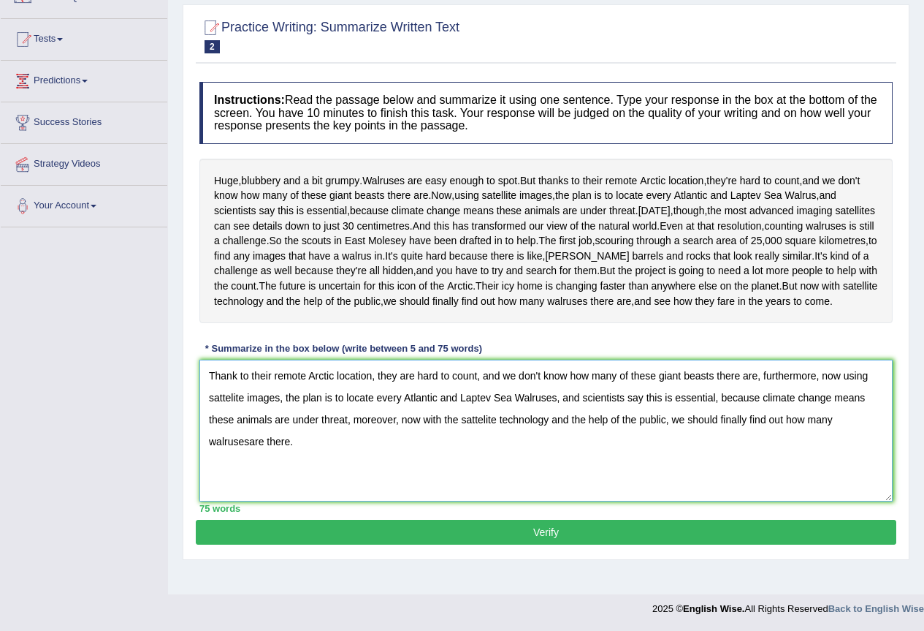
drag, startPoint x: 378, startPoint y: 400, endPoint x: 397, endPoint y: 398, distance: 19.1
click at [397, 398] on textarea "Thank to their remote Arctic location, they are hard to count, and we don't kno…" at bounding box center [545, 430] width 693 height 142
drag, startPoint x: 702, startPoint y: 425, endPoint x: 742, endPoint y: 424, distance: 40.2
click at [742, 424] on textarea "Thank to their remote Arctic location, walruses are hard to count, and we don't…" at bounding box center [545, 430] width 693 height 142
drag, startPoint x: 209, startPoint y: 445, endPoint x: 270, endPoint y: 446, distance: 61.4
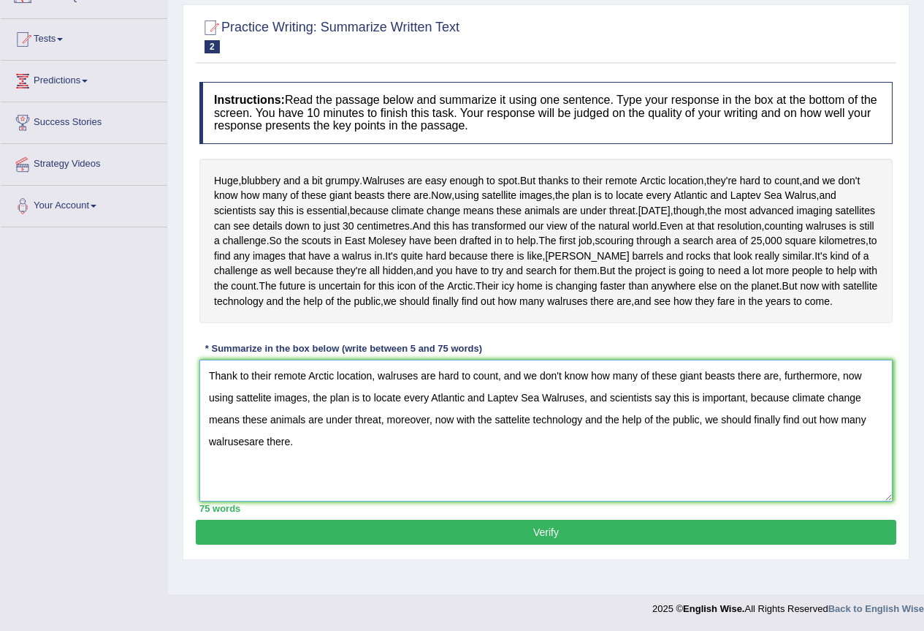
click at [270, 446] on textarea "Thank to their remote Arctic location, walruses are hard to count, and we don't…" at bounding box center [545, 430] width 693 height 142
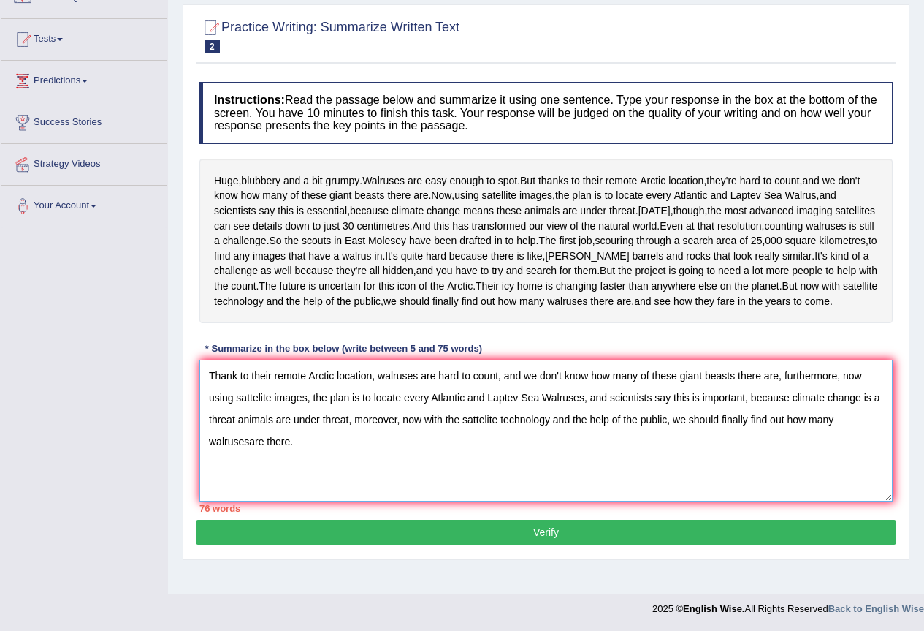
click at [349, 448] on textarea "Thank to their remote Arctic location, walruses are hard to count, and we don't…" at bounding box center [545, 430] width 693 height 142
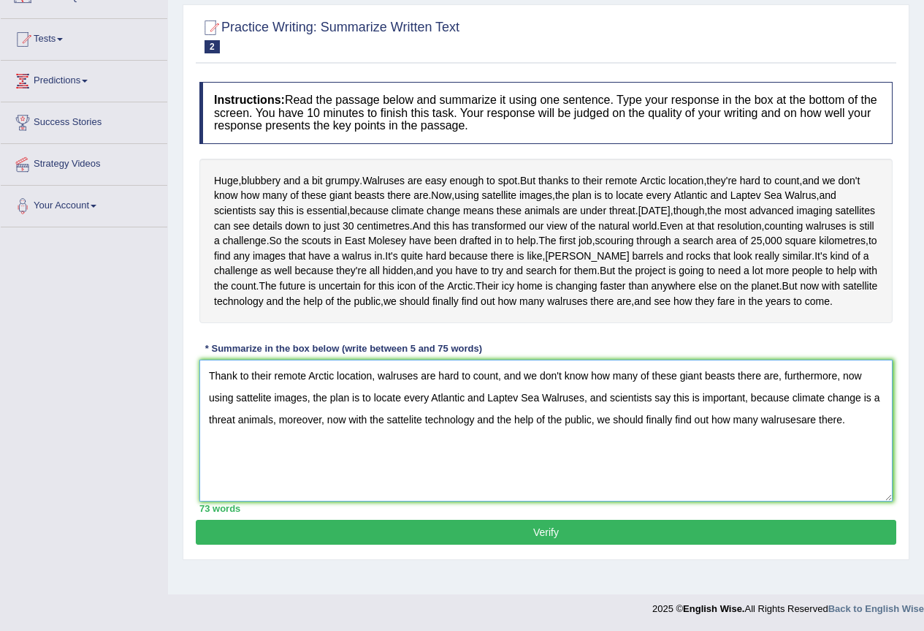
click at [240, 449] on textarea "Thank to their remote Arctic location, walruses are hard to count, and we don't…" at bounding box center [545, 430] width 693 height 142
click at [604, 446] on textarea "Thank to their remote Arctic location, walruses are hard to count, and we don't…" at bounding box center [545, 430] width 693 height 142
click at [582, 446] on textarea "Thank to their remote Arctic location, walruses are hard to count, and we don't…" at bounding box center [545, 430] width 693 height 142
drag, startPoint x: 700, startPoint y: 443, endPoint x: 715, endPoint y: 443, distance: 15.3
click at [715, 443] on textarea "Thank to their remote Arctic location, walruses are hard to count, and we don't…" at bounding box center [545, 430] width 693 height 142
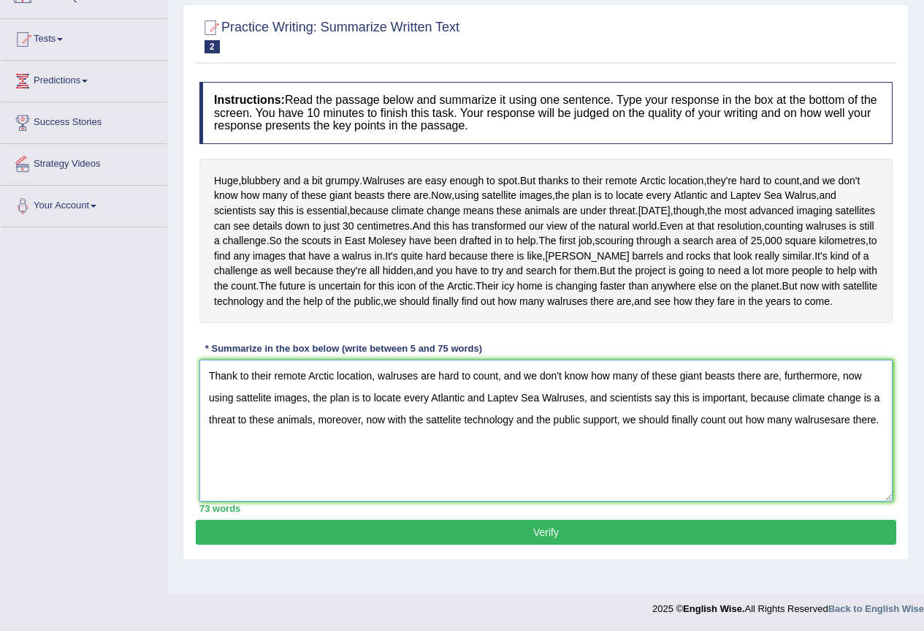
click at [746, 444] on textarea "Thank to their remote Arctic location, walruses are hard to count, and we don't…" at bounding box center [545, 430] width 693 height 142
type textarea "Thank to their remote Arctic location, walruses are hard to count, and we don't…"
click at [616, 544] on button "Verify" at bounding box center [546, 532] width 701 height 25
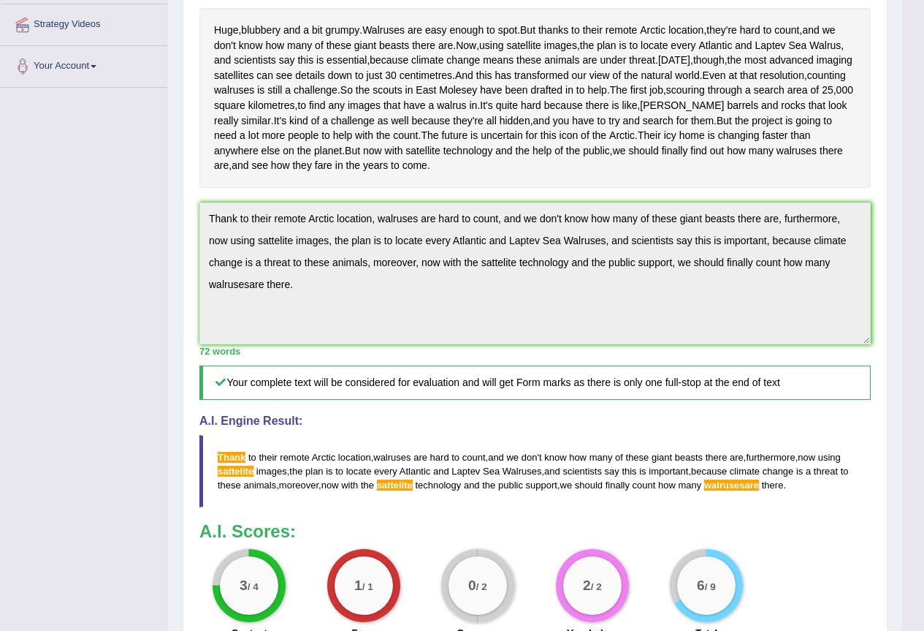
scroll to position [270, 0]
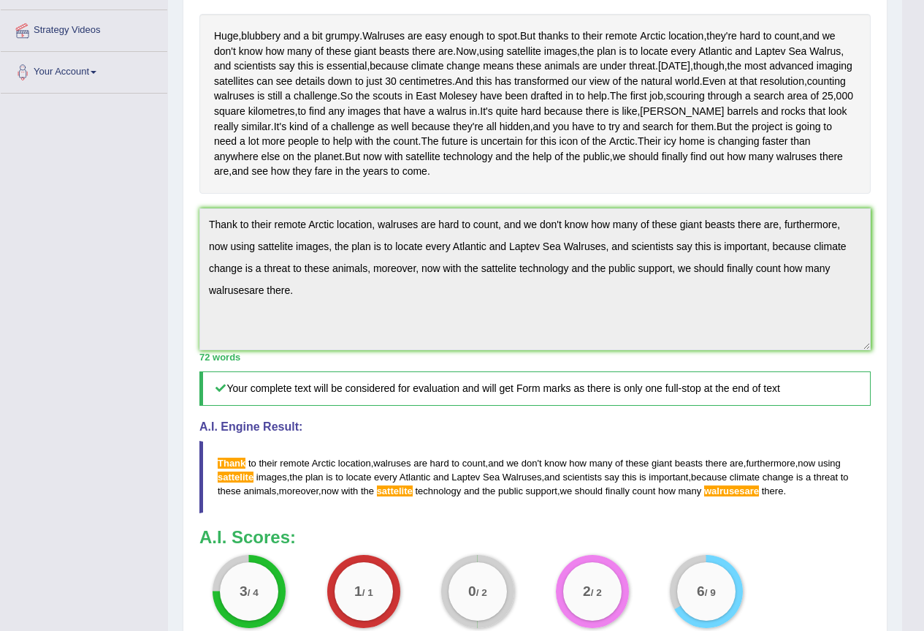
click at [191, 271] on div "Practice Writing: Summarize Written Text 2 Walruses Instructions: Read the pass…" at bounding box center [535, 301] width 705 height 883
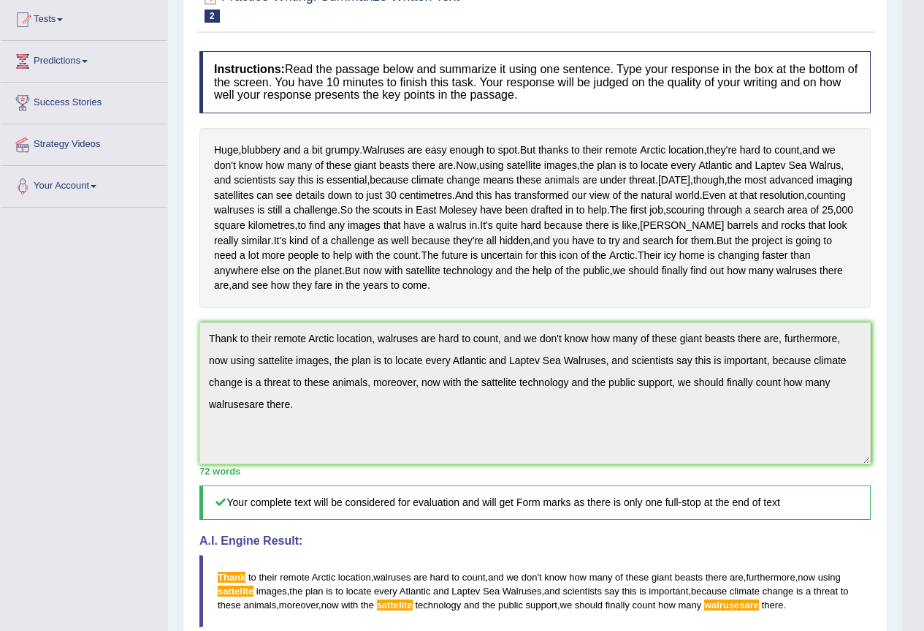
scroll to position [0, 0]
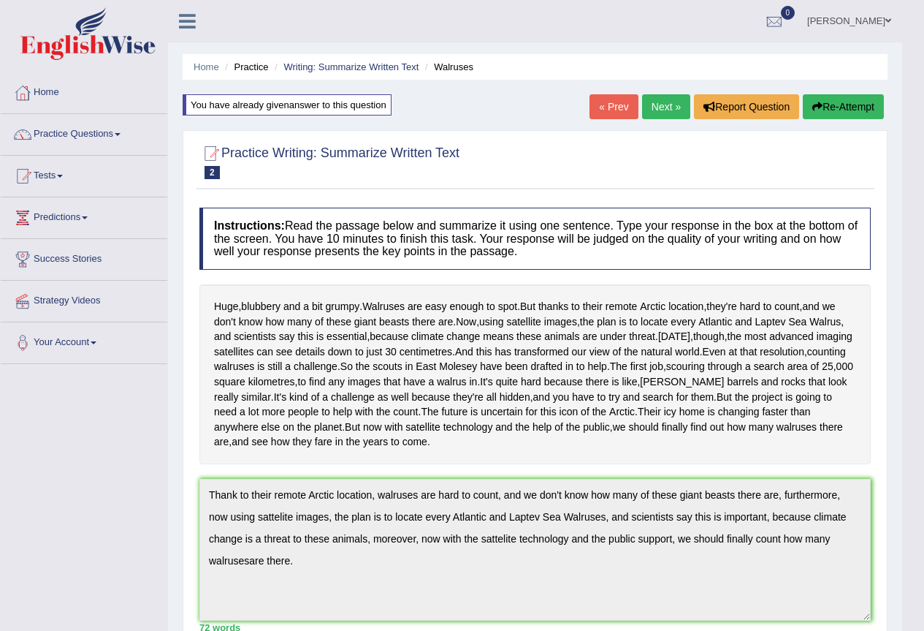
click at [821, 108] on button "Re-Attempt" at bounding box center [843, 106] width 81 height 25
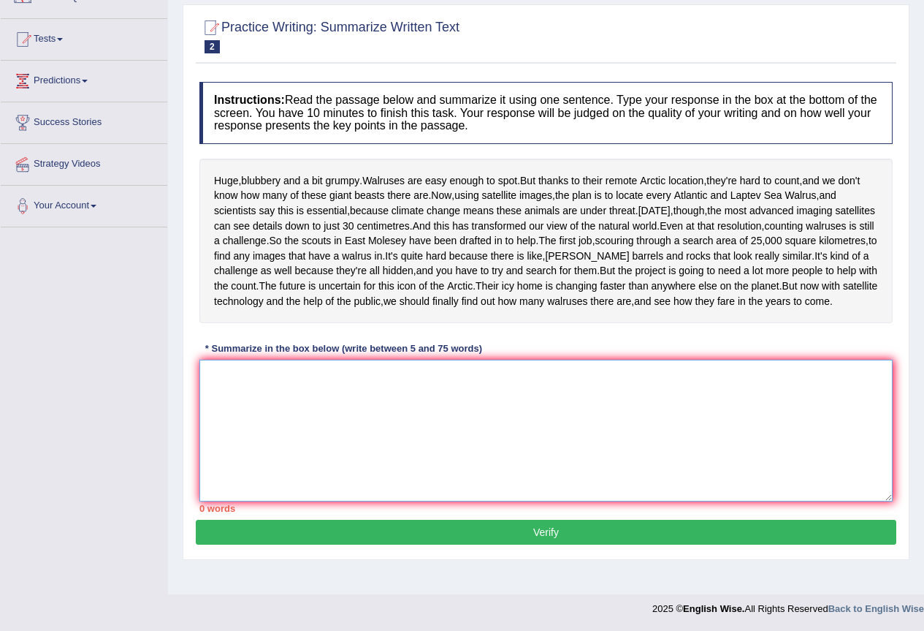
paste textarea "Thank to their remote Arctic location, walruses are hard to count, and we don't…"
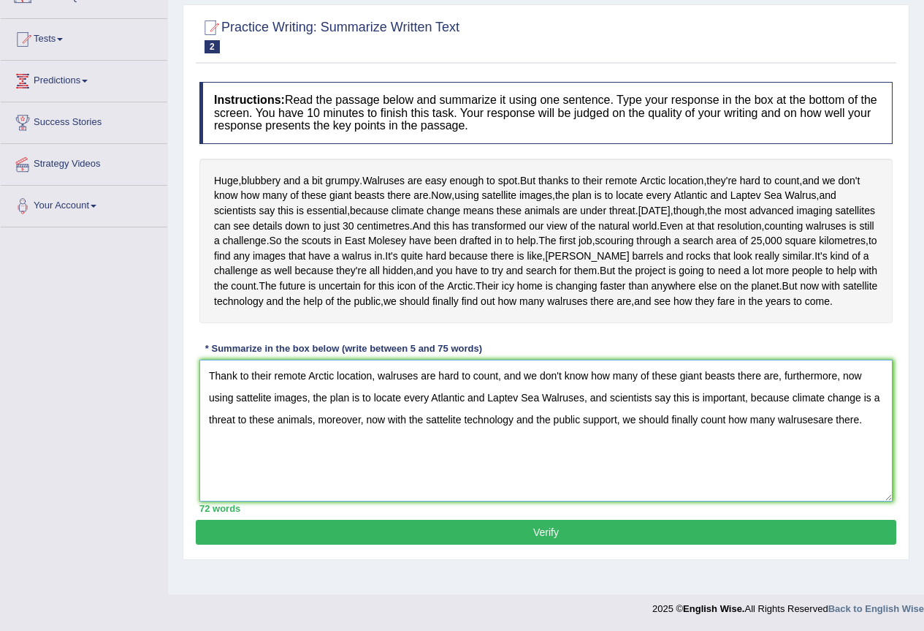
click at [254, 427] on textarea "Thank to their remote Arctic location, walruses are hard to count, and we don't…" at bounding box center [545, 430] width 693 height 142
click at [256, 422] on textarea "Thank to their remote Arctic location, walruses are hard to count, and we don't…" at bounding box center [545, 430] width 693 height 142
click at [819, 446] on textarea "Thank to their remote Arctic location, walruses are hard to count, and we don't…" at bounding box center [545, 430] width 693 height 142
click at [443, 447] on textarea "Thank to their remote Arctic location, walruses are hard to count, and we don't…" at bounding box center [545, 430] width 693 height 142
click at [448, 441] on textarea "Thank to their remote Arctic location, walruses are hard to count, and we don't…" at bounding box center [545, 430] width 693 height 142
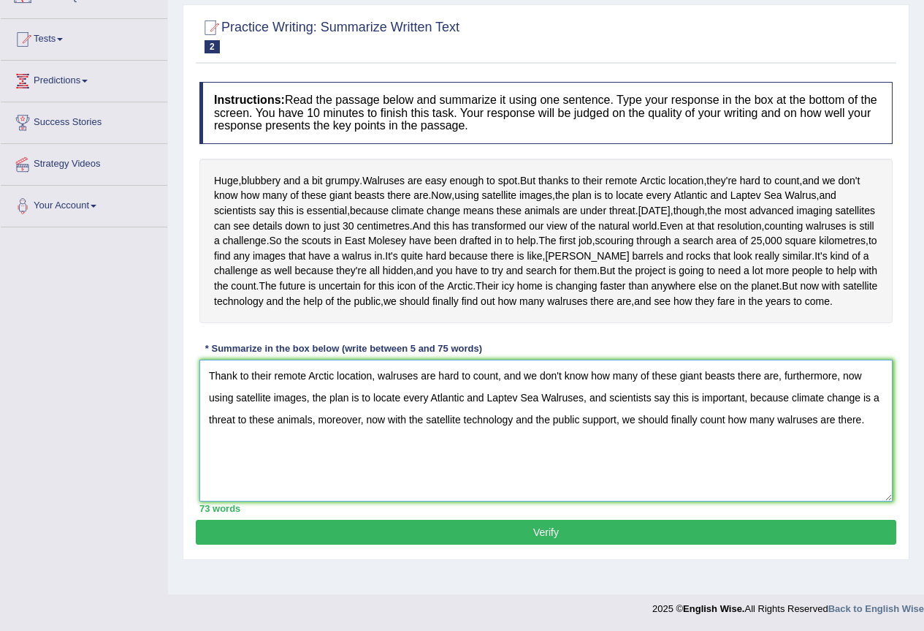
type textarea "Thank to their remote Arctic location, walruses are hard to count, and we don't…"
click at [547, 544] on button "Verify" at bounding box center [546, 532] width 701 height 25
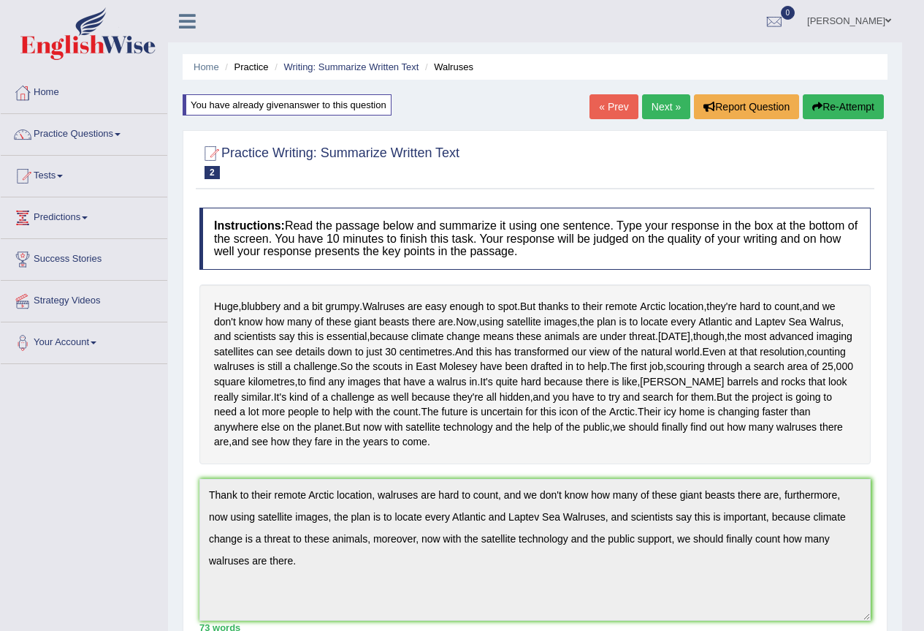
click at [667, 104] on link "Next »" at bounding box center [666, 106] width 48 height 25
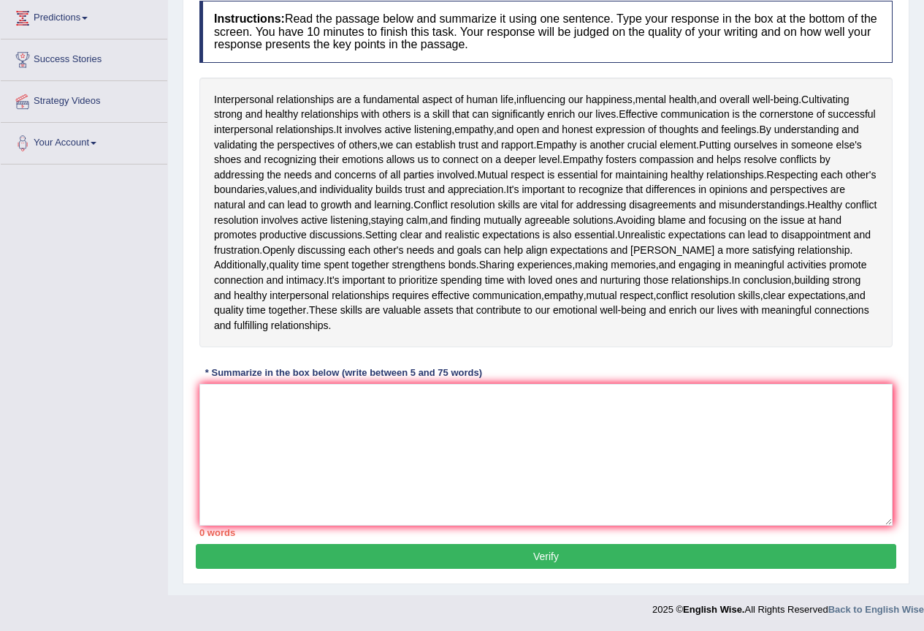
scroll to position [200, 0]
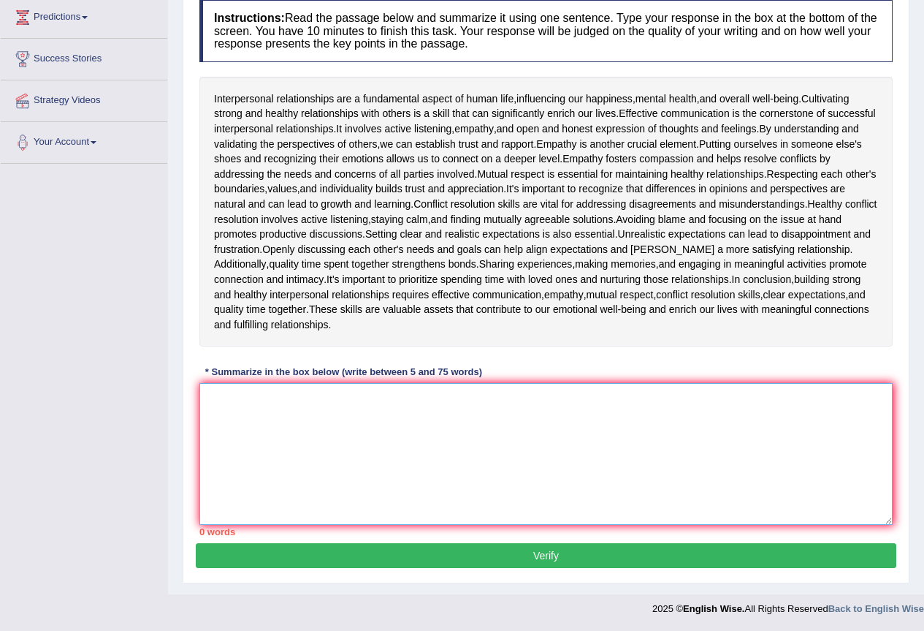
click at [281, 400] on textarea at bounding box center [545, 454] width 693 height 142
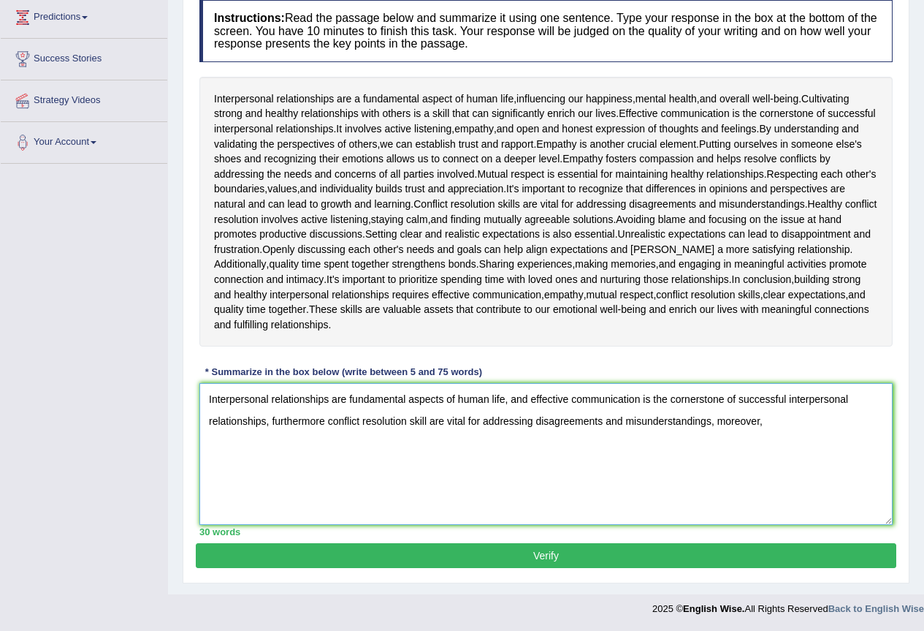
click at [326, 422] on textarea "Interpersonal relationships are fundamental aspects of human life, and effectiv…" at bounding box center [545, 454] width 693 height 142
click at [777, 424] on textarea "Interpersonal relationships are fundamental aspects of human life, and effectiv…" at bounding box center [545, 454] width 693 height 142
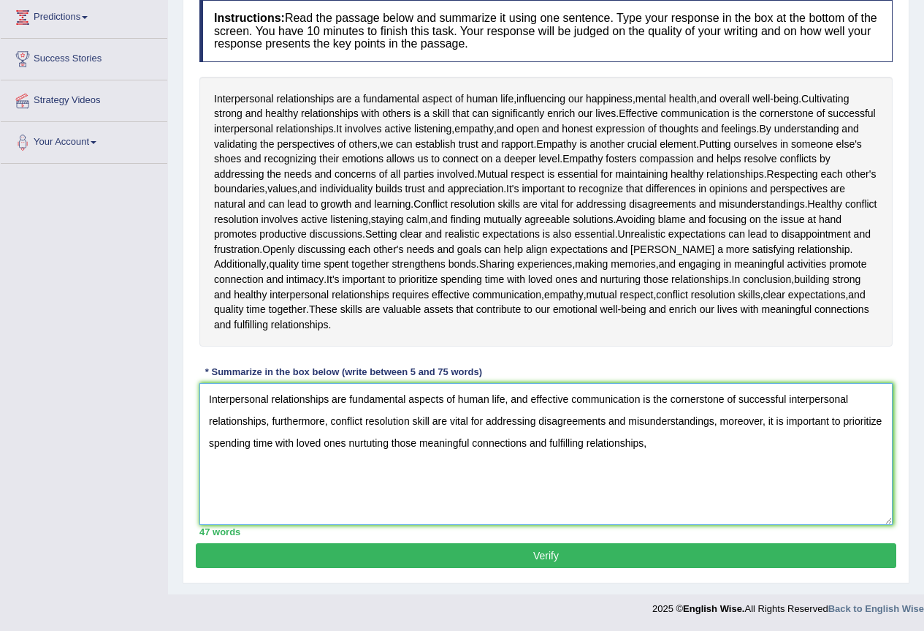
click at [764, 423] on textarea "Interpersonal relationships are fundamental aspects of human life, and effectiv…" at bounding box center [545, 454] width 693 height 142
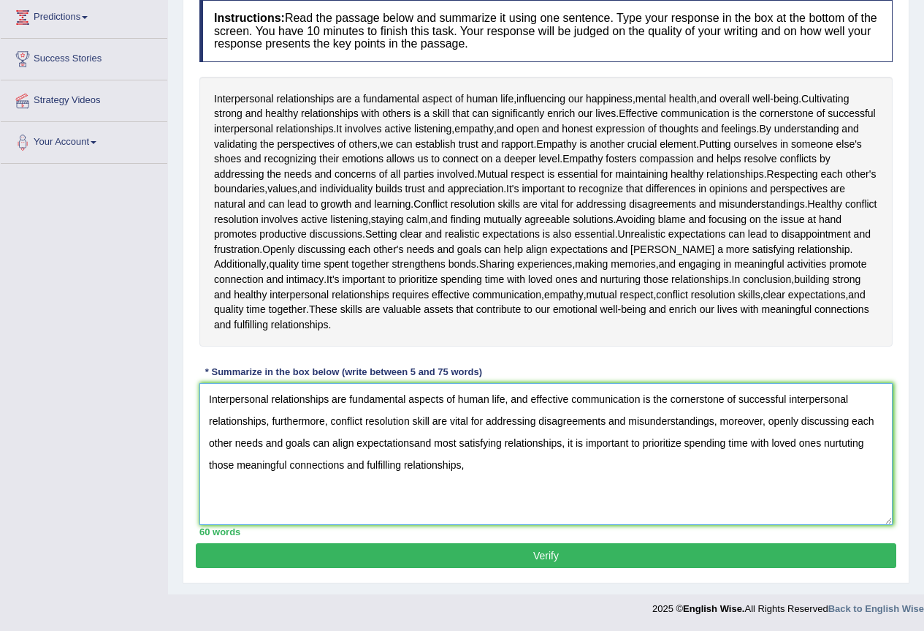
click at [412, 444] on textarea "Interpersonal relationships are fundamental aspects of human life, and effectiv…" at bounding box center [545, 454] width 693 height 142
click at [585, 441] on textarea "Interpersonal relationships are fundamental aspects of human life, and effectiv…" at bounding box center [545, 454] width 693 height 142
click at [473, 468] on textarea "Interpersonal relationships are fundamental aspects of human life, and effectiv…" at bounding box center [545, 454] width 693 height 142
type textarea "Interpersonal relationships are fundamental aspects of human life, and effectiv…"
click at [529, 553] on button "Verify" at bounding box center [546, 555] width 701 height 25
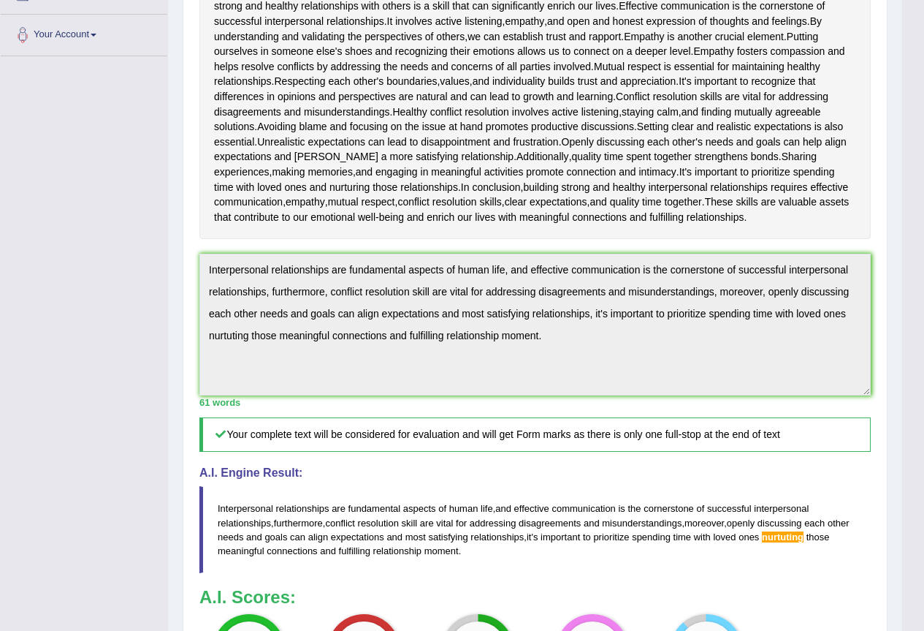
scroll to position [15, 0]
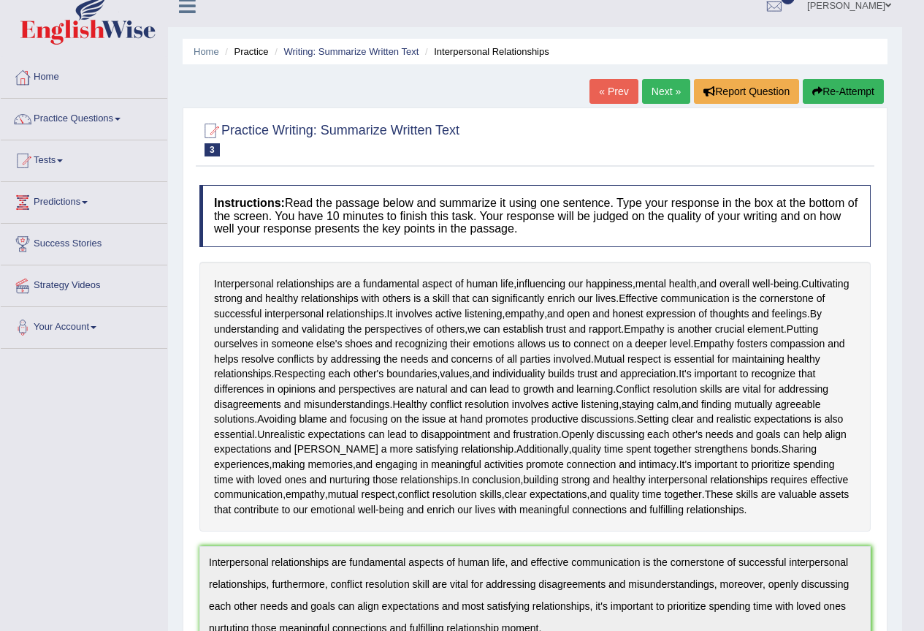
click at [832, 94] on button "Re-Attempt" at bounding box center [843, 91] width 81 height 25
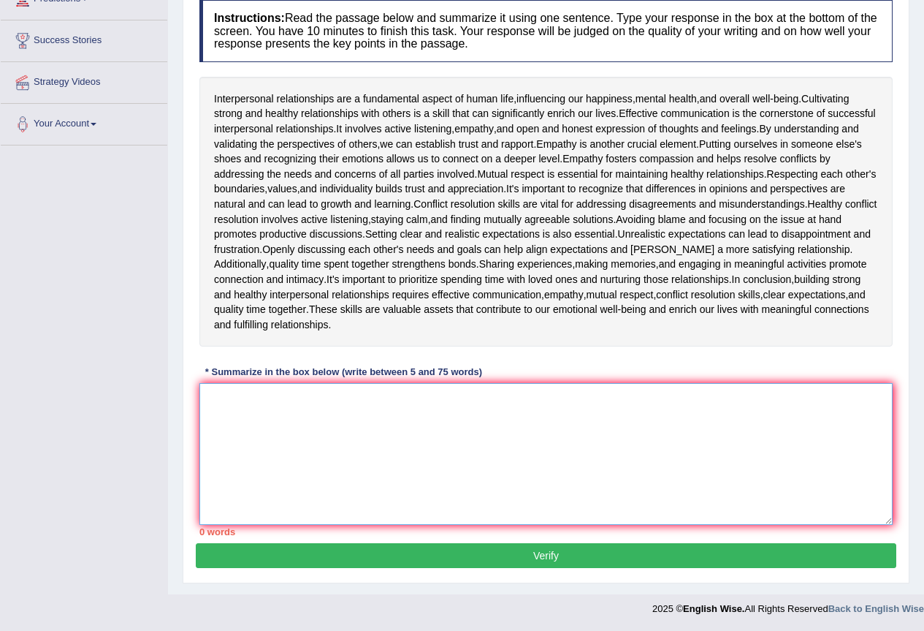
paste textarea "Interpersonal relationships are fundamental aspects of human life, and effectiv…"
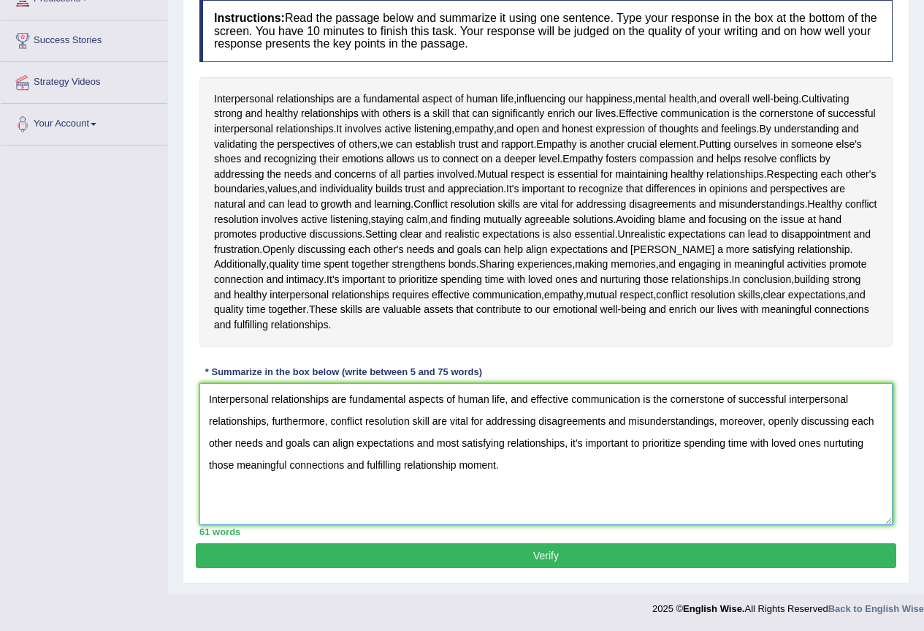
click at [849, 445] on textarea "Interpersonal relationships are fundamental aspects of human life, and effectiv…" at bounding box center [545, 454] width 693 height 142
type textarea "Interpersonal relationships are fundamental aspects of human life, and effectiv…"
click at [549, 557] on button "Verify" at bounding box center [546, 555] width 701 height 25
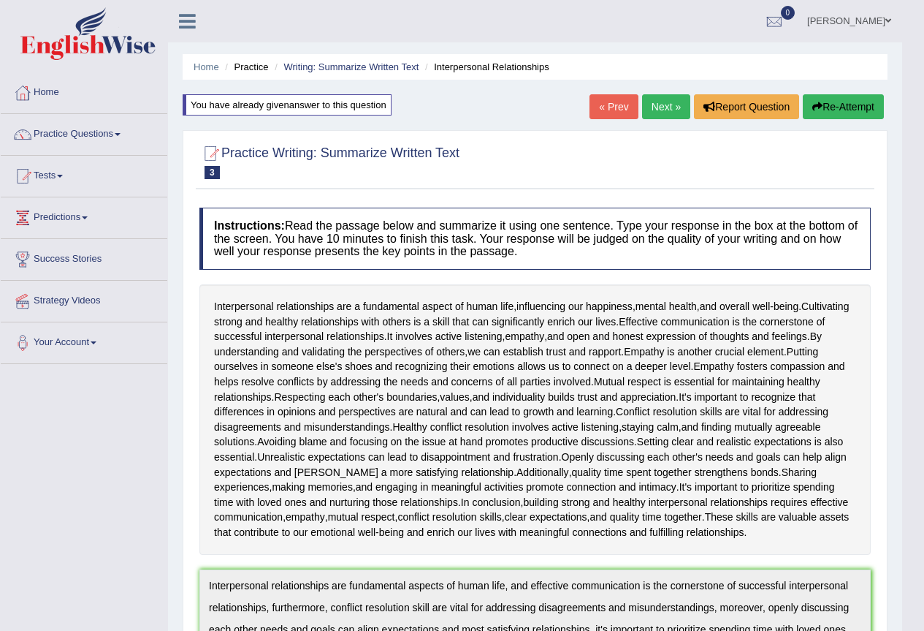
click at [656, 109] on link "Next »" at bounding box center [666, 106] width 48 height 25
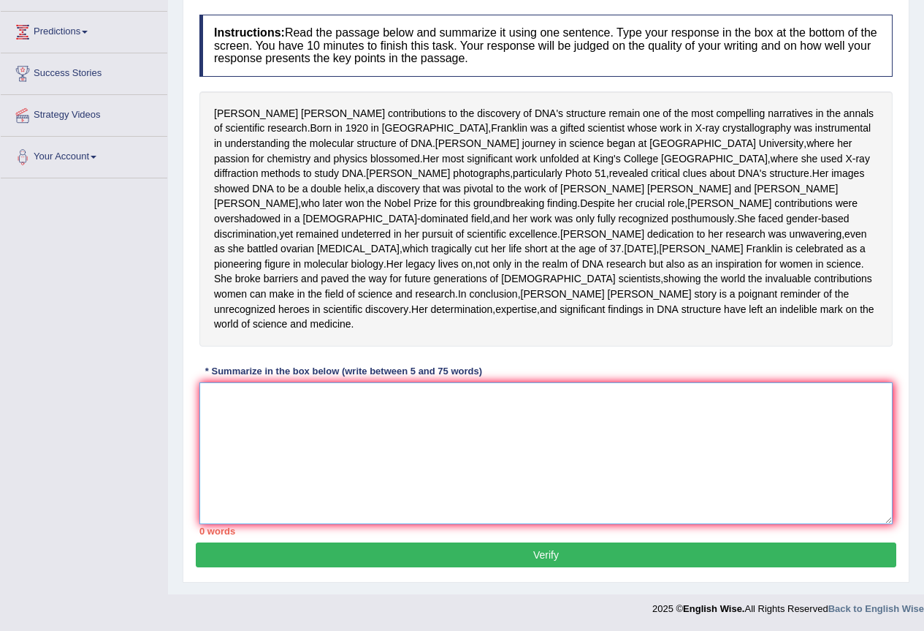
click at [351, 428] on textarea at bounding box center [545, 453] width 693 height 142
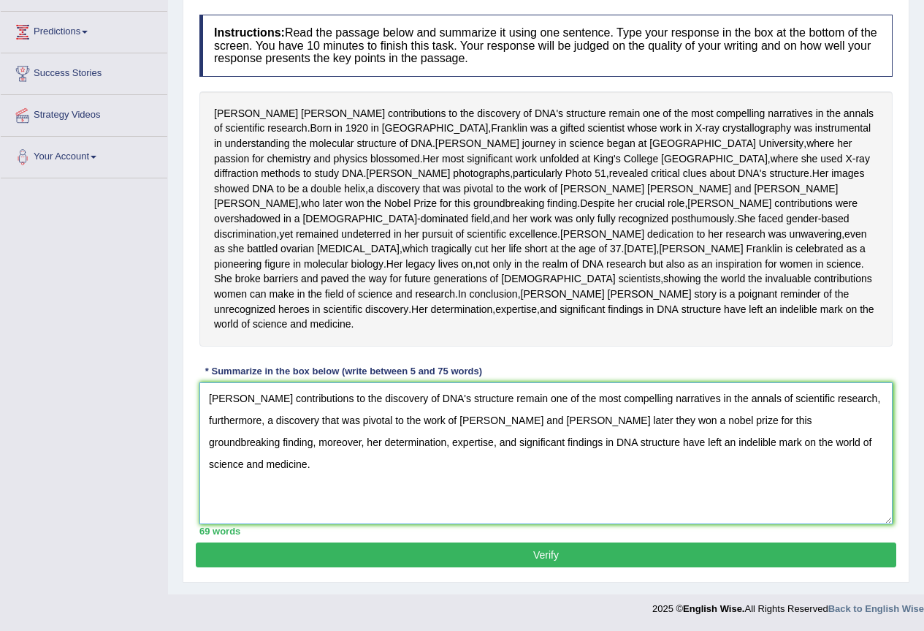
scroll to position [246, 0]
click at [541, 401] on textarea "[PERSON_NAME] contributions to the discovery of DNA's structure remain one of t…" at bounding box center [545, 453] width 693 height 142
click at [544, 401] on textarea "[PERSON_NAME] contributions to the discovery of DNA's structure remain one of t…" at bounding box center [545, 453] width 693 height 142
drag, startPoint x: 544, startPoint y: 401, endPoint x: 514, endPoint y: 406, distance: 30.3
click at [514, 406] on textarea "Rosalind Frankli's contributions to the discovery of DNA's structure remain one…" at bounding box center [545, 453] width 693 height 142
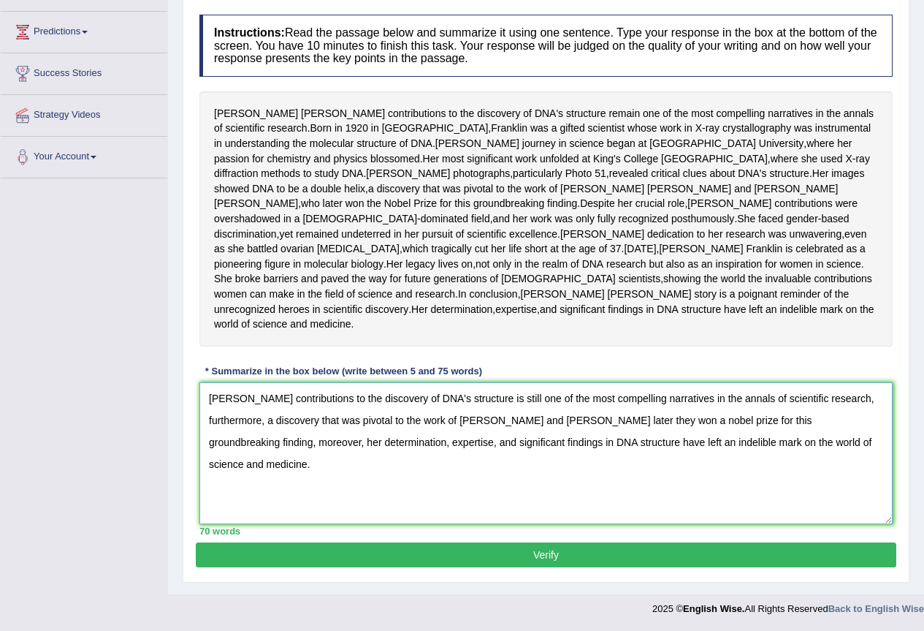
drag, startPoint x: 446, startPoint y: 422, endPoint x: 425, endPoint y: 428, distance: 22.7
click at [425, 428] on textarea "Rosalind Frankli's contributions to the discovery of DNA's structure is still o…" at bounding box center [545, 453] width 693 height 142
click at [216, 446] on textarea "Rosalind Frankli's contributions to the discovery of DNA's structure is still o…" at bounding box center [545, 453] width 693 height 142
click at [210, 422] on textarea "Rosalind Frankli's contributions to the discovery of DNA's structure is still o…" at bounding box center [545, 453] width 693 height 142
click at [455, 422] on textarea "Rosalind Frankli's contributions to the discovery of DNA's structure is still o…" at bounding box center [545, 453] width 693 height 142
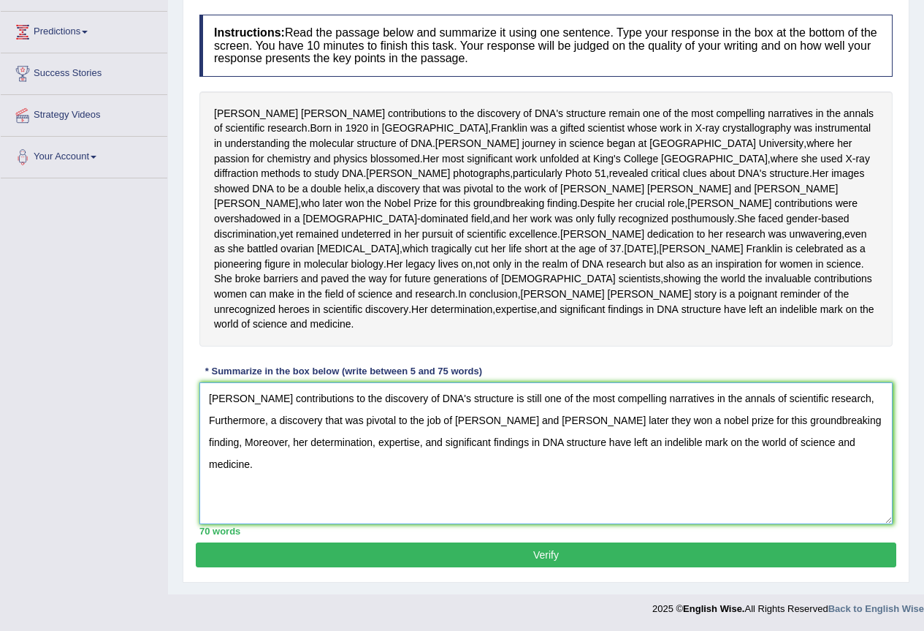
click at [458, 422] on textarea "Rosalind Frankli's contributions to the discovery of DNA's structure is still o…" at bounding box center [545, 453] width 693 height 142
click at [494, 425] on textarea "Rosalind Frankli's contributions to the discovery of DNA's structure is still o…" at bounding box center [545, 453] width 693 height 142
click at [547, 417] on textarea "Rosalind Frankli's contributions to the discovery of DNA's structure is still o…" at bounding box center [545, 453] width 693 height 142
click at [585, 422] on textarea "Rosalind Frankli's contributions to the discovery of DNA's structure is still o…" at bounding box center [545, 453] width 693 height 142
type textarea "[PERSON_NAME] contributions to the discovery of DNA's structure is still one of…"
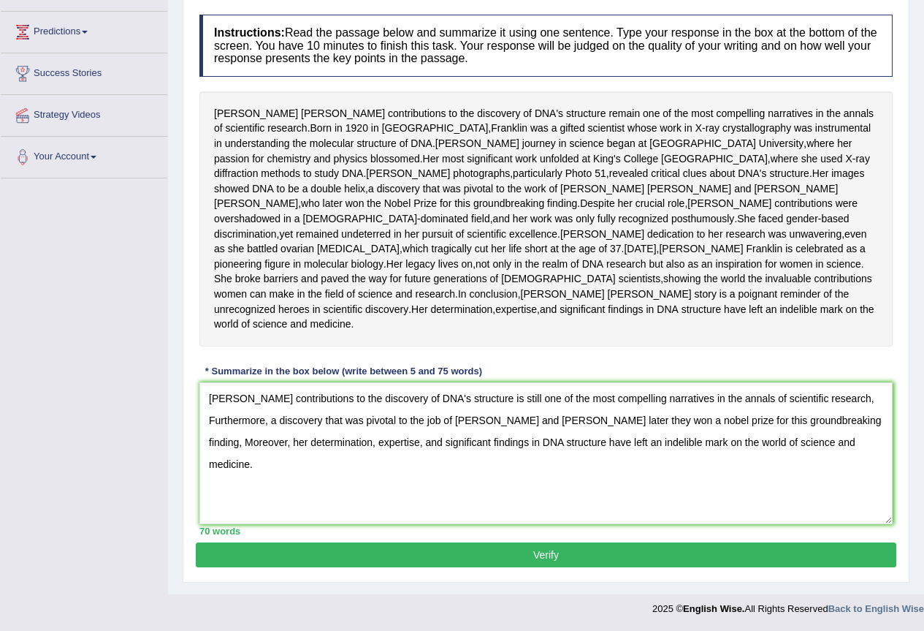
click at [505, 556] on button "Verify" at bounding box center [546, 554] width 701 height 25
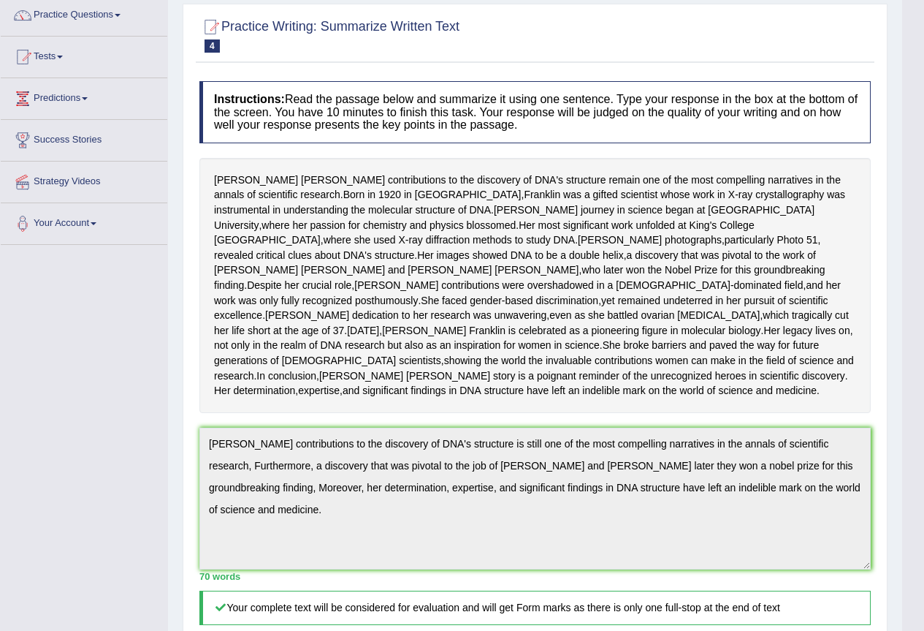
scroll to position [0, 0]
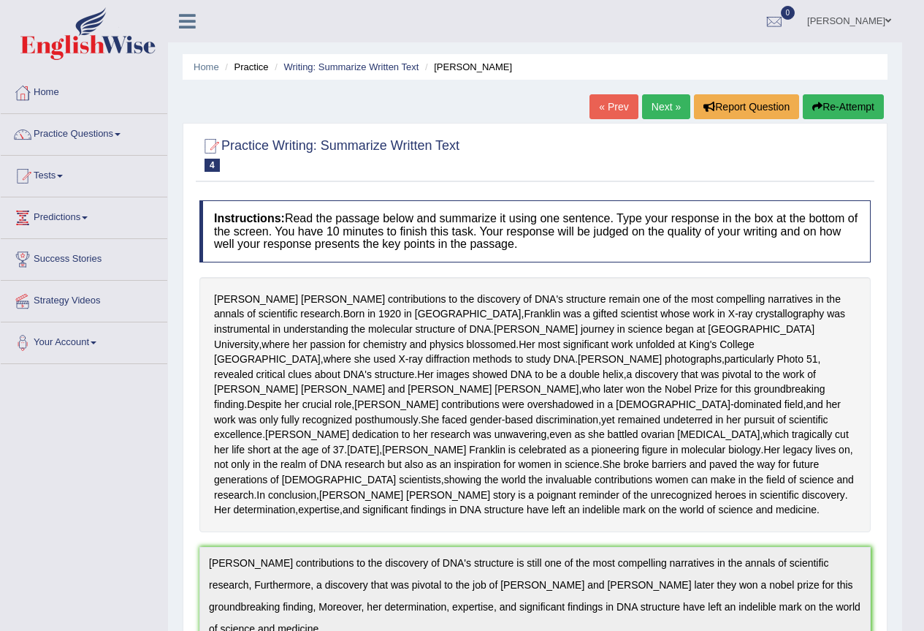
click at [818, 96] on button "Re-Attempt" at bounding box center [843, 106] width 81 height 25
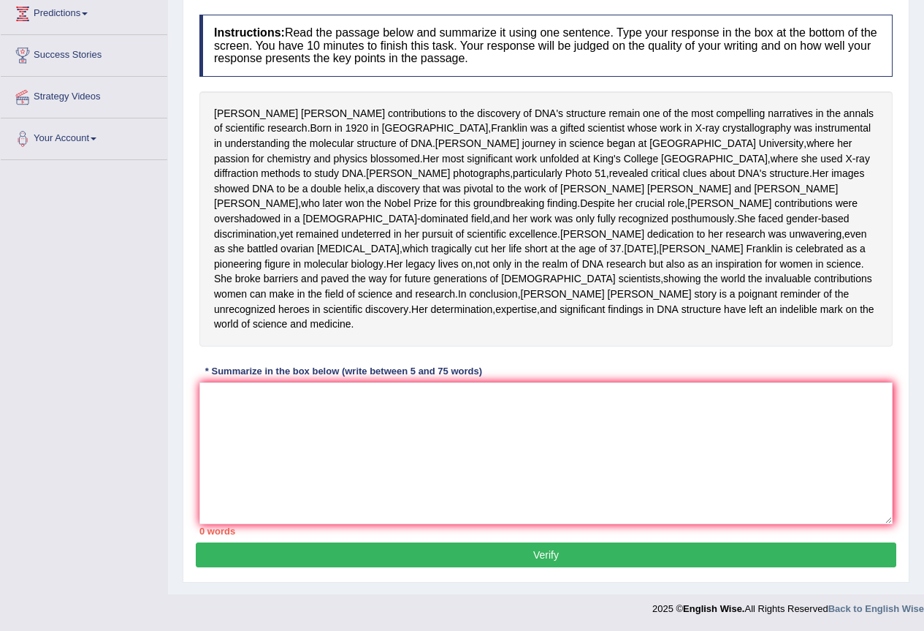
scroll to position [264, 0]
paste textarea "[PERSON_NAME] contributions to the discovery of DNA's structure is still one of…"
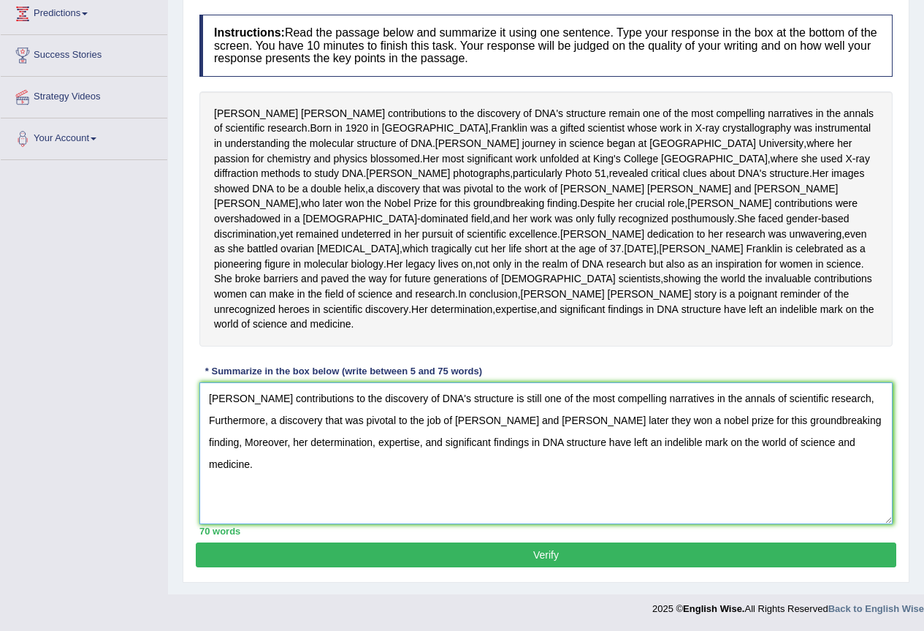
click at [281, 400] on textarea "[PERSON_NAME] contributions to the discovery of DNA's structure is still one of…" at bounding box center [545, 453] width 693 height 142
click at [282, 400] on textarea "[PERSON_NAME] contributions to the discovery of DNA's structure is still one of…" at bounding box center [545, 453] width 693 height 142
type textarea "[PERSON_NAME] contributions to the discovery of DNA's structure is still one of…"
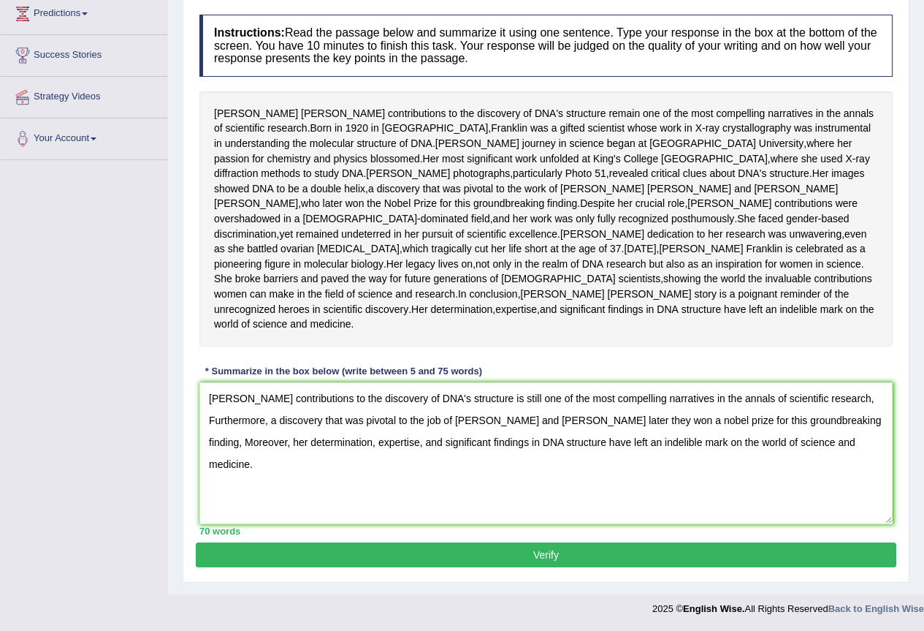
click at [413, 552] on button "Verify" at bounding box center [546, 554] width 701 height 25
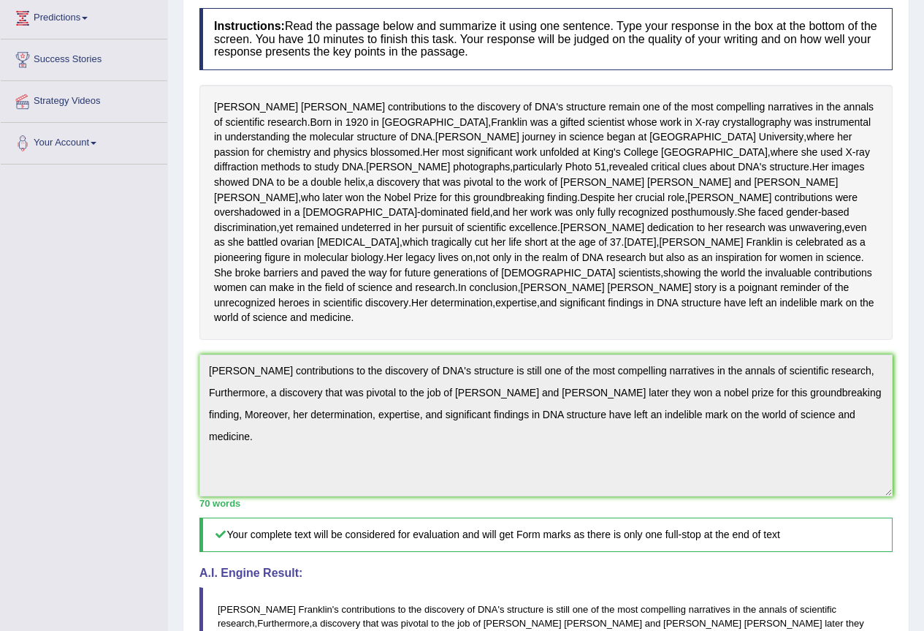
scroll to position [0, 0]
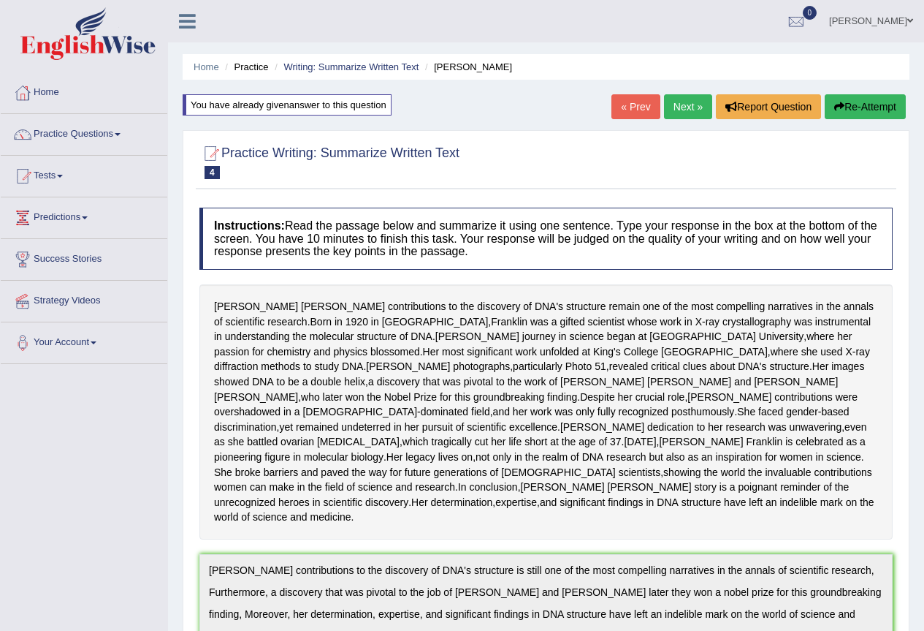
click at [690, 115] on link "Next »" at bounding box center [688, 106] width 48 height 25
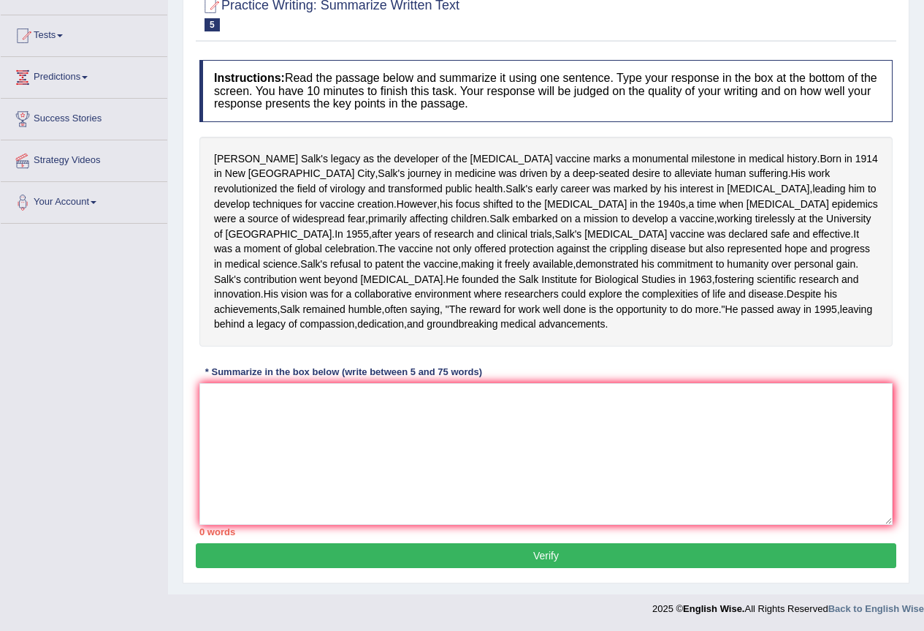
scroll to position [216, 0]
click at [265, 430] on textarea at bounding box center [545, 454] width 693 height 142
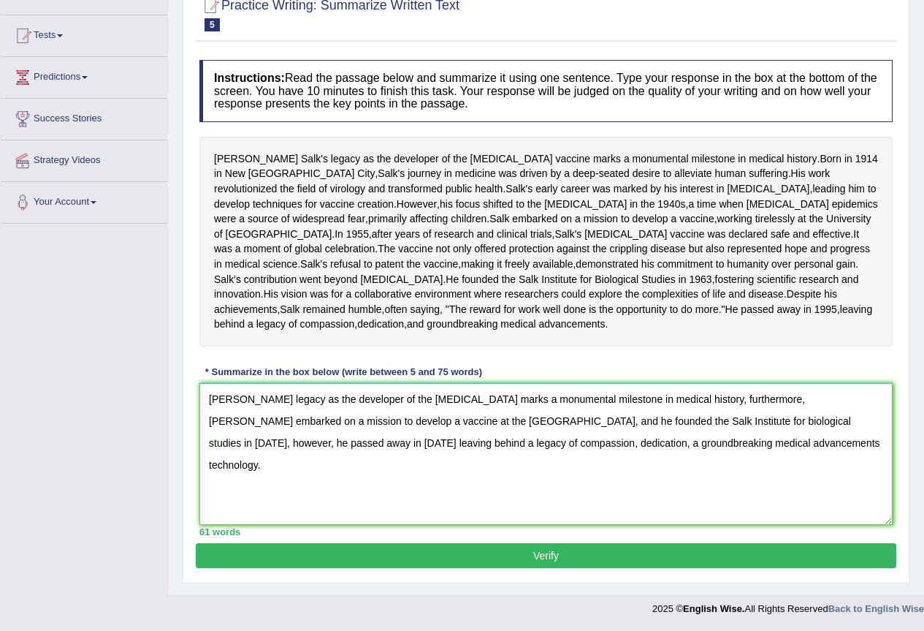
type textarea "Jonas Salk's legacy as the developer of the polio vaccine marks a monumental mi…"
click at [501, 552] on button "Verify" at bounding box center [546, 555] width 701 height 25
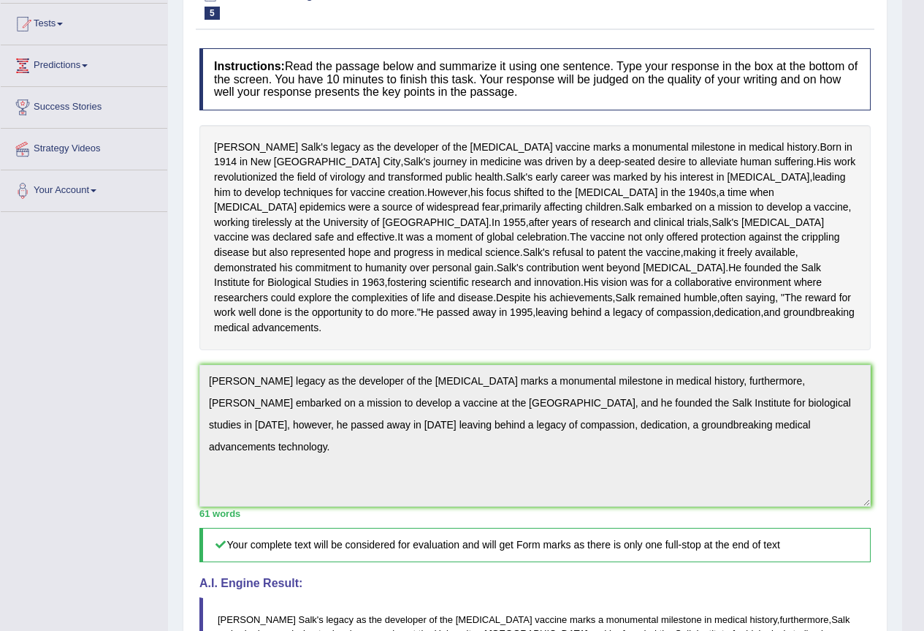
scroll to position [16, 0]
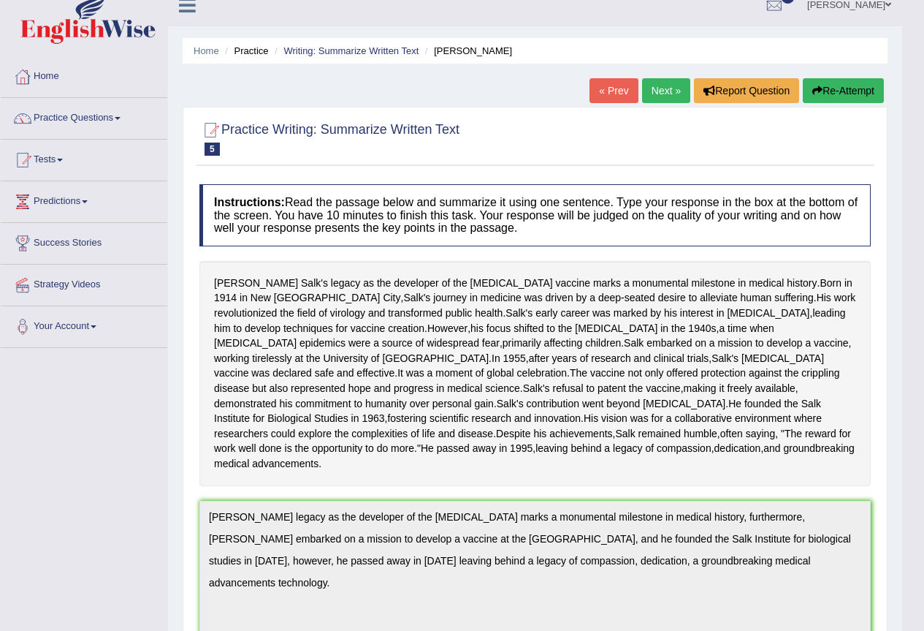
click at [832, 90] on button "Re-Attempt" at bounding box center [843, 90] width 81 height 25
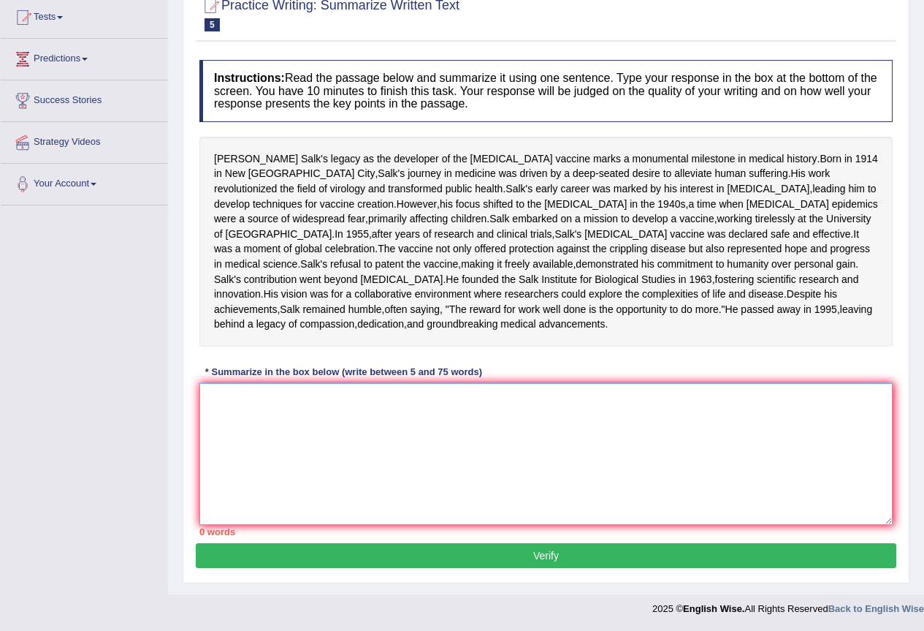
paste textarea "Jonas Salk's legacy as the developer of the polio vaccine marks a monumental mi…"
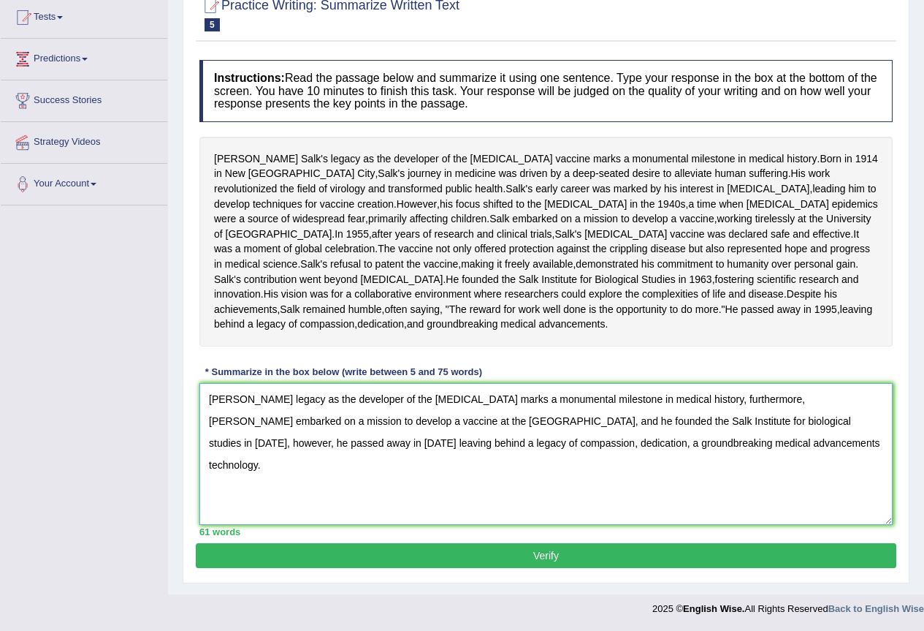
click at [692, 444] on textarea "Jonas Salk's legacy as the developer of the polio vaccine marks a monumental mi…" at bounding box center [545, 454] width 693 height 142
type textarea "Jonas Salk's legacy as the developer of the polio vaccine marks a monumental mi…"
click at [569, 560] on button "Verify" at bounding box center [546, 555] width 701 height 25
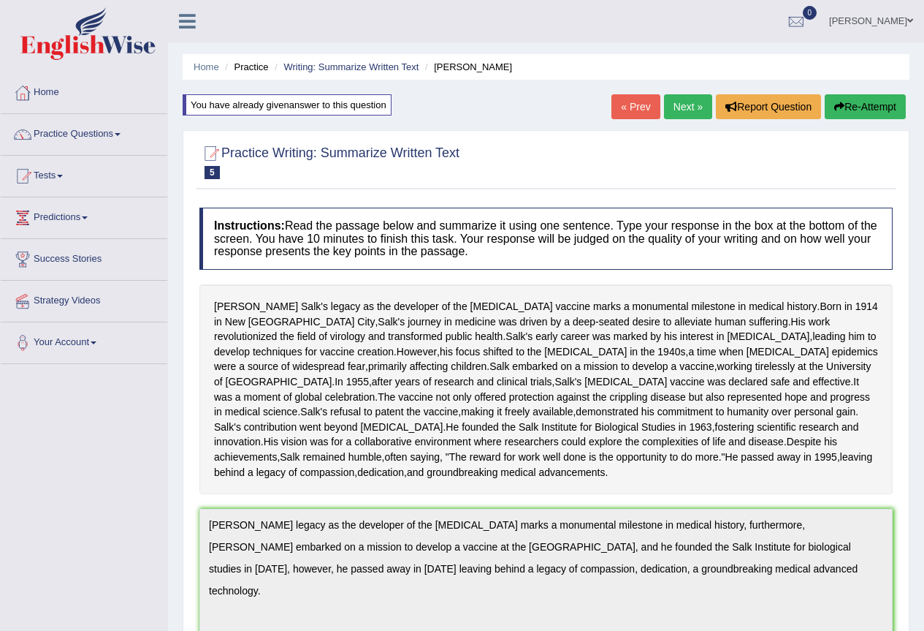
click at [685, 104] on link "Next »" at bounding box center [688, 106] width 48 height 25
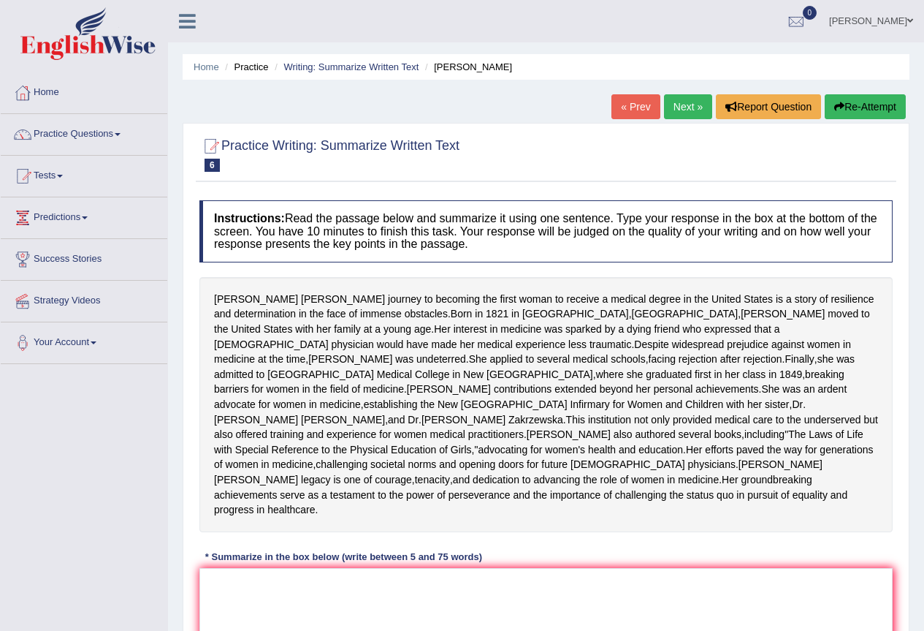
click at [683, 110] on link "Next »" at bounding box center [688, 106] width 48 height 25
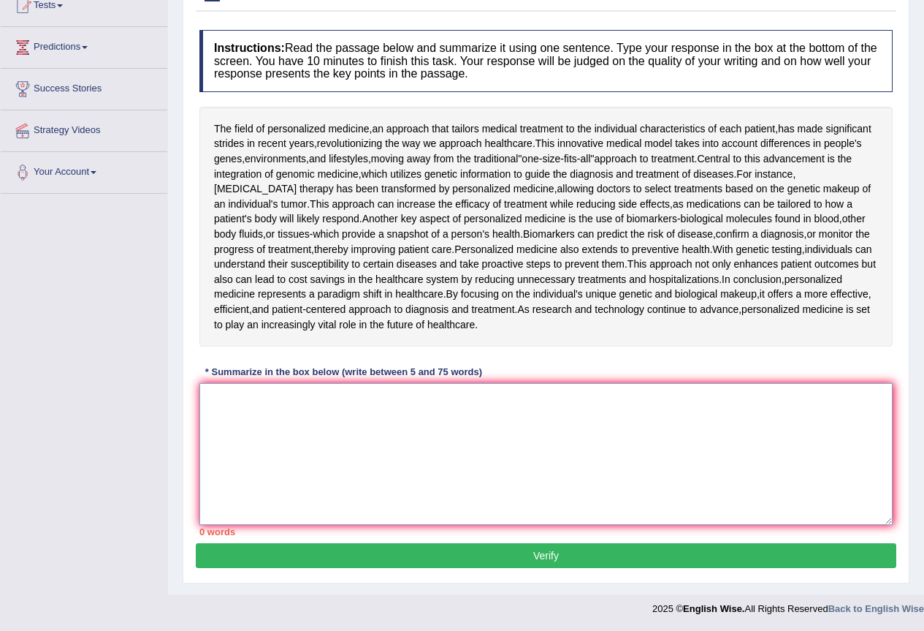
click at [294, 410] on textarea at bounding box center [545, 454] width 693 height 142
click at [348, 403] on textarea at bounding box center [545, 454] width 693 height 142
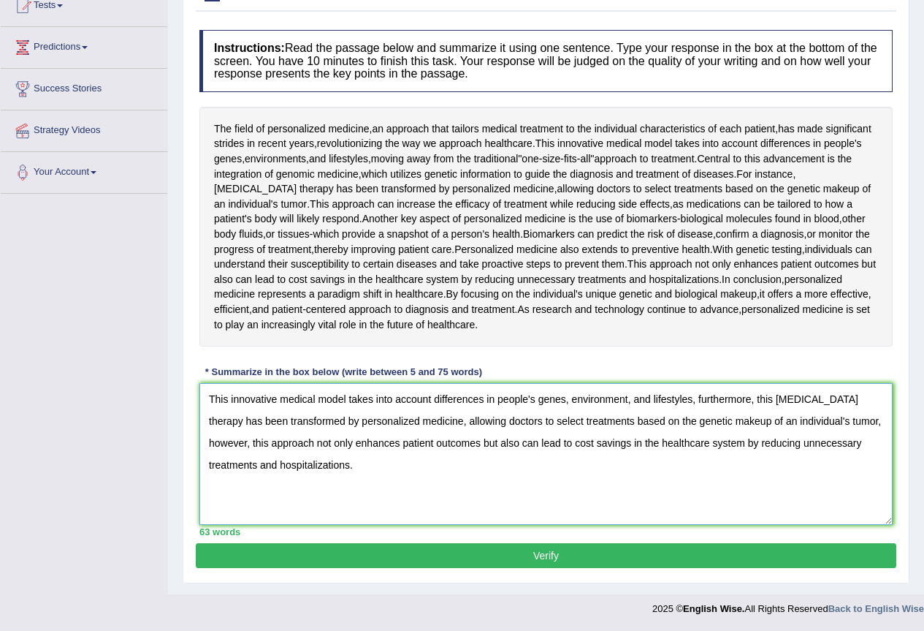
type textarea "This innovative medical model takes into account differences in people's genes,…"
click at [550, 552] on button "Verify" at bounding box center [546, 555] width 701 height 25
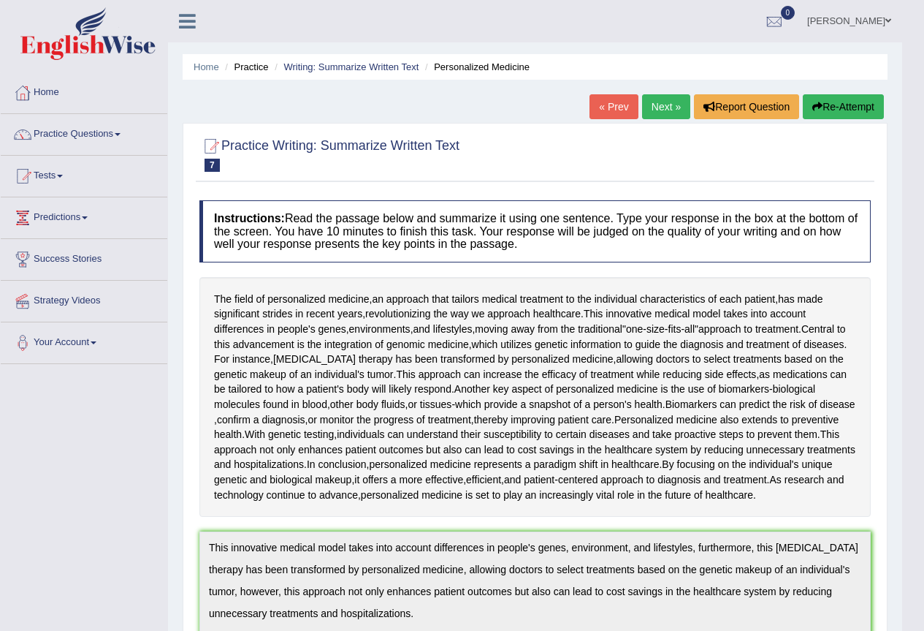
click at [818, 111] on icon "button" at bounding box center [818, 107] width 10 height 10
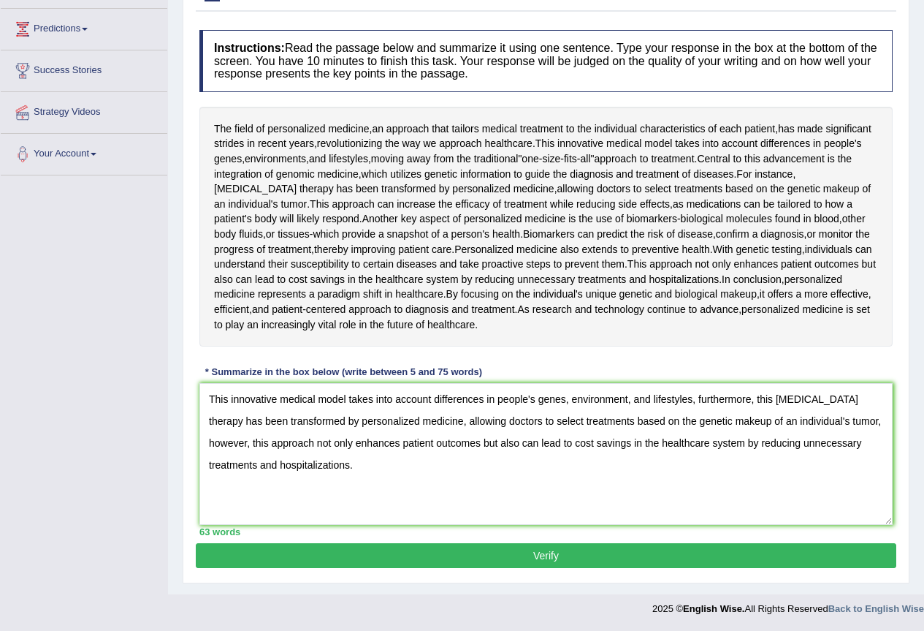
click at [798, 422] on textarea "This innovative medical model takes into account differences in people's genes,…" at bounding box center [545, 454] width 693 height 142
click at [799, 420] on textarea "This innovative medical model takes into account differences in people's genes,…" at bounding box center [545, 454] width 693 height 142
type textarea "This innovative medical model takes into account differences in people's genes,…"
click at [591, 564] on button "Verify" at bounding box center [546, 555] width 701 height 25
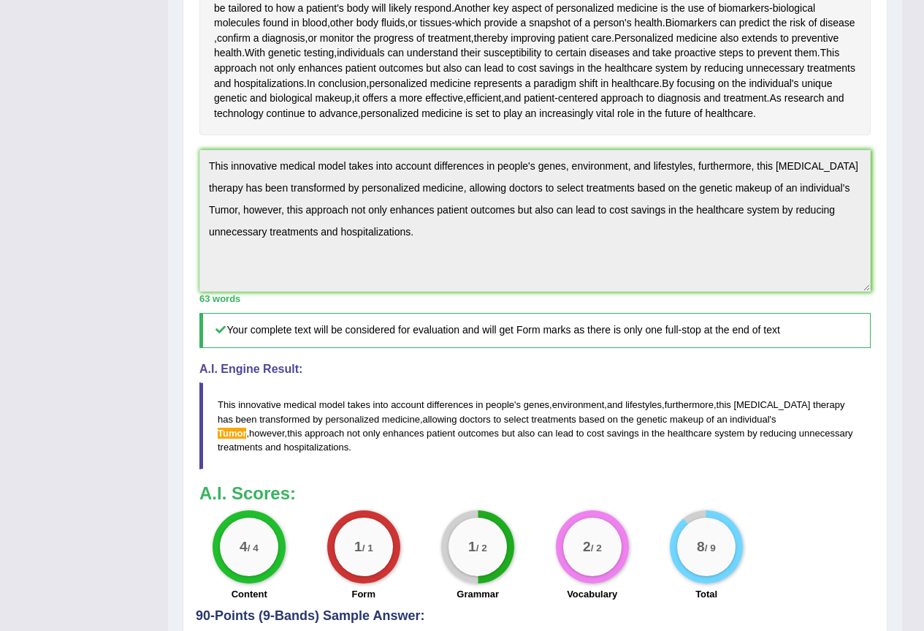
scroll to position [462, 0]
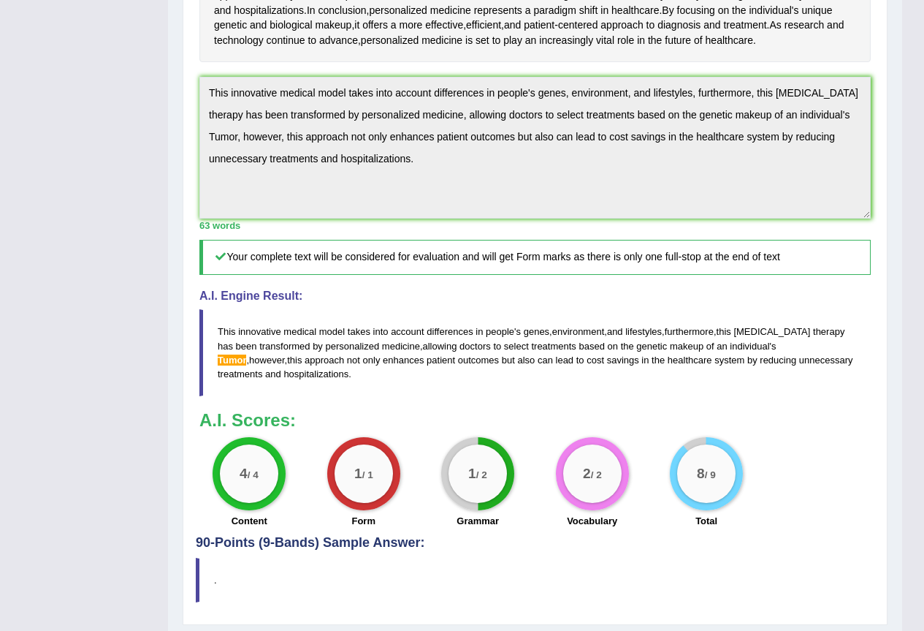
click at [738, 359] on blockquote "This innovative medical model takes into account differences in people ' s gene…" at bounding box center [534, 352] width 671 height 86
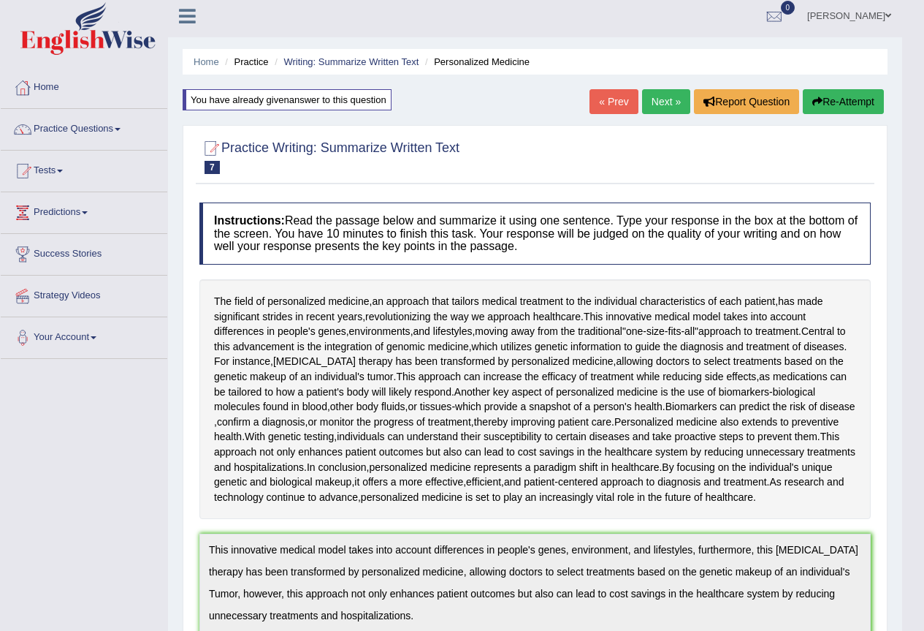
scroll to position [0, 0]
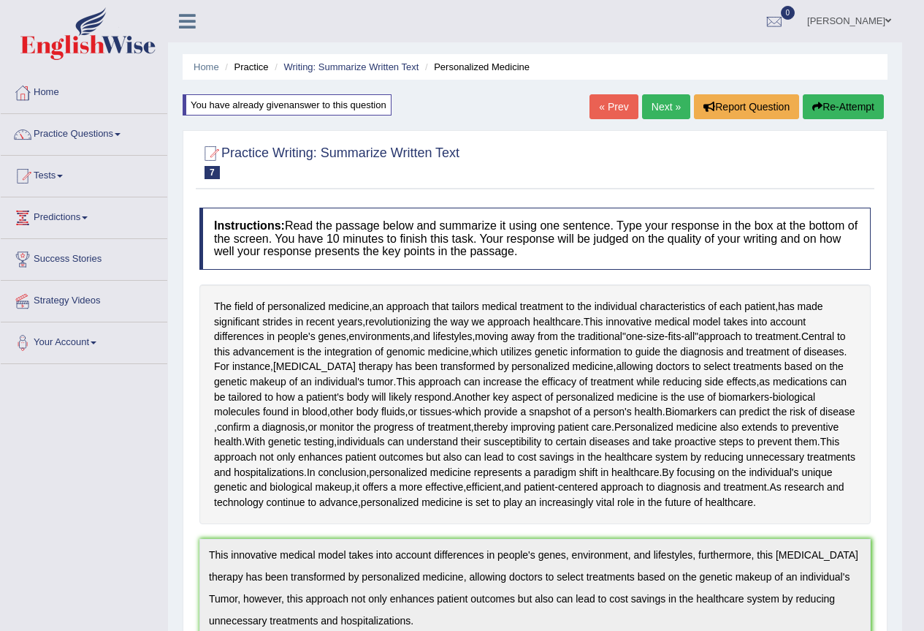
click at [820, 99] on button "Re-Attempt" at bounding box center [843, 106] width 81 height 25
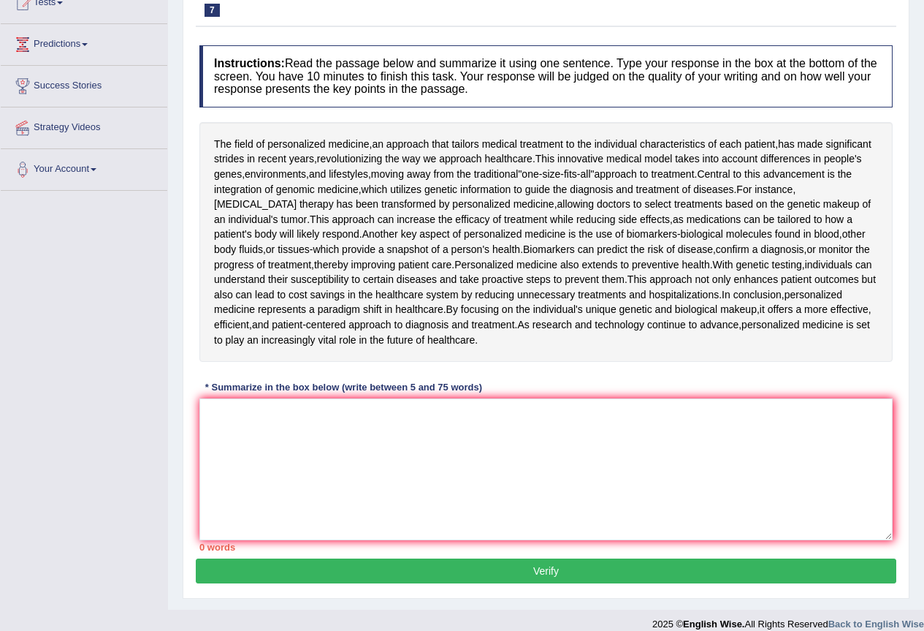
scroll to position [189, 0]
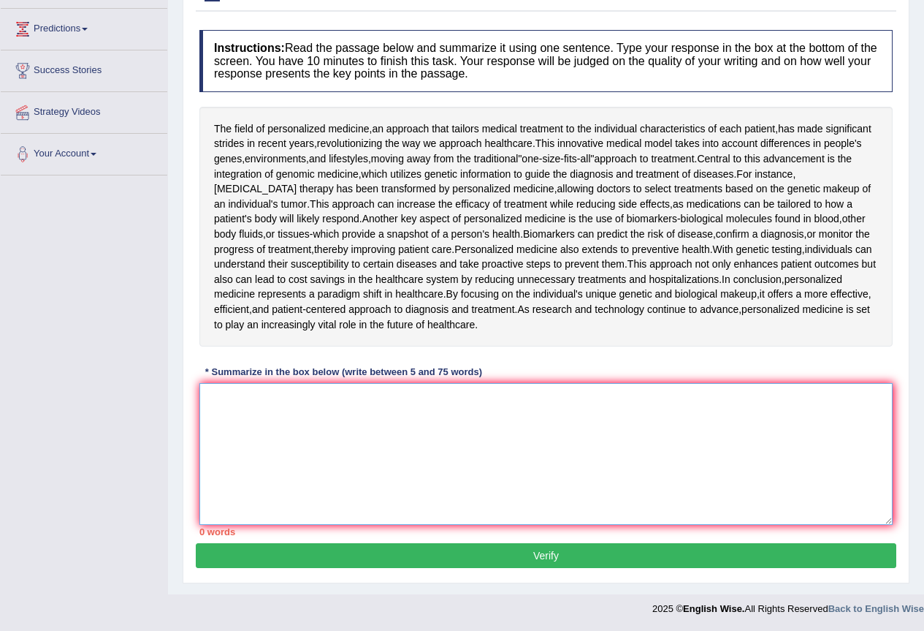
paste textarea "This innovative medical model takes into account differences in people's genes,…"
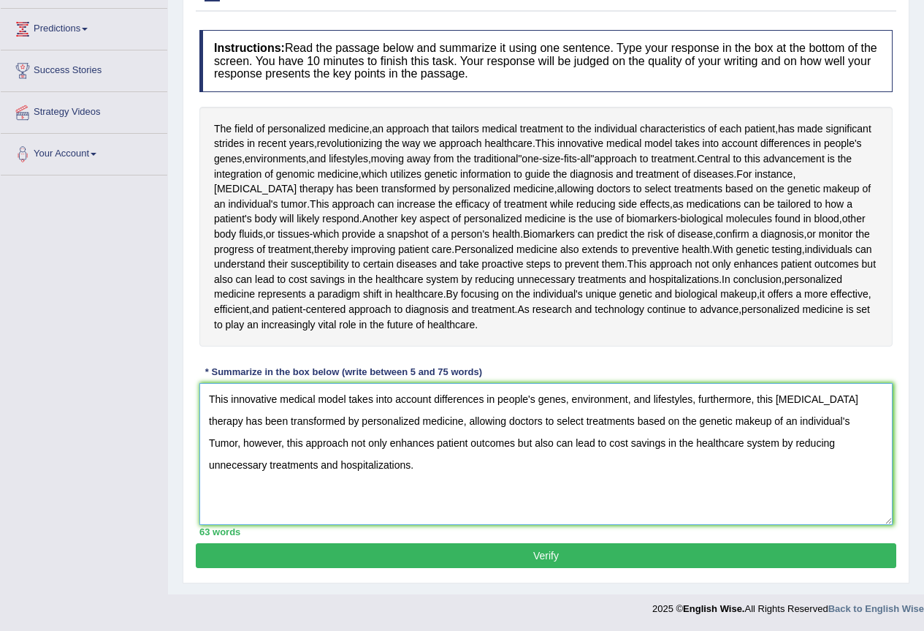
click at [794, 423] on textarea "This innovative medical model takes into account differences in people's genes,…" at bounding box center [545, 454] width 693 height 142
type textarea "This innovative medical model takes into account differences in people's genes,…"
click at [654, 558] on button "Verify" at bounding box center [546, 555] width 701 height 25
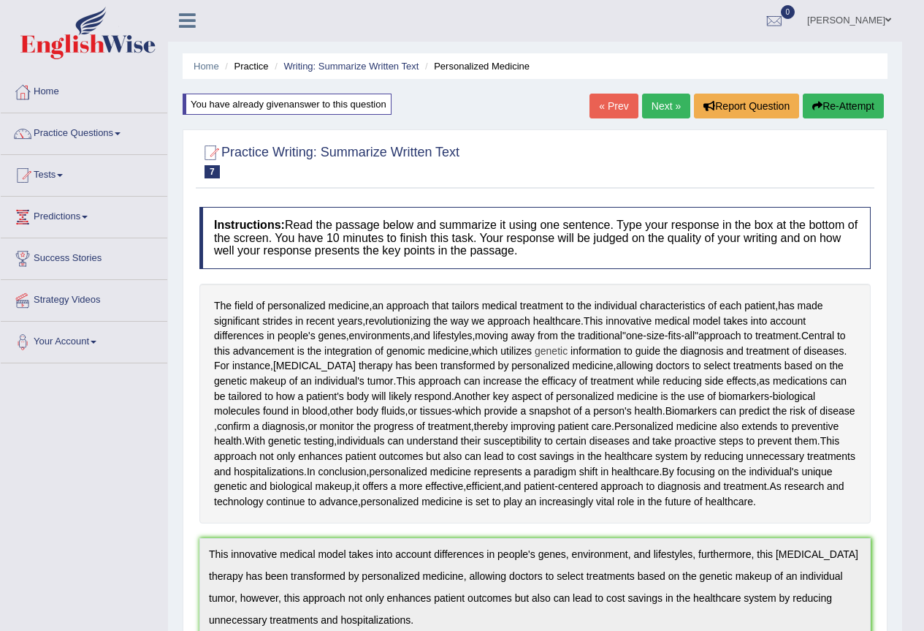
scroll to position [0, 0]
click at [837, 111] on button "Re-Attempt" at bounding box center [843, 106] width 81 height 25
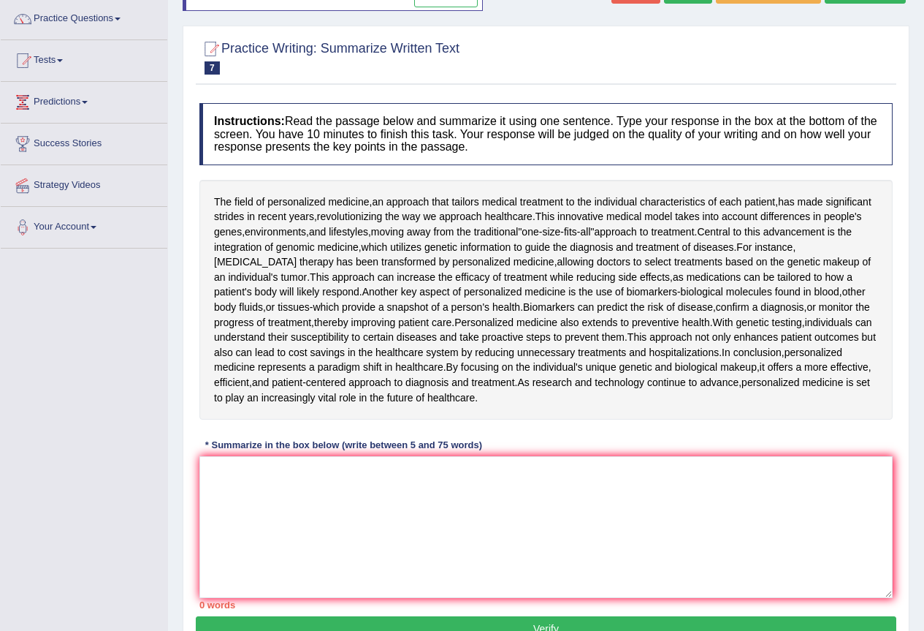
scroll to position [189, 0]
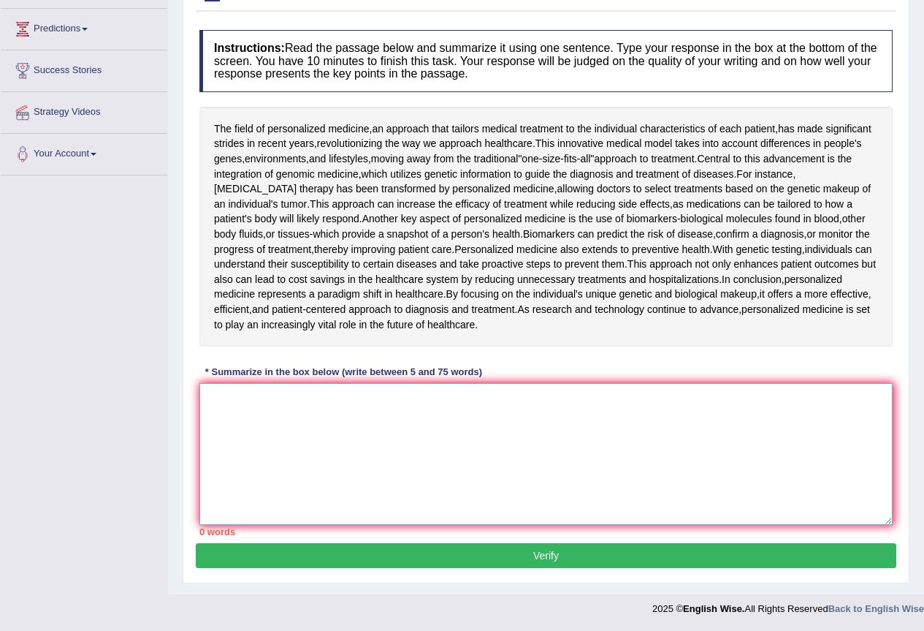
paste textarea "This innovative medical model takes into account differences in people's genes,…"
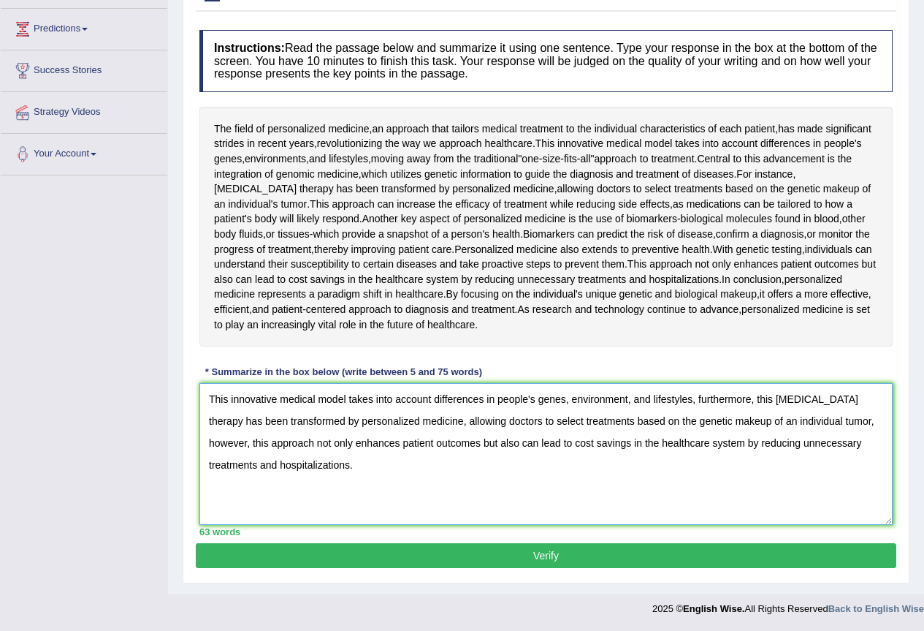
click at [784, 421] on textarea "This innovative medical model takes into account differences in people's genes,…" at bounding box center [545, 454] width 693 height 142
click at [722, 425] on textarea "This innovative medical model takes into account differences in people's genes,…" at bounding box center [545, 454] width 693 height 142
type textarea "This innovative medical model takes into account differences in people's genes,…"
click at [587, 556] on button "Verify" at bounding box center [546, 555] width 701 height 25
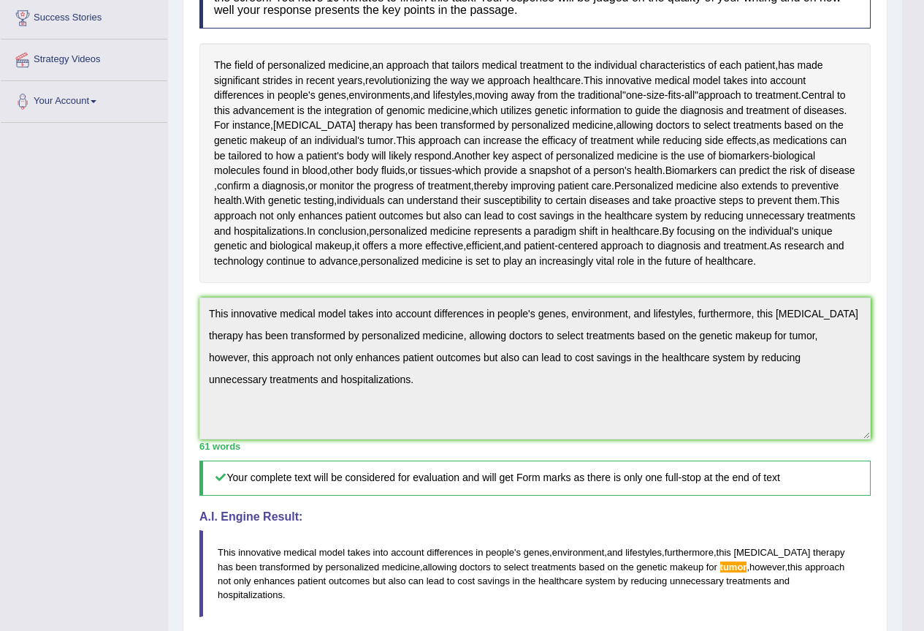
scroll to position [243, 0]
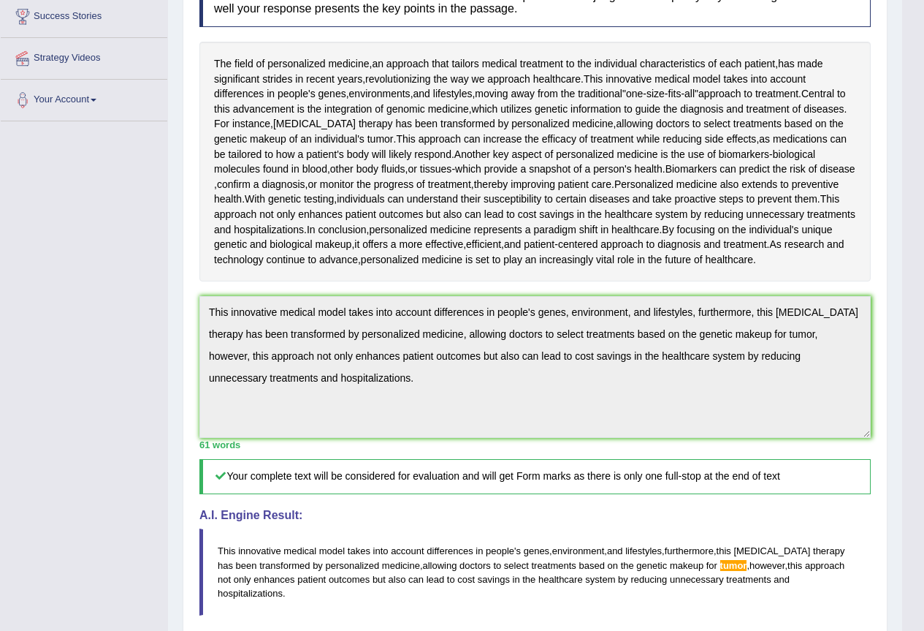
click at [534, 465] on div "Instructions: Read the passage below and summarize it using one sentence. Type …" at bounding box center [535, 356] width 679 height 797
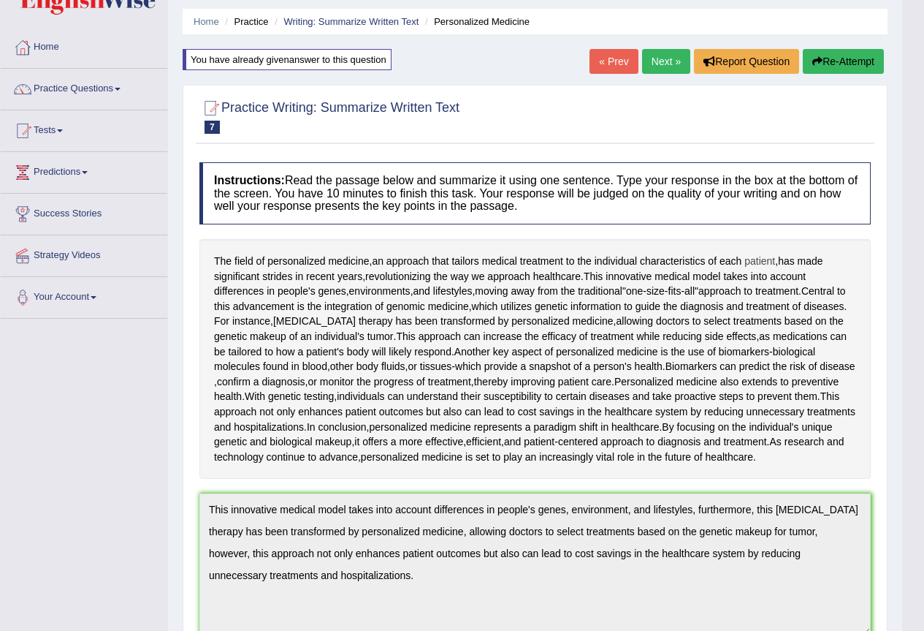
scroll to position [0, 0]
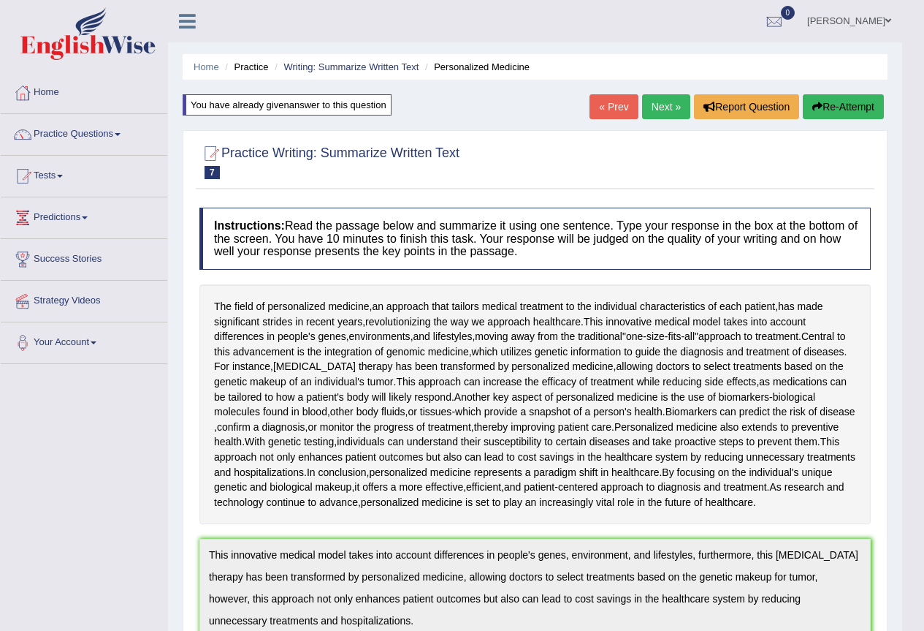
click at [845, 100] on button "Re-Attempt" at bounding box center [843, 106] width 81 height 25
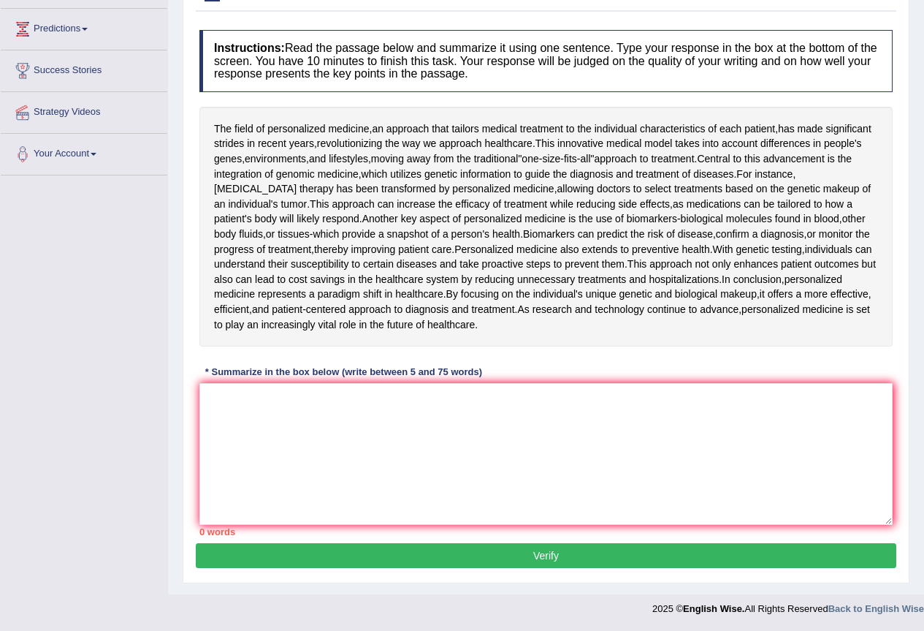
scroll to position [189, 0]
drag, startPoint x: 316, startPoint y: 440, endPoint x: 315, endPoint y: 431, distance: 8.8
paste textarea "This innovative medical model takes into account differences in people's genes,…"
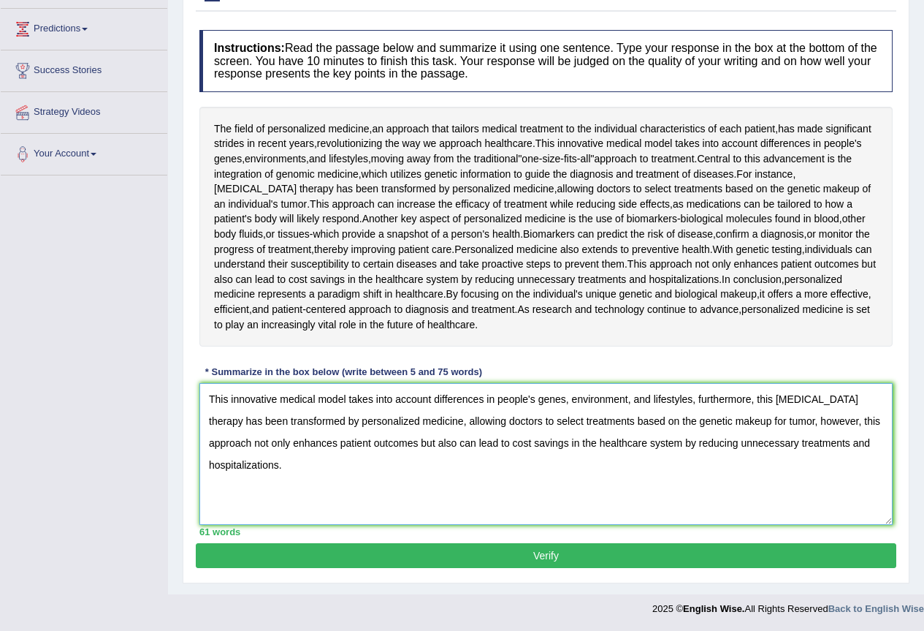
click at [759, 421] on textarea "This innovative medical model takes into account differences in people's genes,…" at bounding box center [545, 454] width 693 height 142
click at [761, 423] on textarea "This innovative medical model takes into account differences in people's genes,…" at bounding box center [545, 454] width 693 height 142
click at [780, 422] on textarea "This innovative medical model takes into account differences in people's genes,…" at bounding box center [545, 454] width 693 height 142
click at [780, 423] on textarea "This innovative medical model takes into account differences in people's genes,…" at bounding box center [545, 454] width 693 height 142
type textarea "This innovative medical model takes into account differences in people's genes,…"
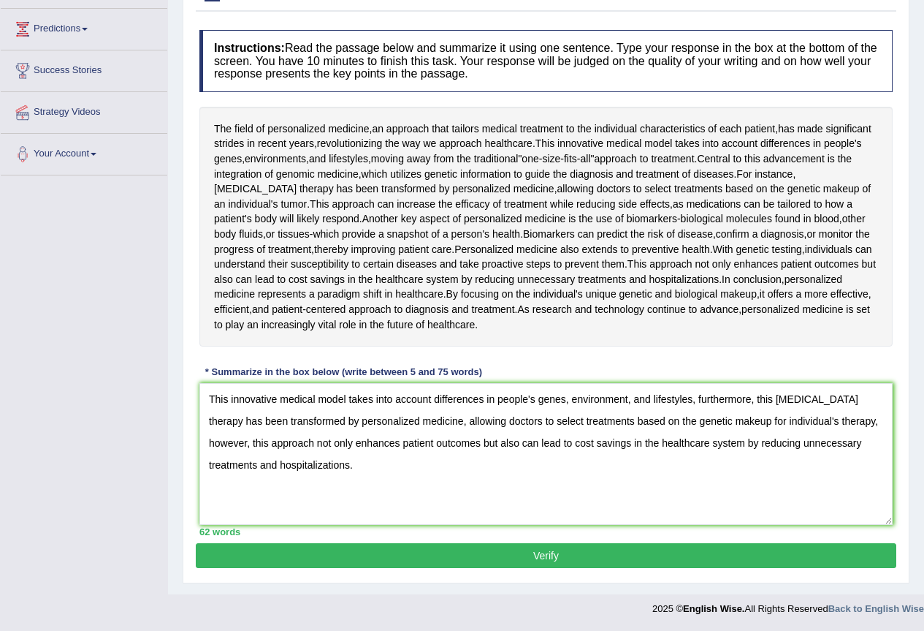
click at [648, 563] on button "Verify" at bounding box center [546, 555] width 701 height 25
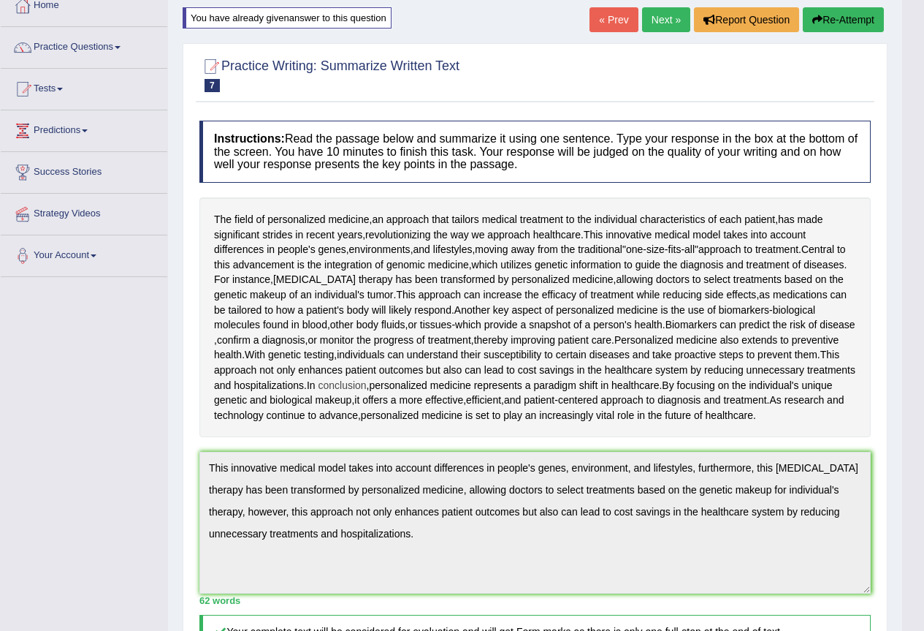
scroll to position [80, 0]
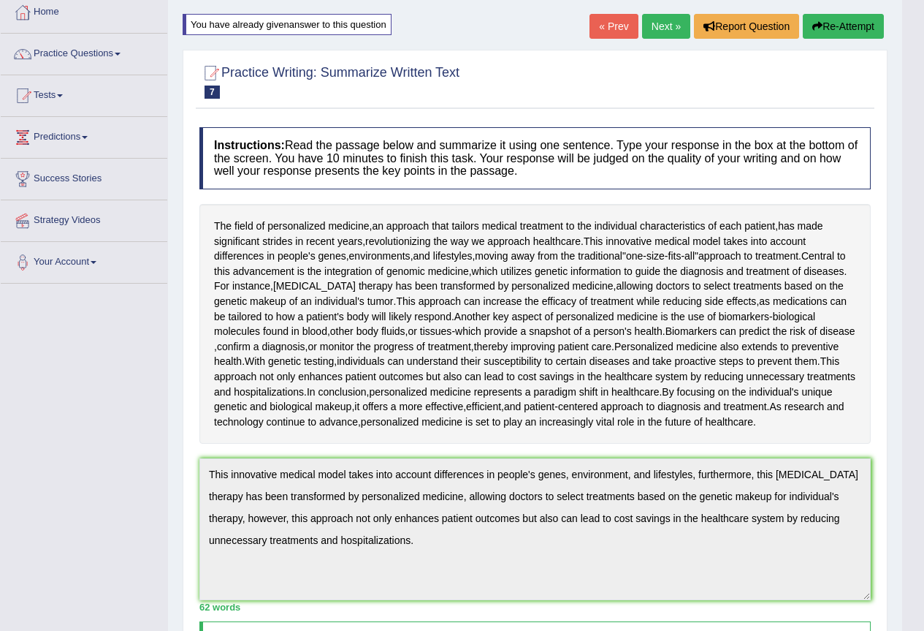
click at [654, 22] on link "Next »" at bounding box center [666, 26] width 48 height 25
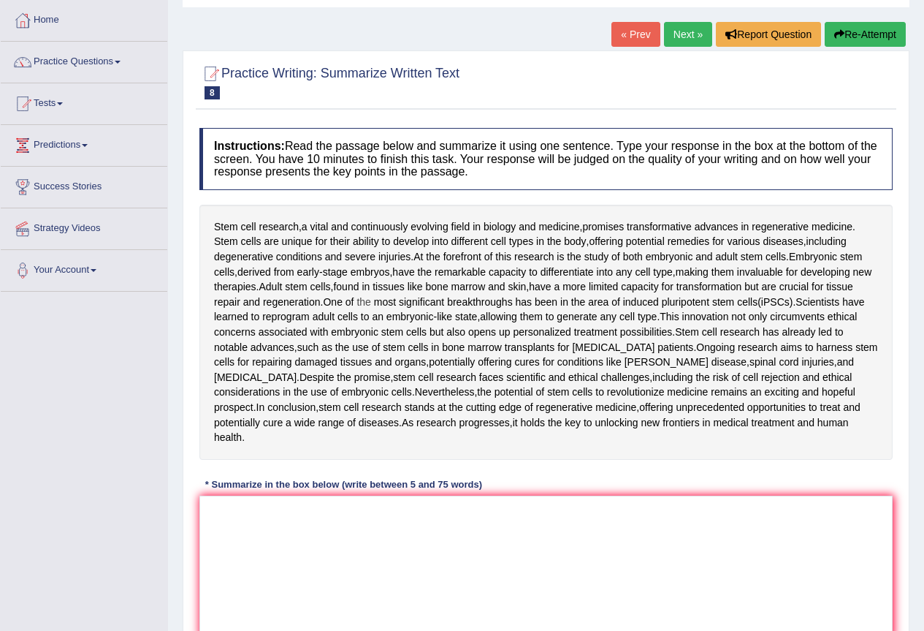
scroll to position [73, 0]
click at [316, 495] on textarea at bounding box center [545, 566] width 693 height 142
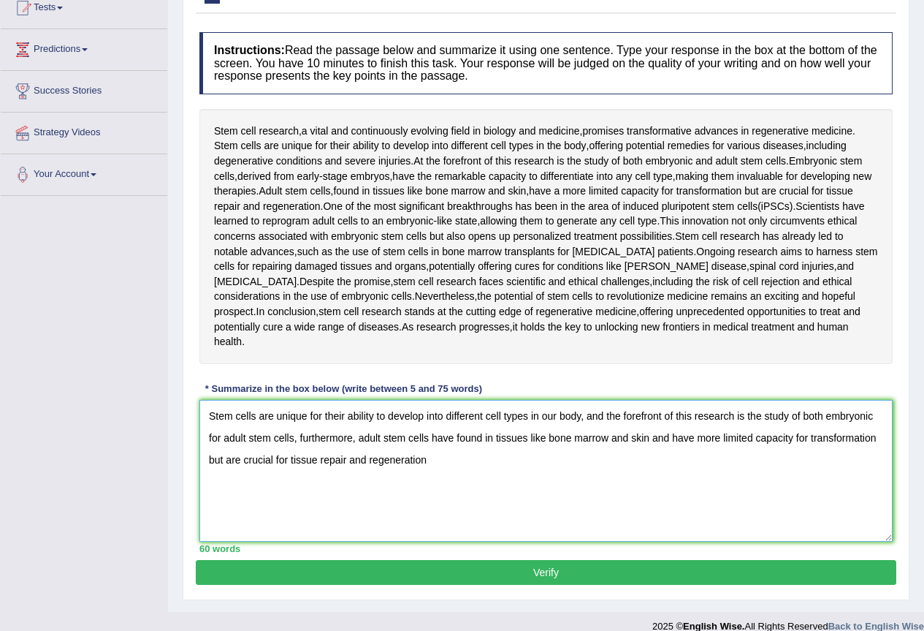
scroll to position [170, 0]
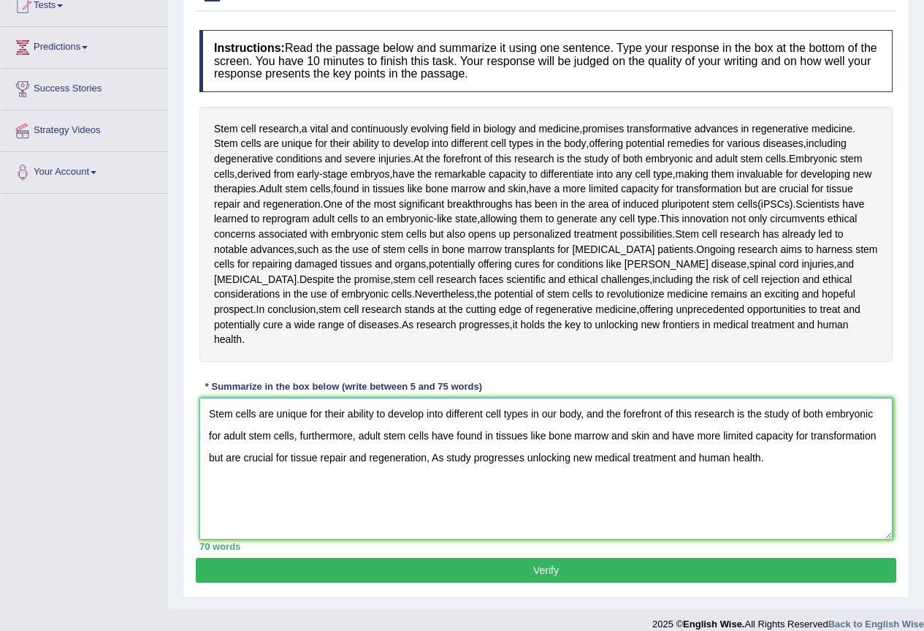
type textarea "Stem cells are unique for their ability to develop into different cell types in…"
click at [487, 563] on button "Verify" at bounding box center [546, 570] width 701 height 25
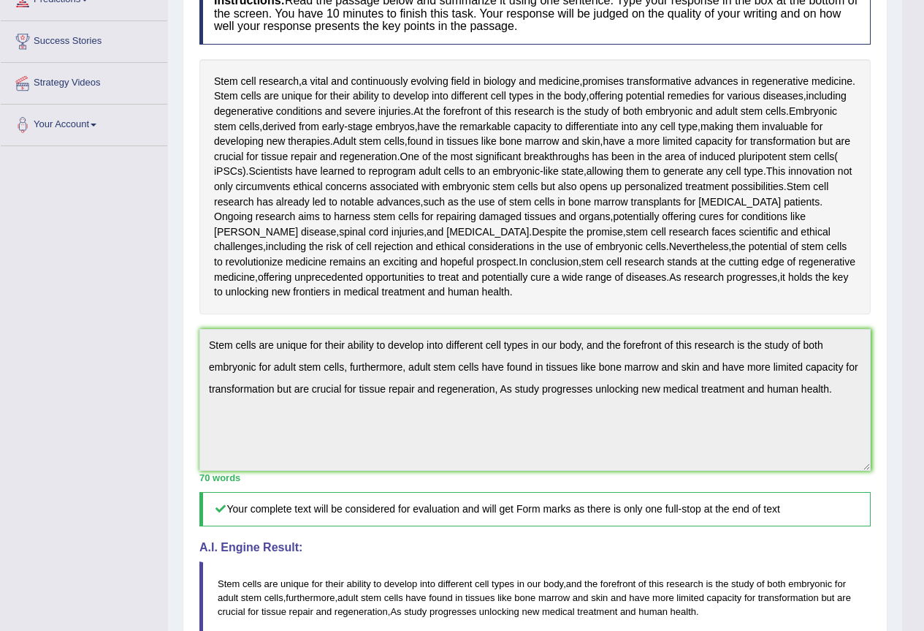
scroll to position [132, 0]
